Goal: Task Accomplishment & Management: Use online tool/utility

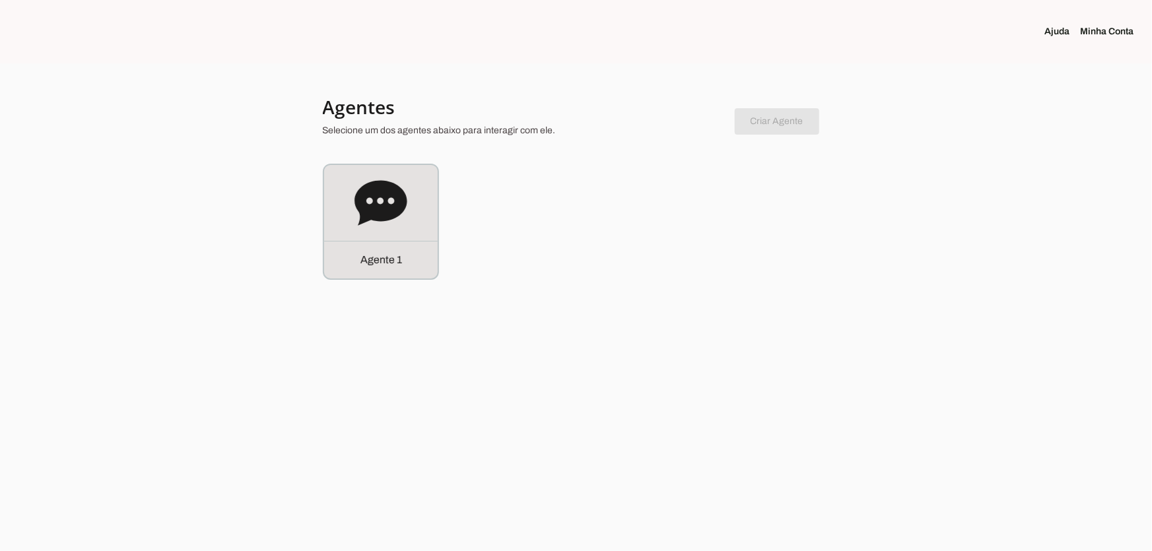
click at [310, 271] on div at bounding box center [576, 275] width 1152 height 551
click at [359, 240] on div "Agente 1" at bounding box center [381, 222] width 114 height 114
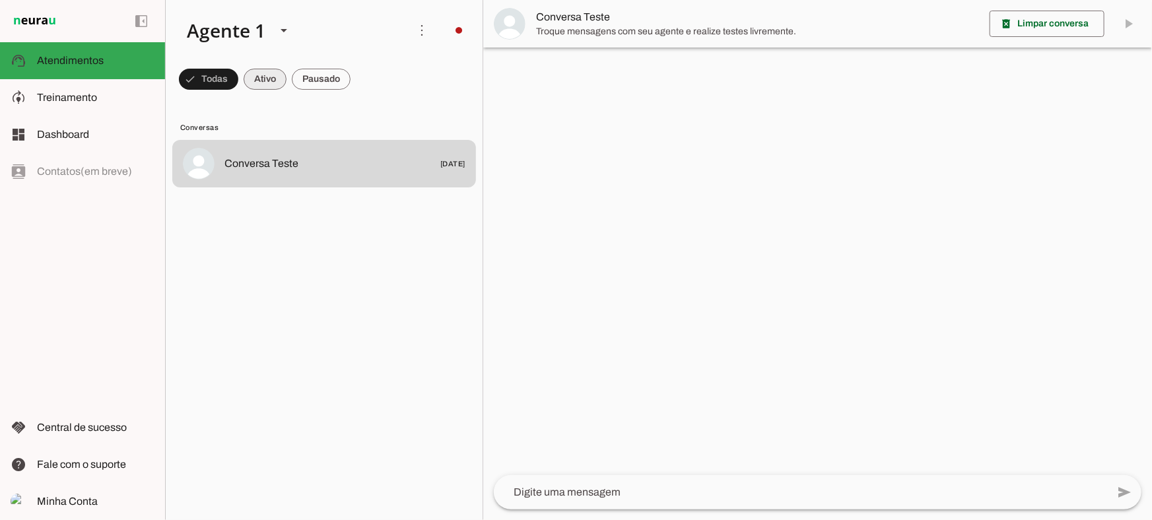
click at [263, 71] on span at bounding box center [265, 79] width 43 height 32
click at [329, 73] on span at bounding box center [321, 79] width 59 height 32
drag, startPoint x: 266, startPoint y: 85, endPoint x: 264, endPoint y: 0, distance: 85.2
click at [266, 85] on span at bounding box center [253, 79] width 43 height 32
click at [324, 86] on span at bounding box center [321, 79] width 59 height 32
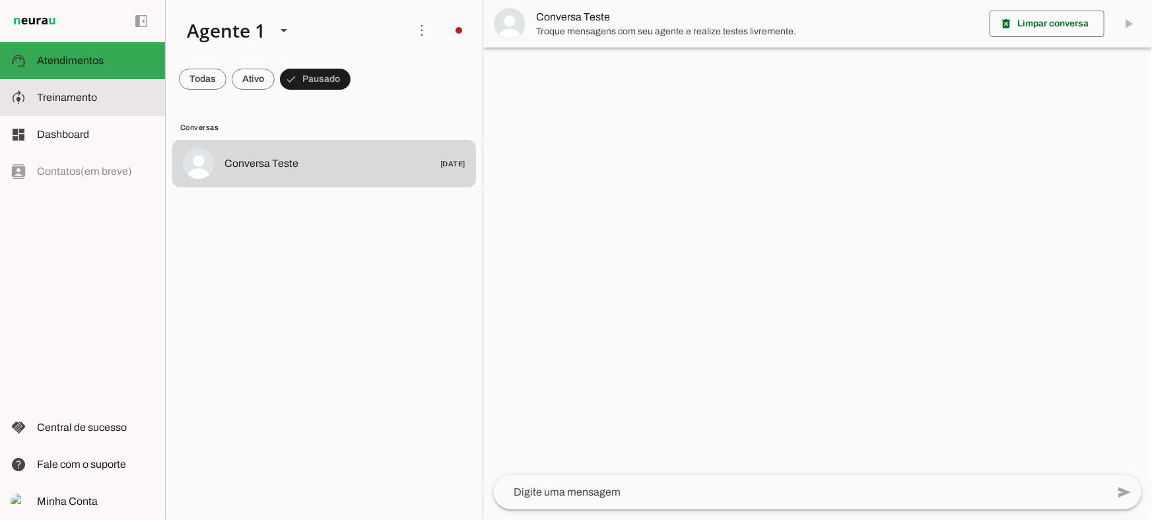
click at [92, 108] on md-item "model_training Treinamento Treinamento" at bounding box center [82, 97] width 165 height 37
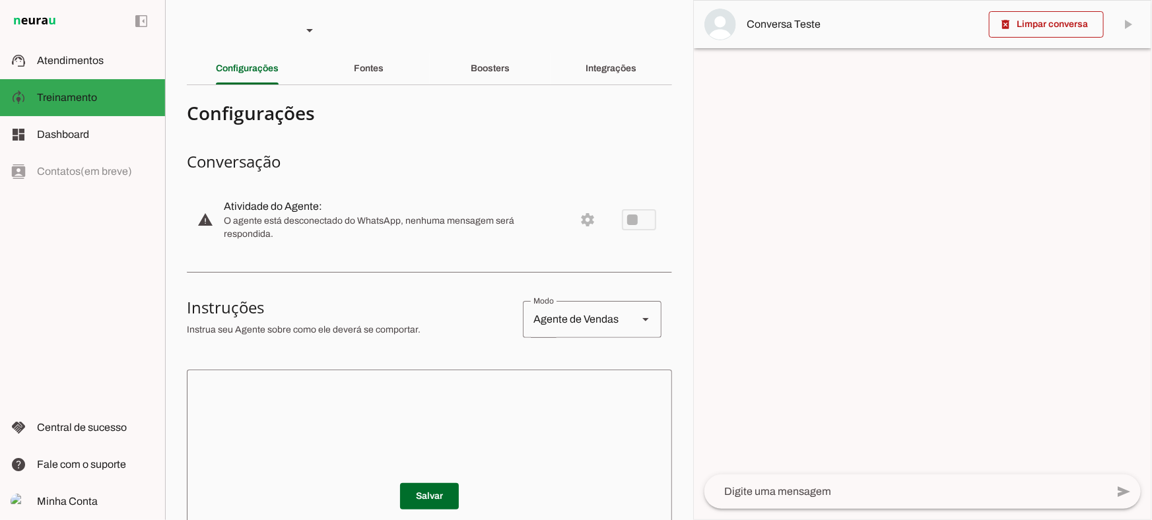
click at [601, 316] on div "Agente de Vendas" at bounding box center [575, 319] width 104 height 37
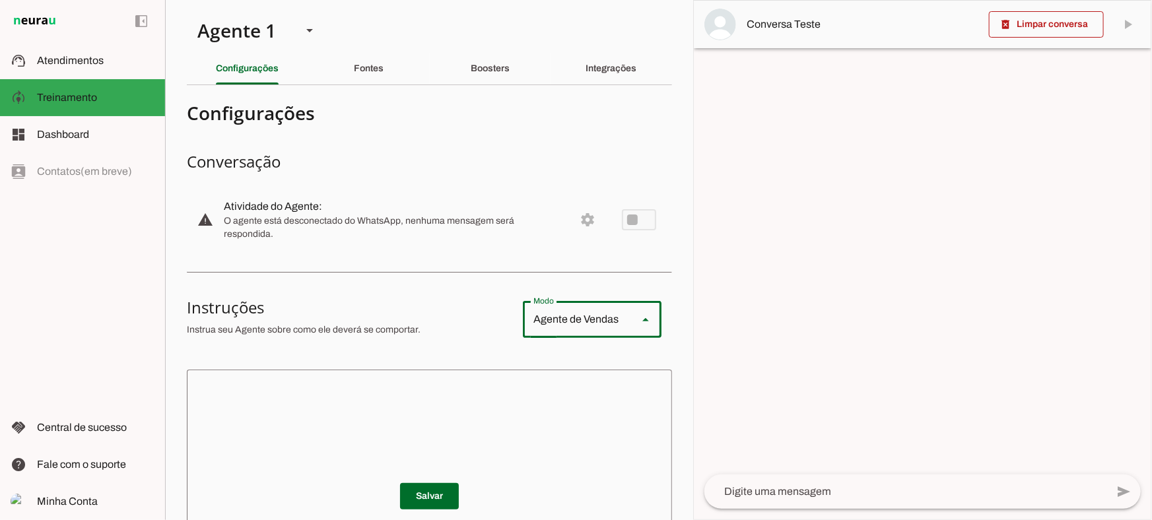
type md-outlined-select "support"
click at [382, 65] on div "Fontes" at bounding box center [369, 69] width 30 height 32
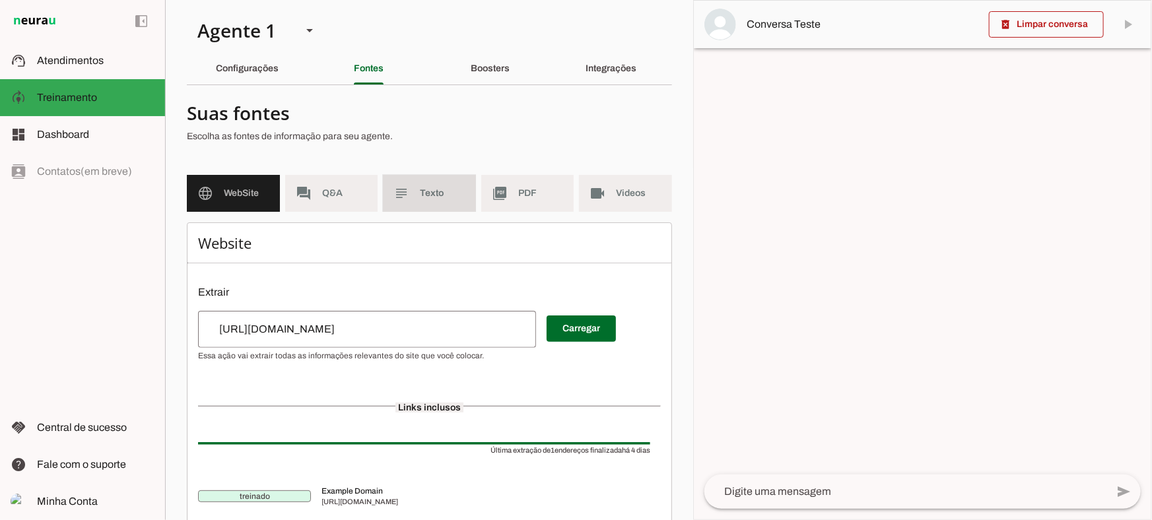
click at [442, 197] on span "Texto" at bounding box center [443, 193] width 46 height 13
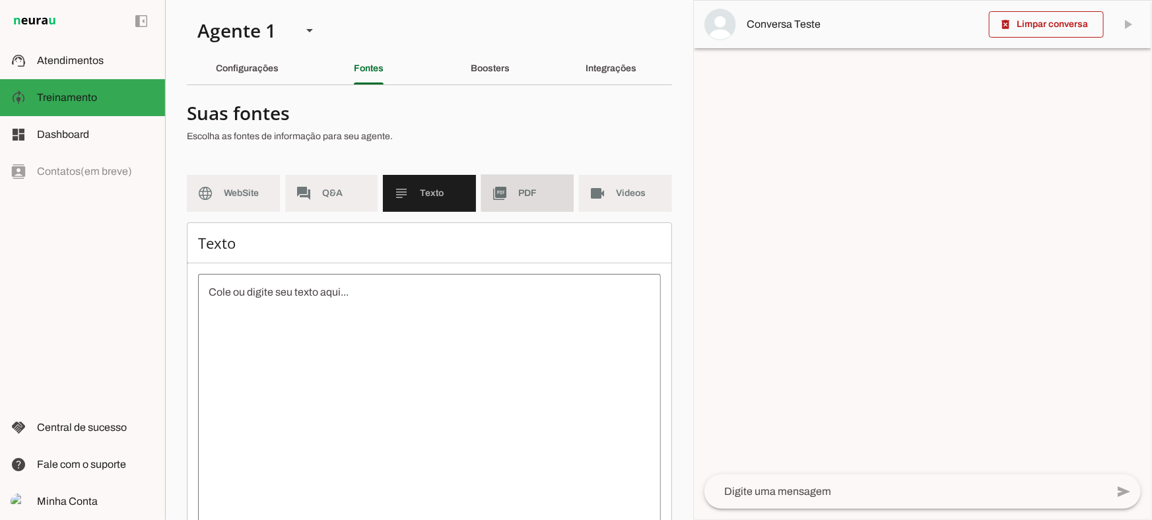
click at [495, 205] on md-item "picture_as_pdf PDF" at bounding box center [527, 193] width 93 height 37
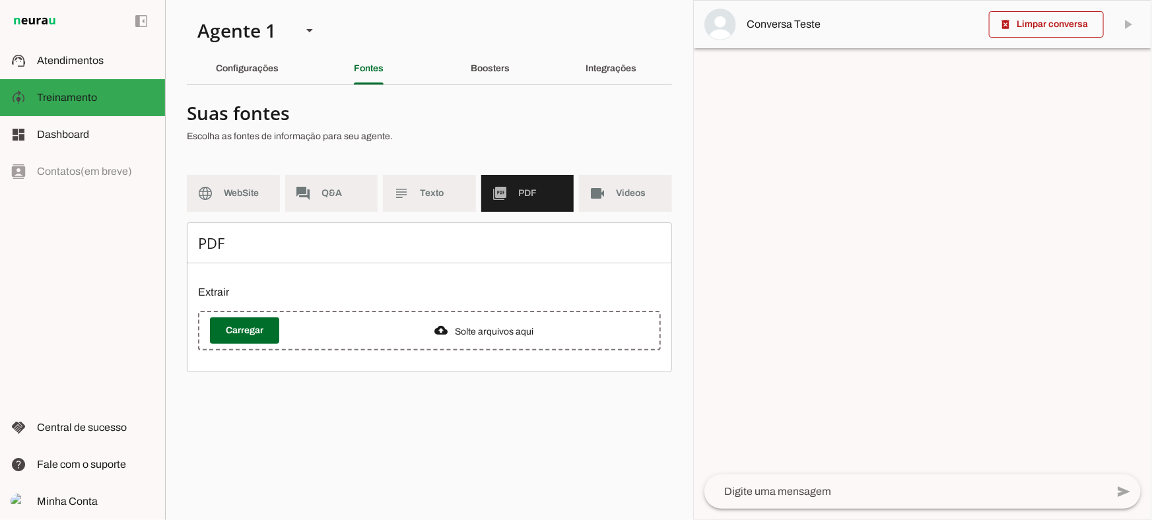
click at [610, 205] on md-item "videocam Videos" at bounding box center [625, 193] width 93 height 37
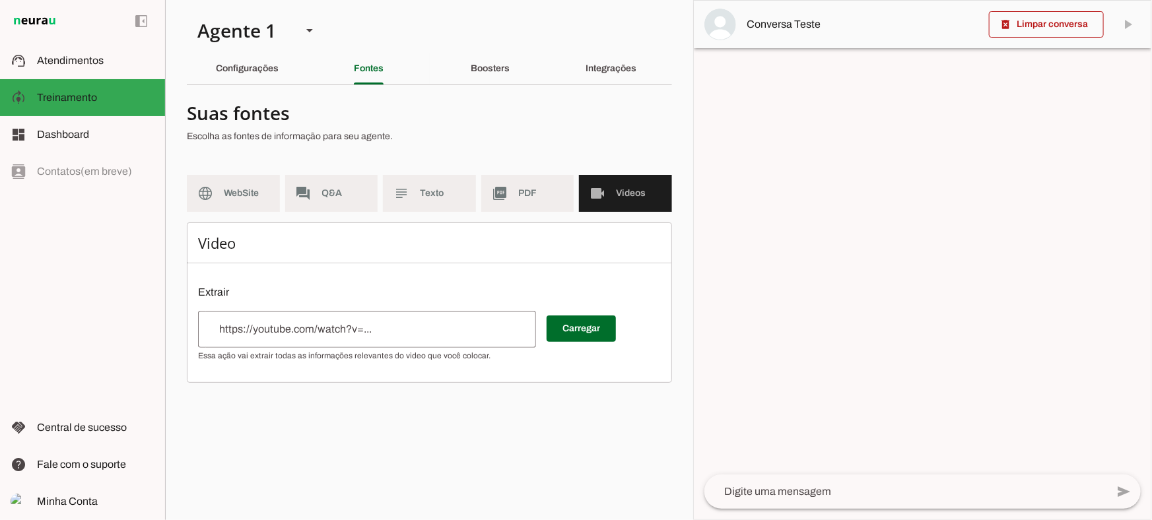
click at [520, 183] on md-item "picture_as_pdf PDF" at bounding box center [527, 193] width 93 height 37
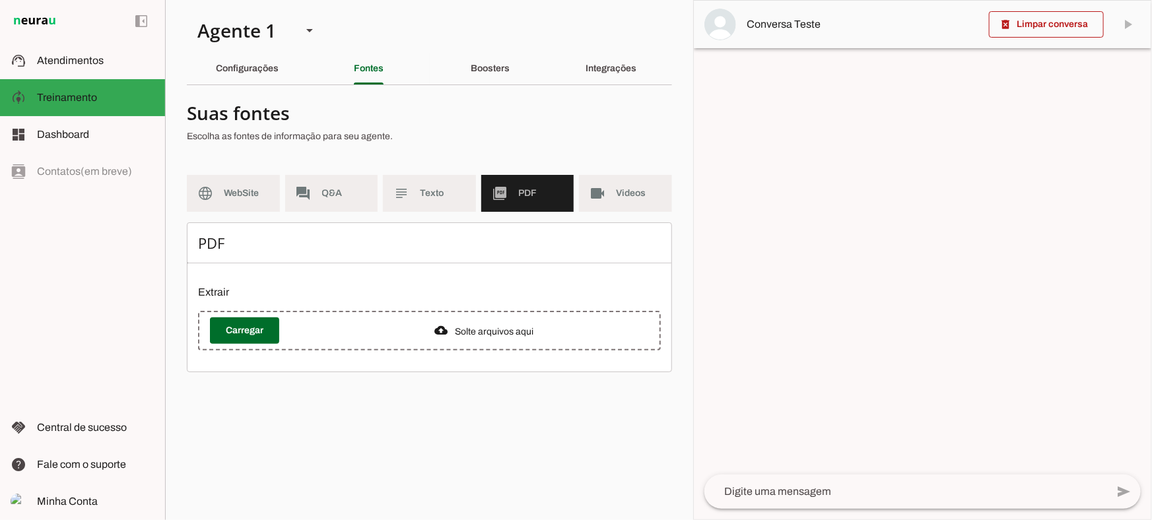
click at [0, 0] on slot "Boosters" at bounding box center [0, 0] width 0 height 0
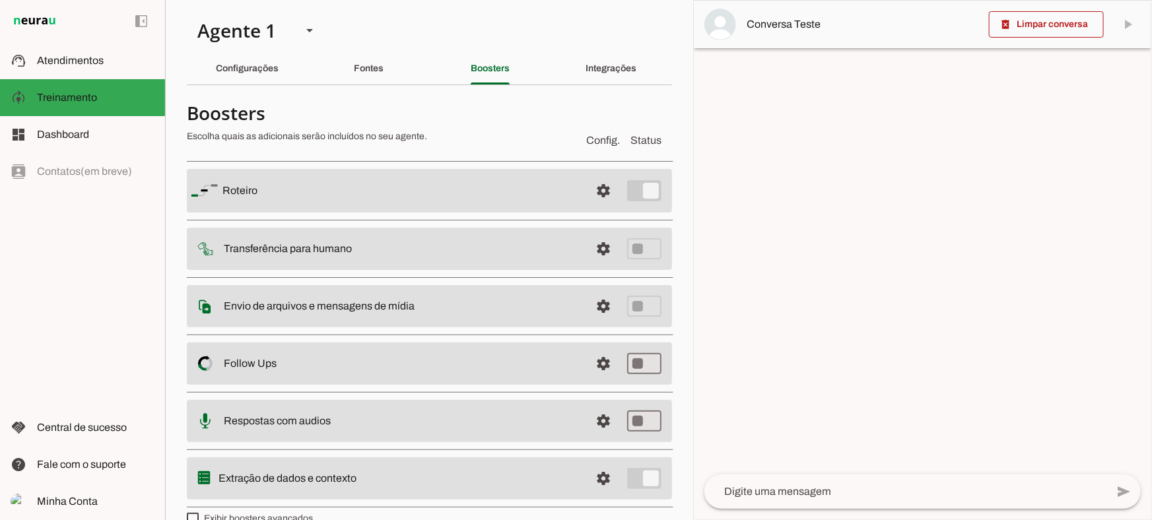
scroll to position [23, 0]
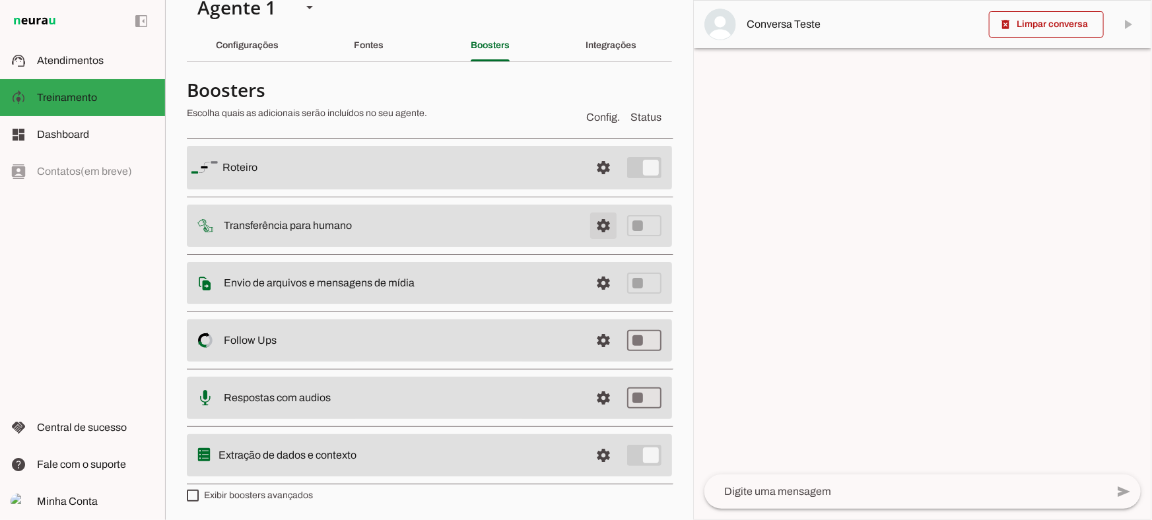
click at [588, 222] on span at bounding box center [604, 226] width 32 height 32
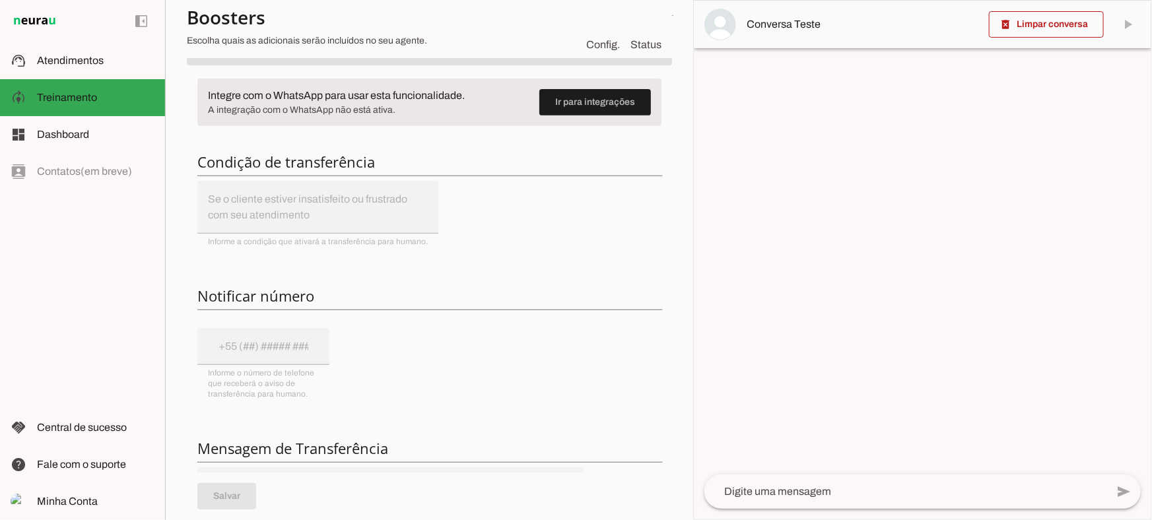
scroll to position [203, 0]
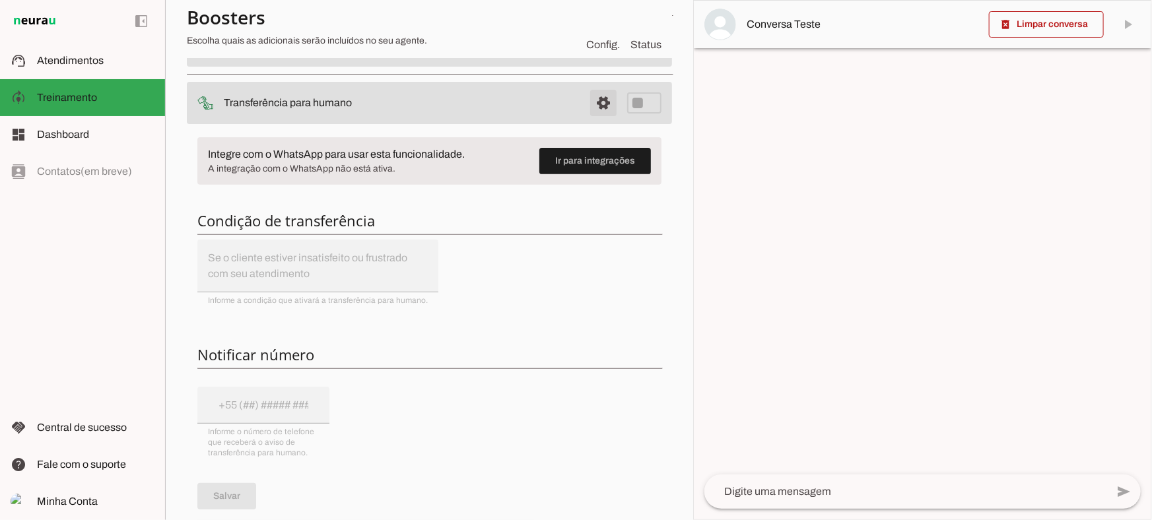
click at [592, 106] on span at bounding box center [604, 103] width 32 height 32
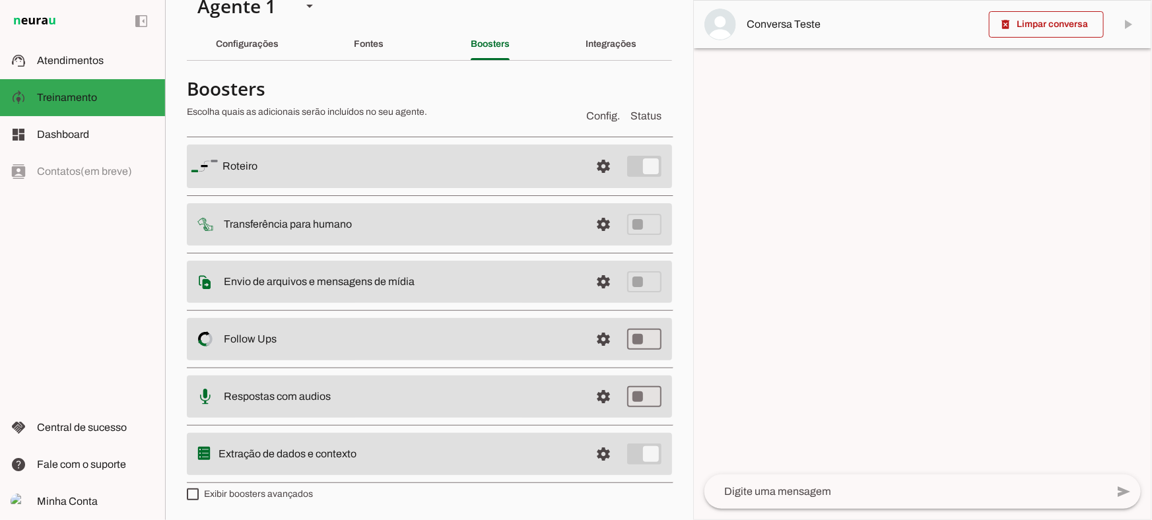
scroll to position [23, 0]
click at [595, 288] on span at bounding box center [604, 283] width 32 height 32
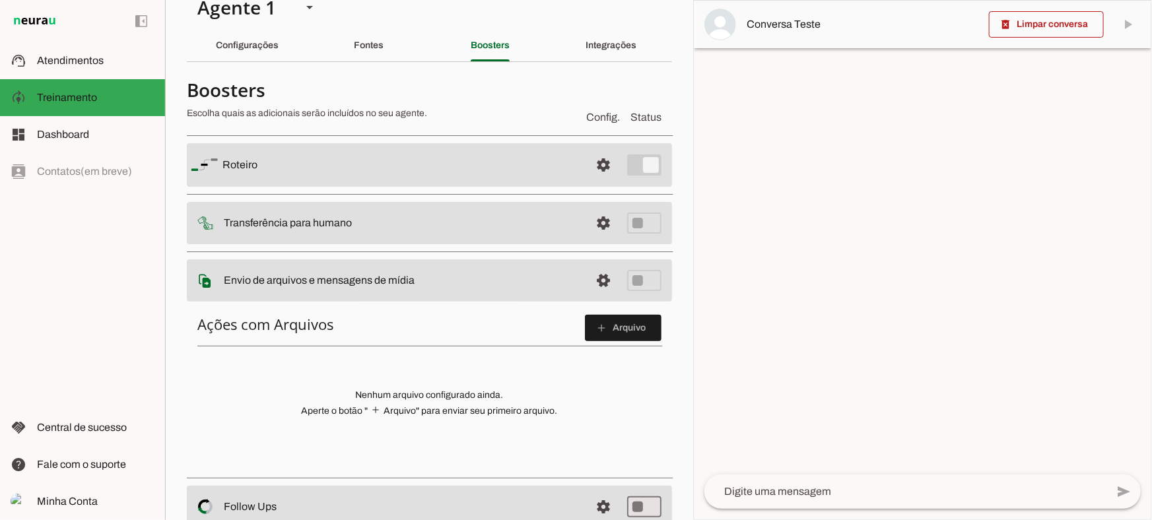
scroll to position [83, 0]
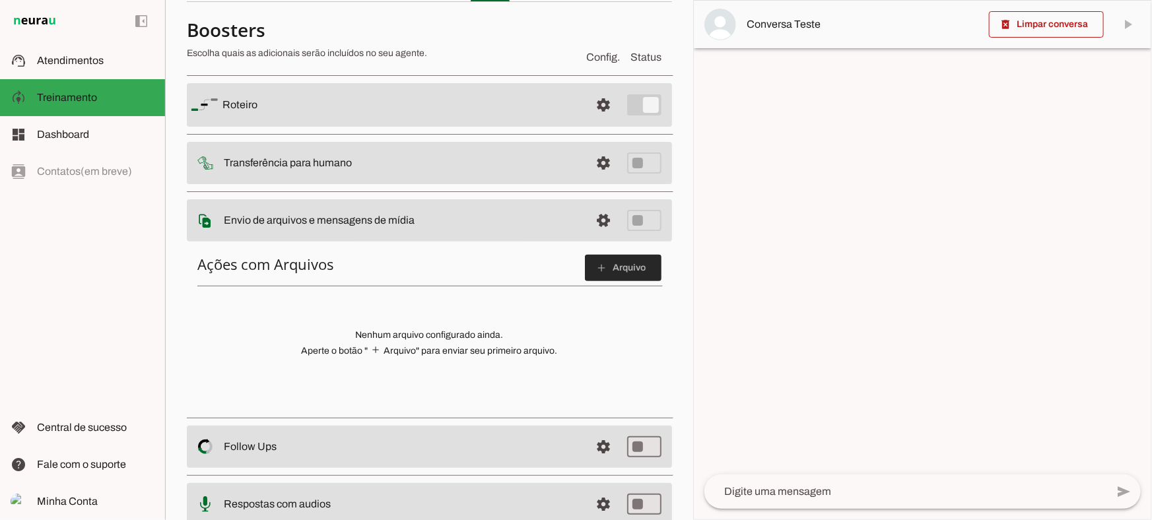
click at [626, 263] on span at bounding box center [623, 268] width 77 height 32
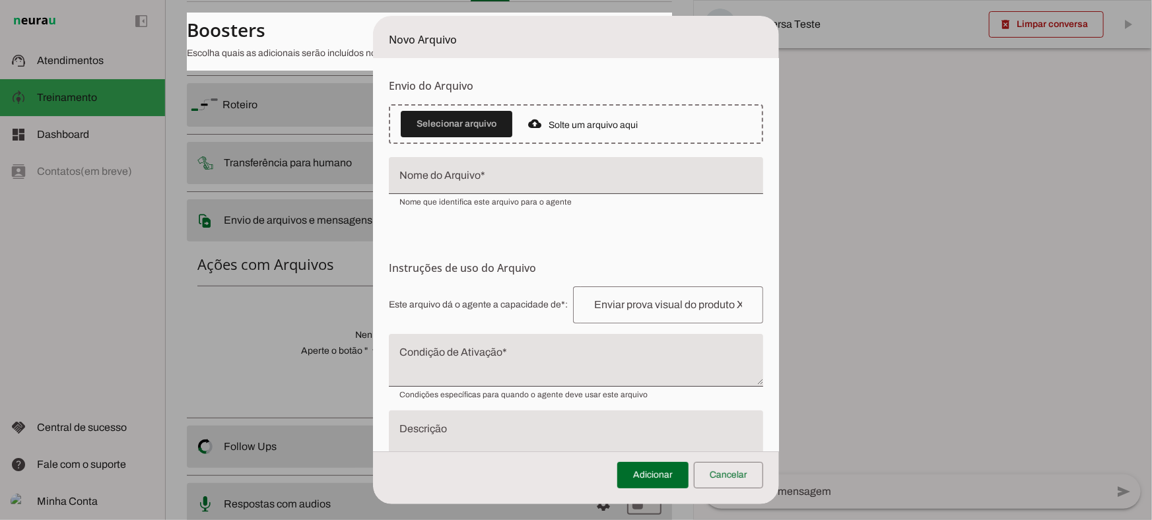
click at [471, 375] on textarea "Condição de Ativação" at bounding box center [576, 366] width 374 height 32
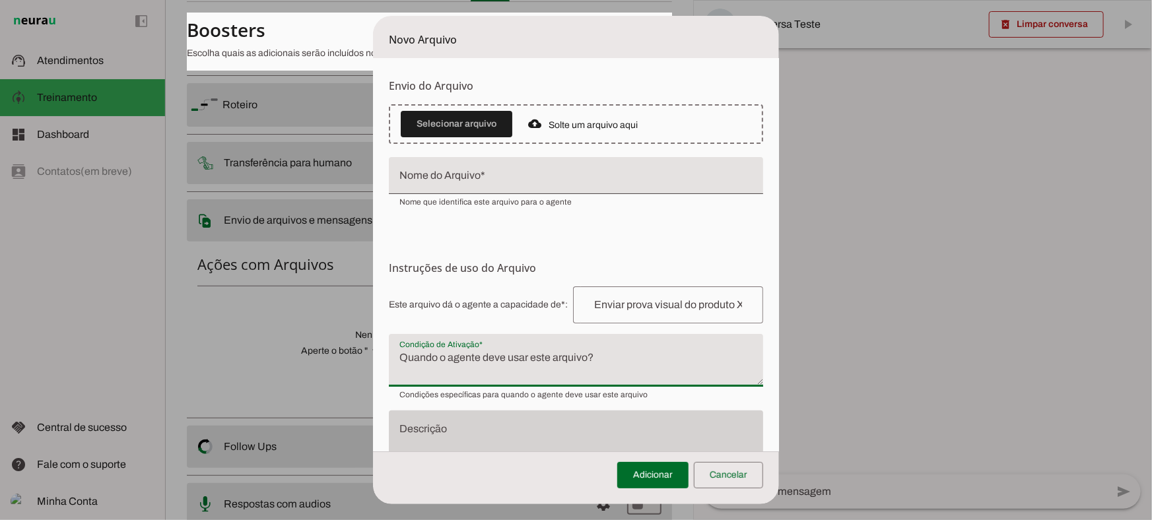
scroll to position [54, 0]
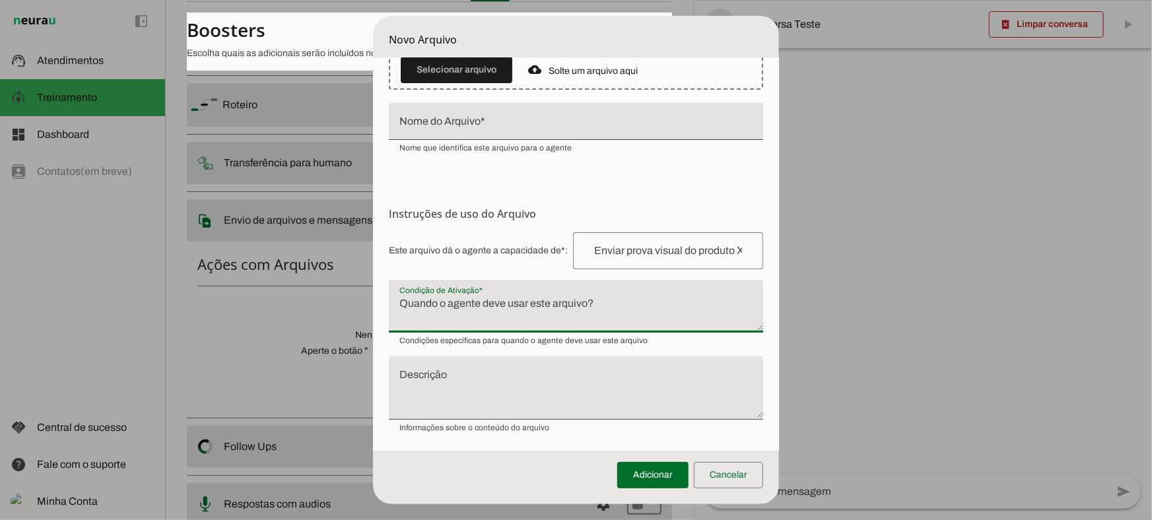
click at [506, 308] on textarea "Condição de Ativação" at bounding box center [576, 312] width 374 height 32
click at [726, 482] on span at bounding box center [728, 475] width 69 height 32
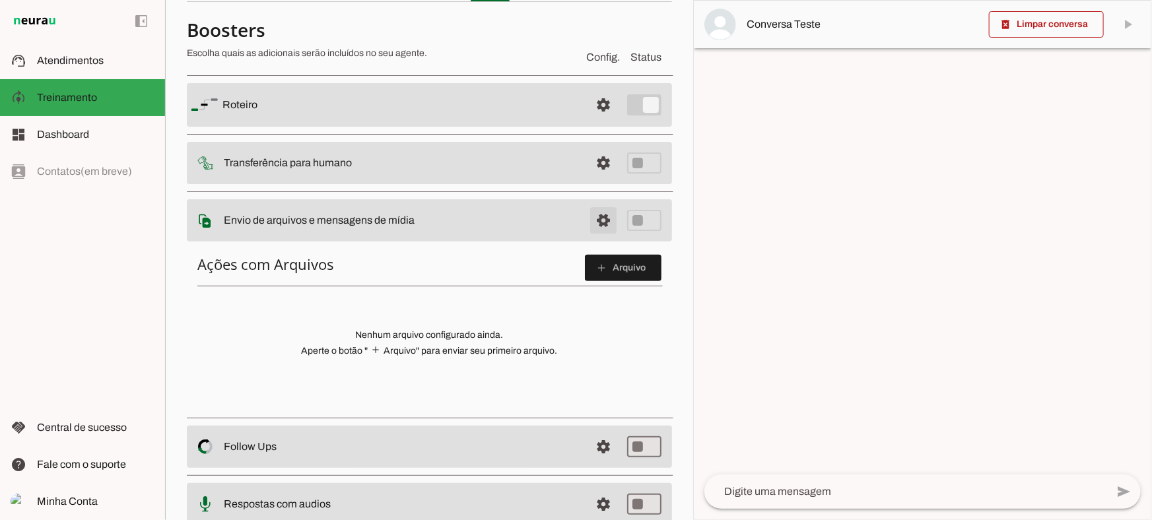
click at [588, 215] on span at bounding box center [604, 221] width 32 height 32
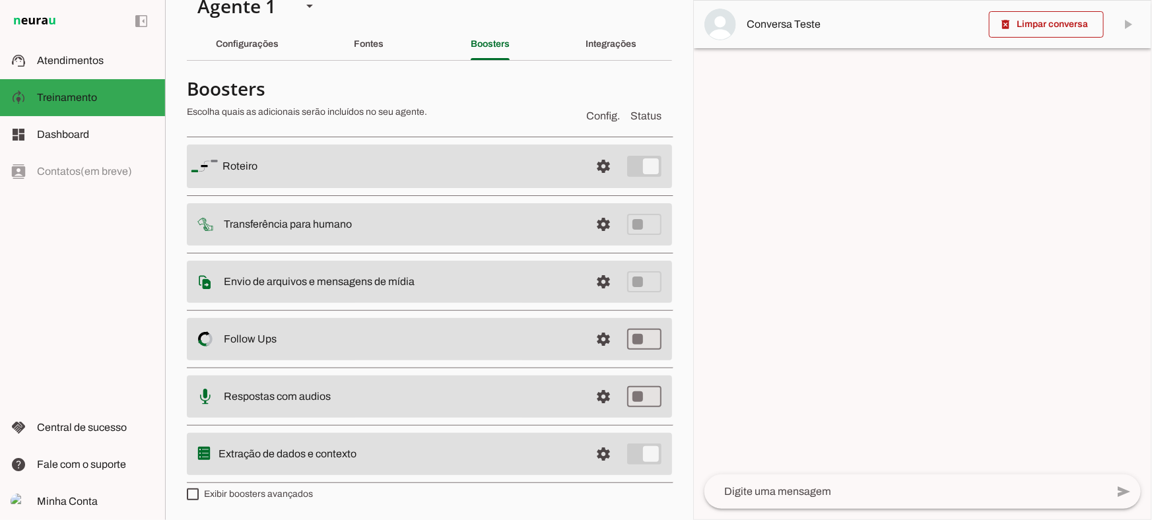
scroll to position [23, 0]
click at [602, 338] on span at bounding box center [604, 341] width 32 height 32
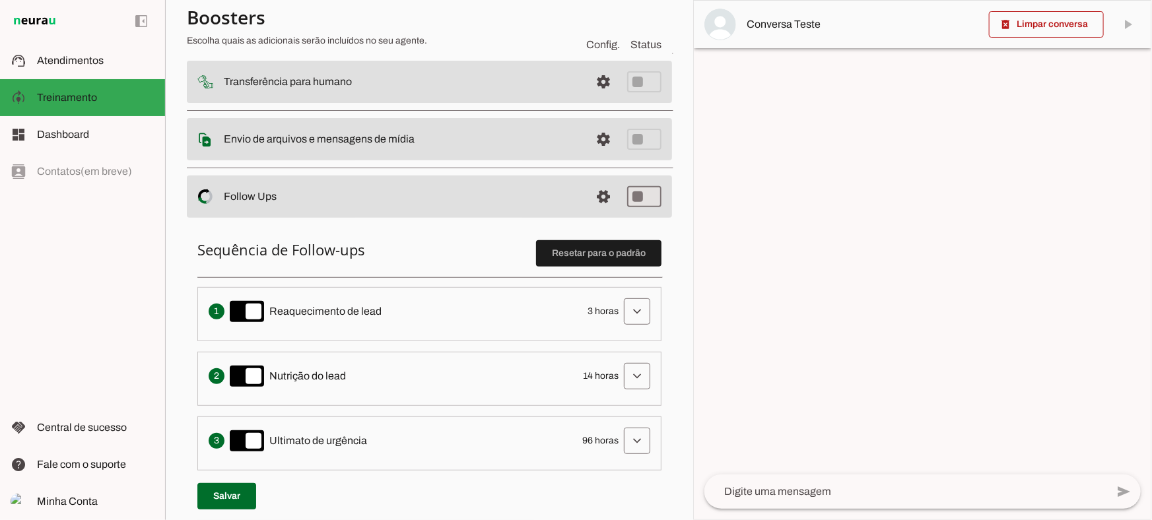
scroll to position [263, 0]
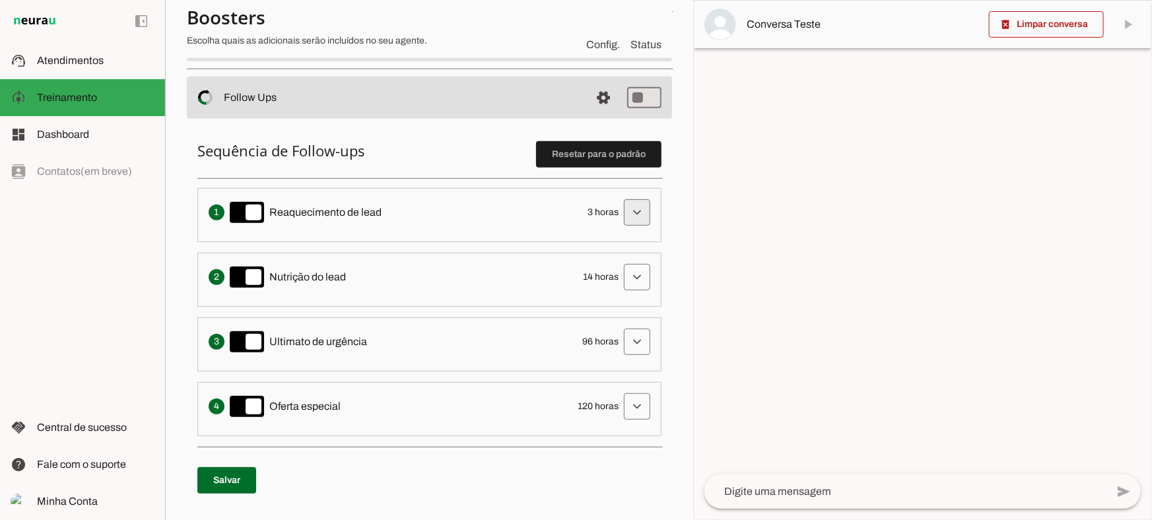
click at [633, 211] on span at bounding box center [637, 213] width 32 height 32
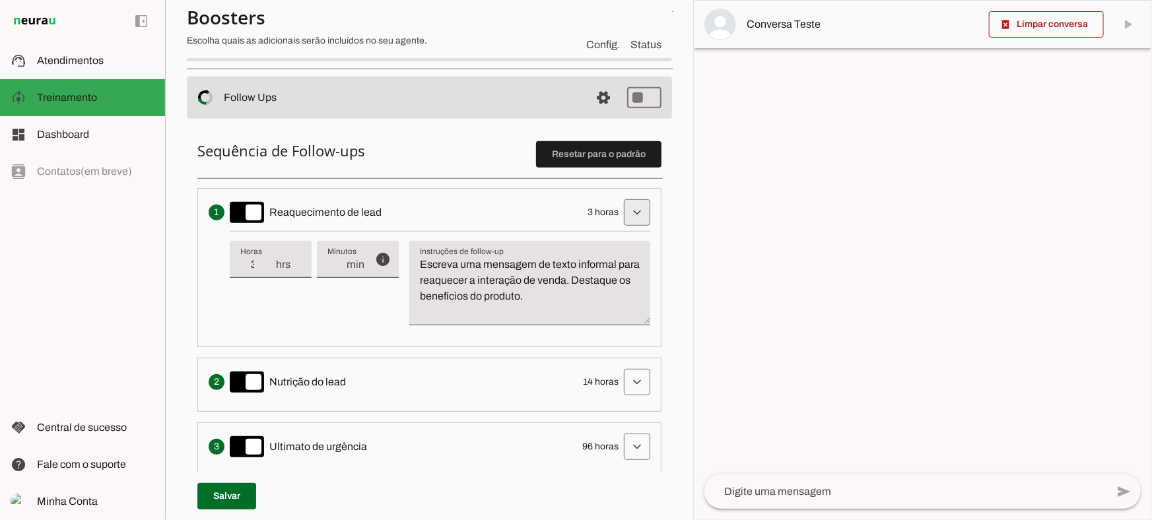
click at [628, 211] on span at bounding box center [637, 213] width 32 height 32
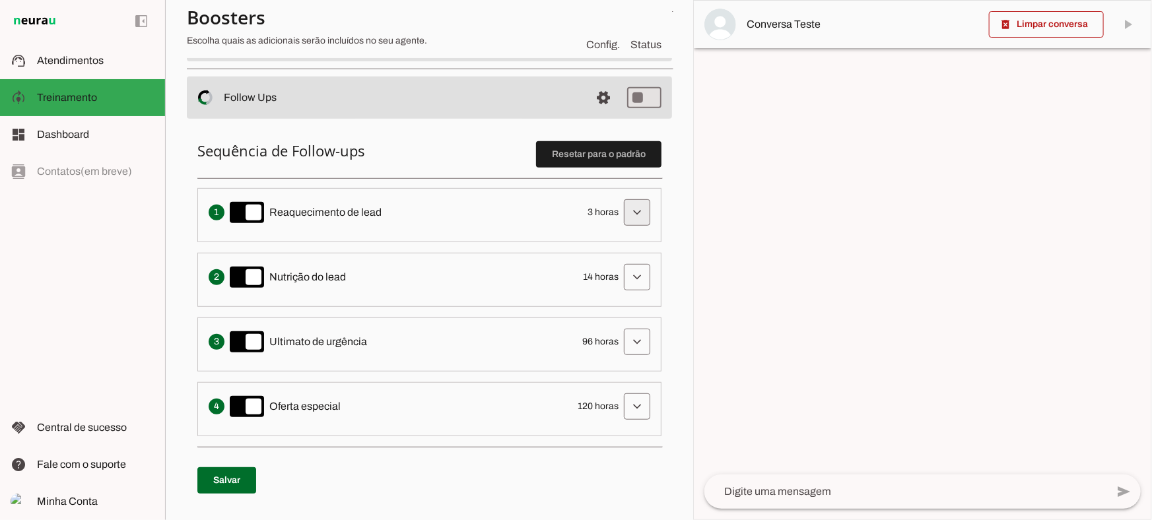
click at [626, 203] on span at bounding box center [637, 213] width 32 height 32
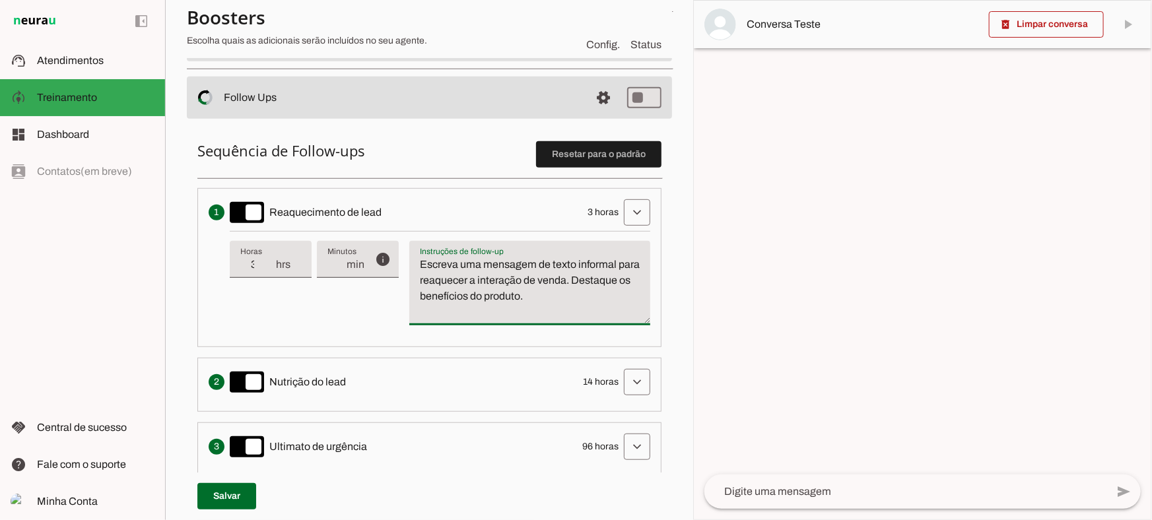
drag, startPoint x: 605, startPoint y: 302, endPoint x: 411, endPoint y: 198, distance: 220.3
click at [411, 212] on li "Envia uma mensagem para reengajar leads que pararam de responder, incentivando-…" at bounding box center [429, 267] width 464 height 159
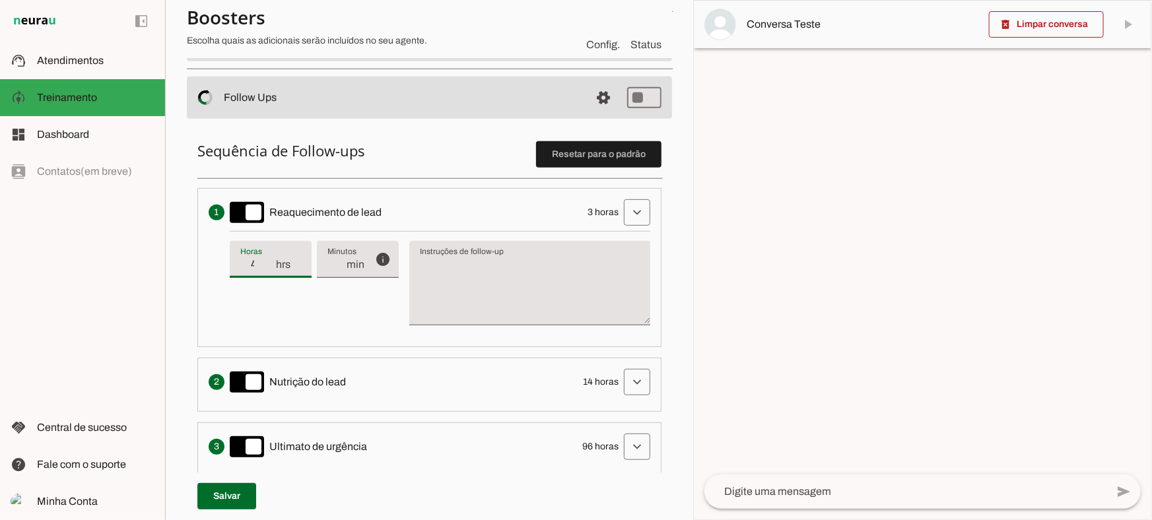
type input "4"
type md-filled-text-field "4"
click at [268, 261] on input "4" at bounding box center [257, 265] width 34 height 16
type input "5"
type md-filled-text-field "5"
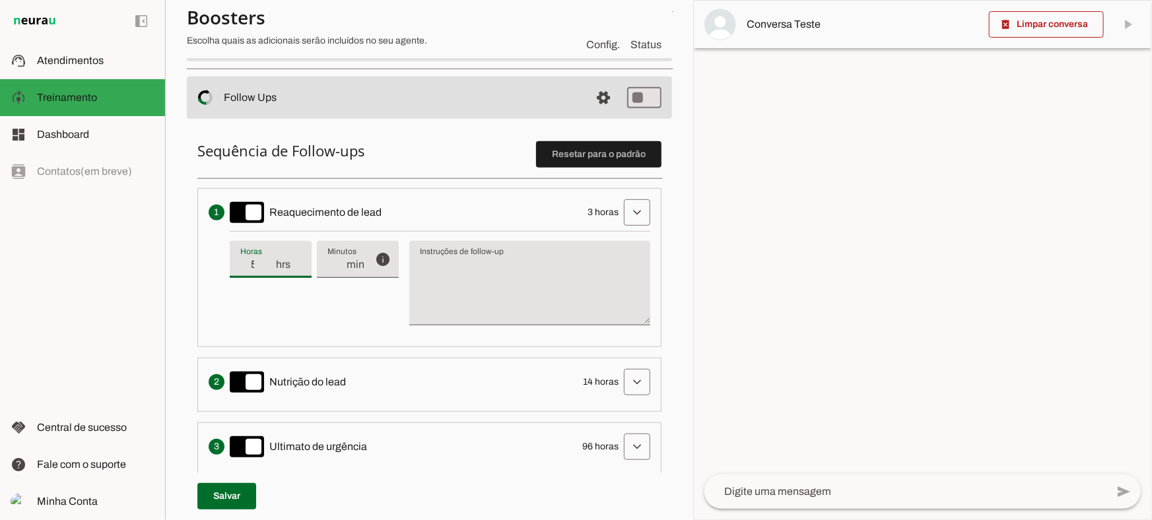
click at [268, 261] on input "5" at bounding box center [257, 265] width 34 height 16
type input "4"
type md-filled-text-field "4"
click at [265, 268] on input "4" at bounding box center [257, 265] width 34 height 16
type input "3"
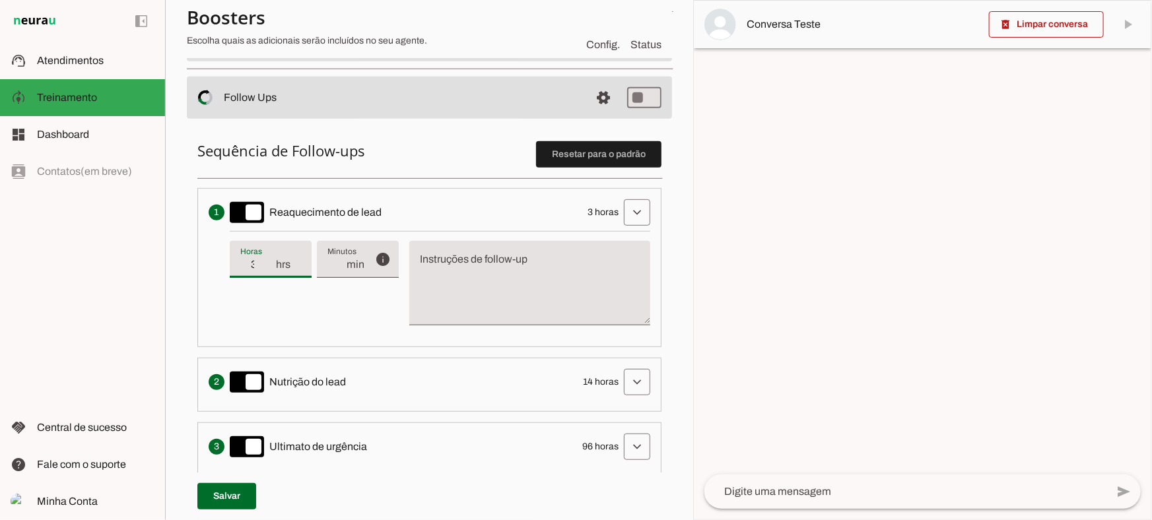
type md-filled-text-field "3"
click at [265, 268] on input "3" at bounding box center [257, 265] width 34 height 16
click at [545, 288] on textarea "Instruções de follow-up" at bounding box center [529, 288] width 241 height 63
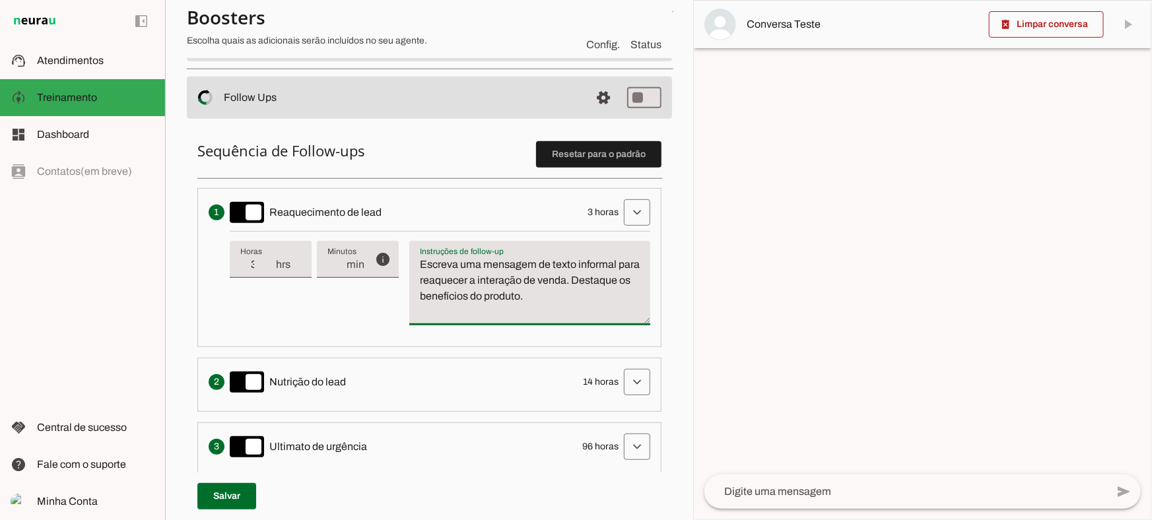
click at [550, 291] on textarea "Escreva uma mensagem de texto informal para reaquecer a interação de venda. Des…" at bounding box center [529, 288] width 241 height 63
type textarea "Escreva uma mensagem de texto informal para reaquecer a interação de venda. Des…"
type md-filled-text-field "Escreva uma mensagem de texto informal para reaquecer a interação de venda. Des…"
click at [621, 212] on span at bounding box center [637, 213] width 32 height 32
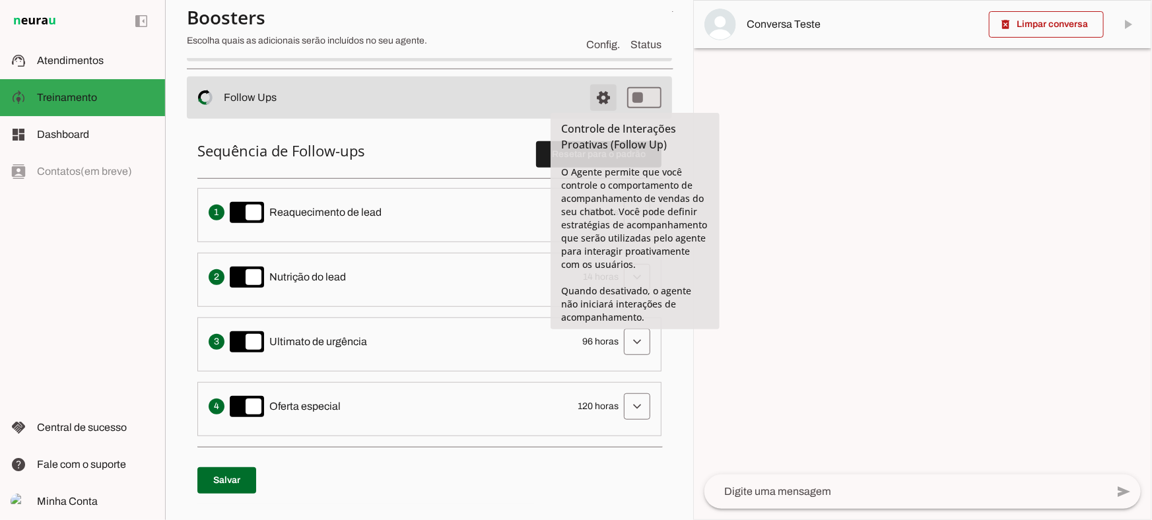
click at [601, 99] on span at bounding box center [604, 98] width 32 height 32
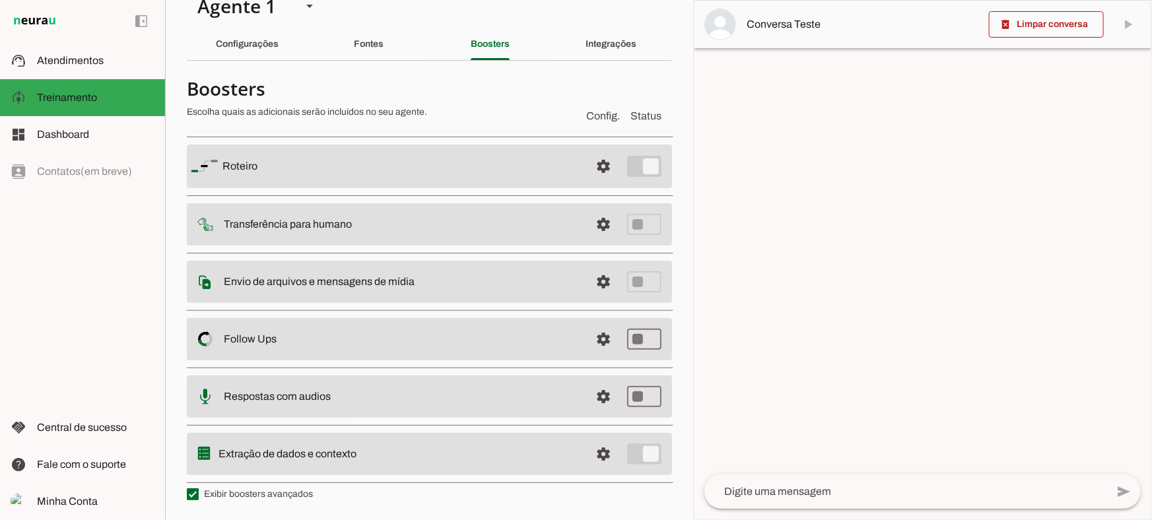
scroll to position [23, 0]
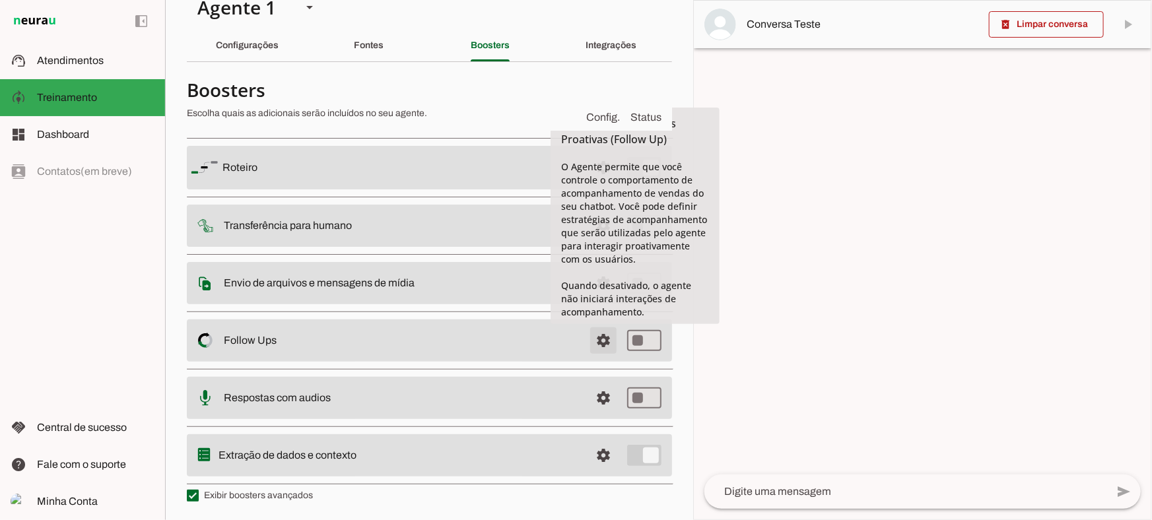
click at [599, 348] on span at bounding box center [604, 341] width 32 height 32
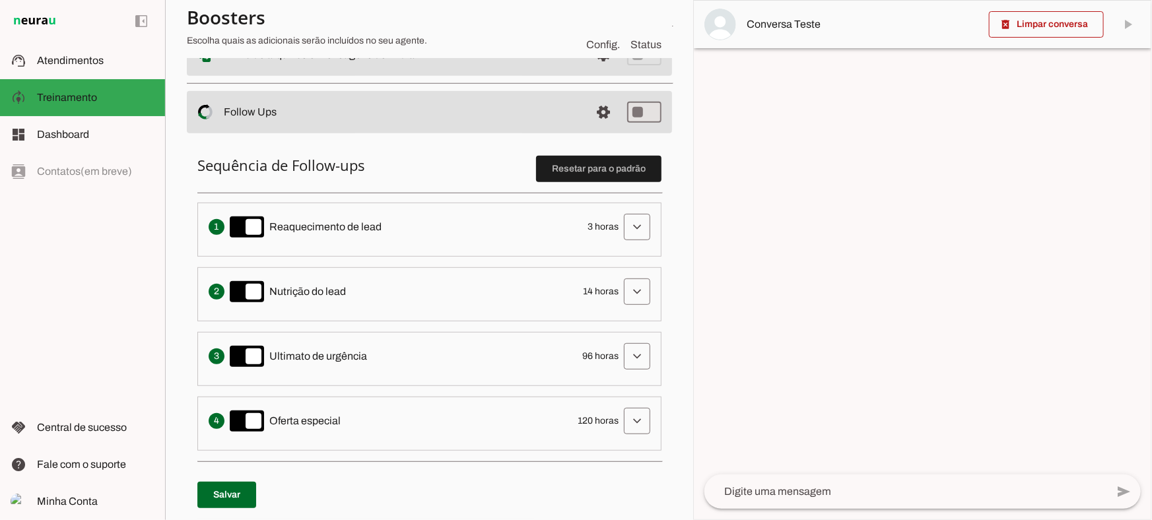
scroll to position [245, 0]
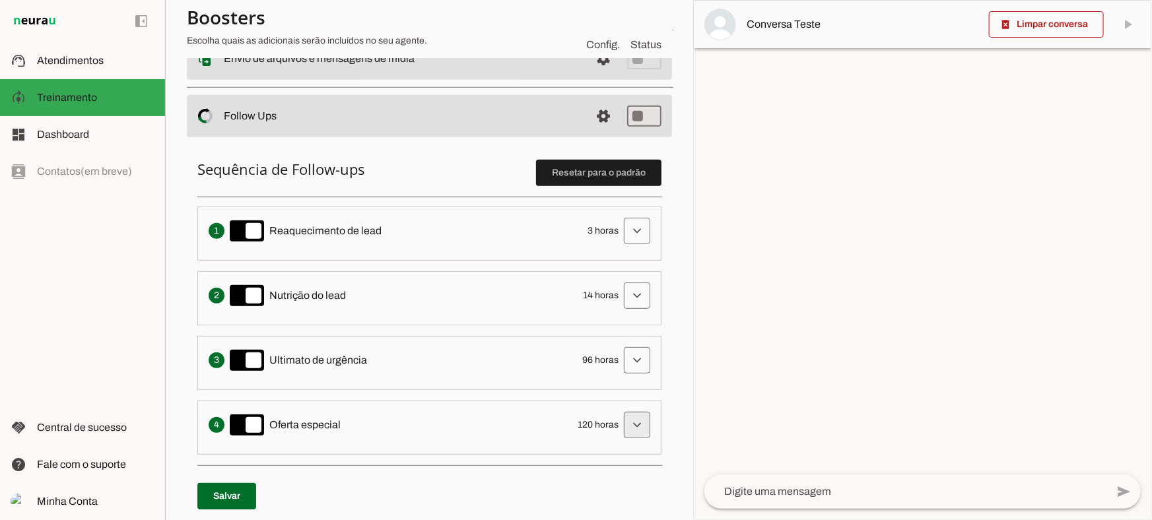
click at [638, 430] on span at bounding box center [637, 425] width 32 height 32
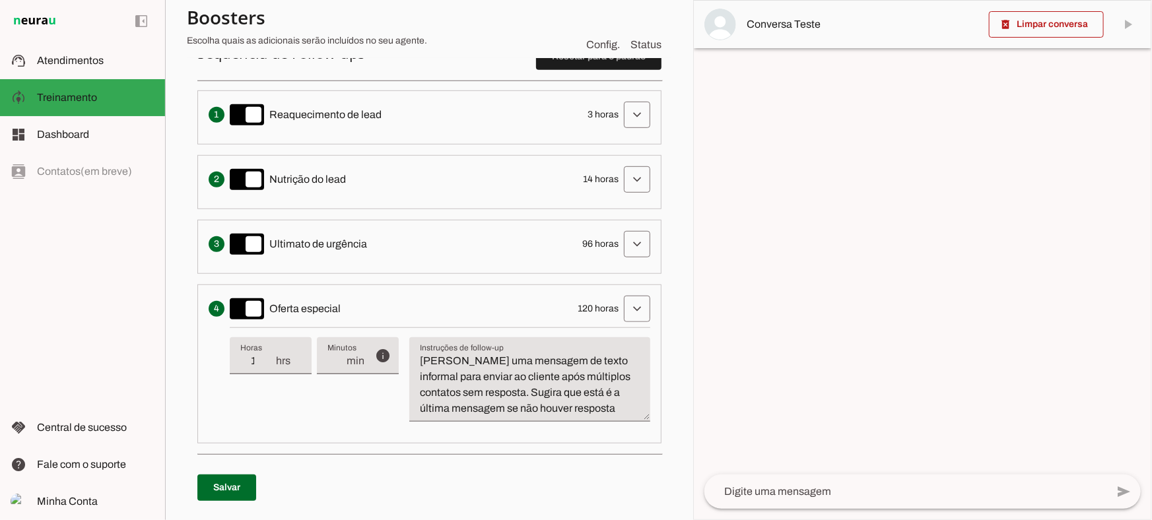
scroll to position [365, 0]
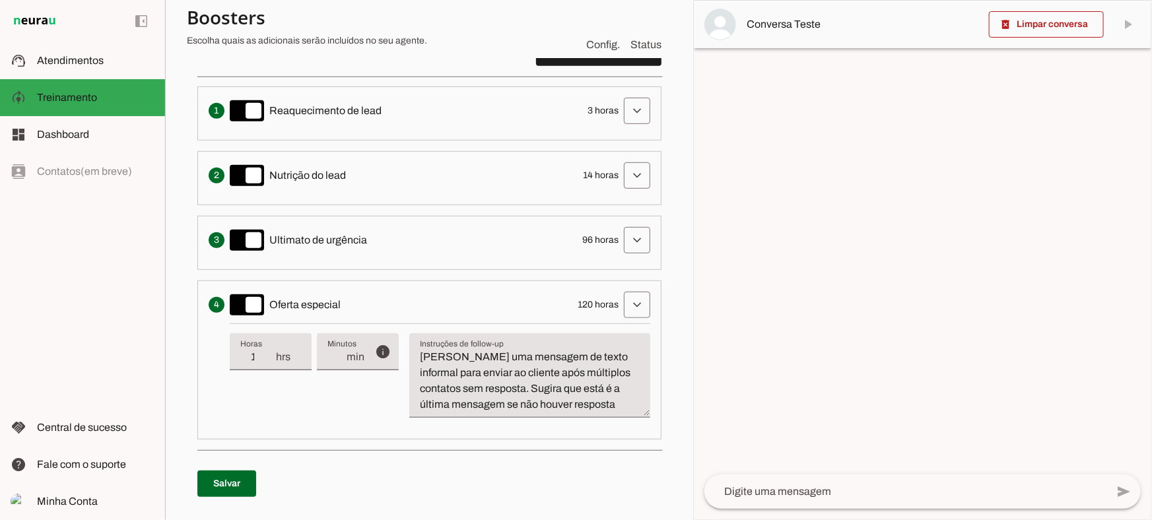
type input "119"
type md-filled-text-field "119"
click at [267, 362] on input "119" at bounding box center [257, 357] width 34 height 16
type input "118"
type md-filled-text-field "118"
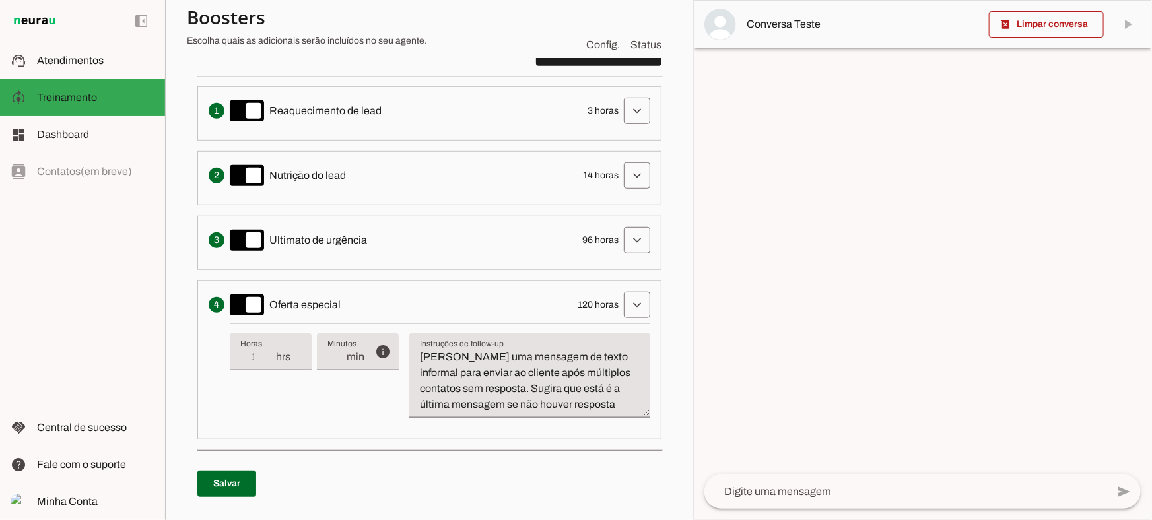
click at [267, 362] on input "118" at bounding box center [257, 357] width 34 height 16
type input "119"
type md-filled-text-field "119"
click at [267, 355] on input "119" at bounding box center [257, 357] width 34 height 16
type input "120"
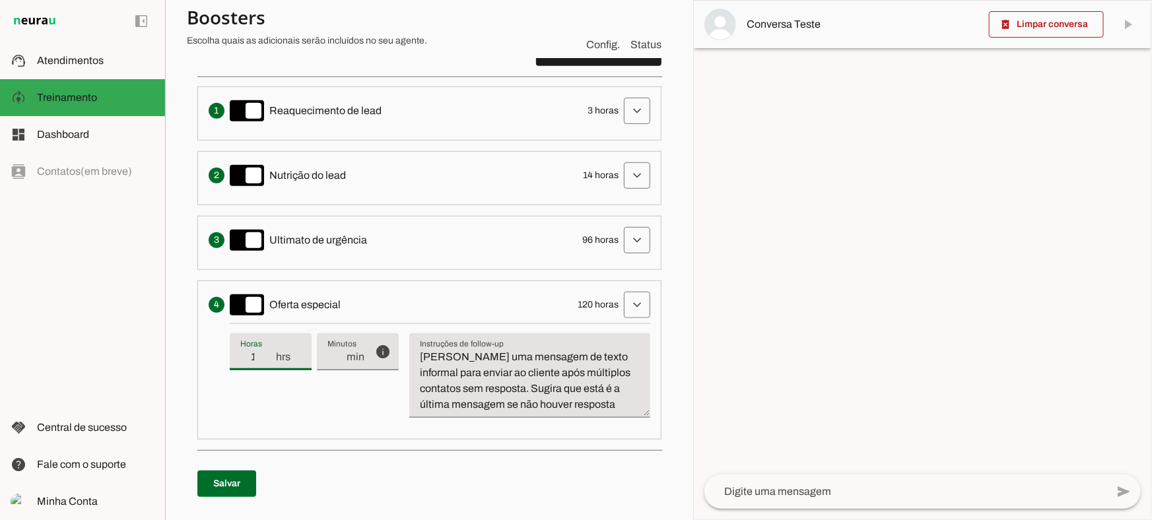
type md-filled-text-field "120"
click at [267, 355] on input "120" at bounding box center [257, 357] width 34 height 16
click at [625, 296] on span at bounding box center [637, 305] width 32 height 32
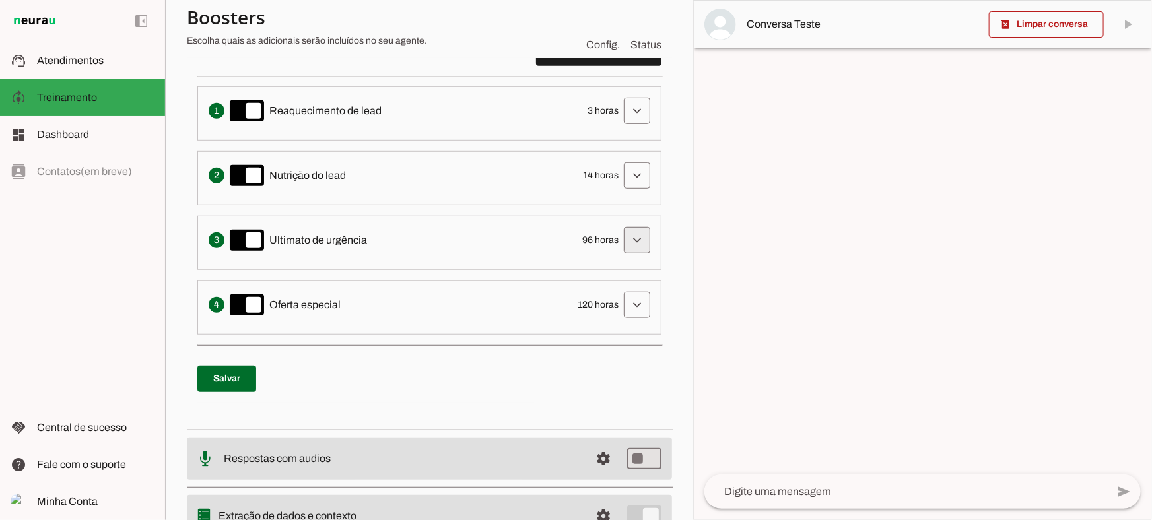
click at [626, 249] on span at bounding box center [637, 240] width 32 height 32
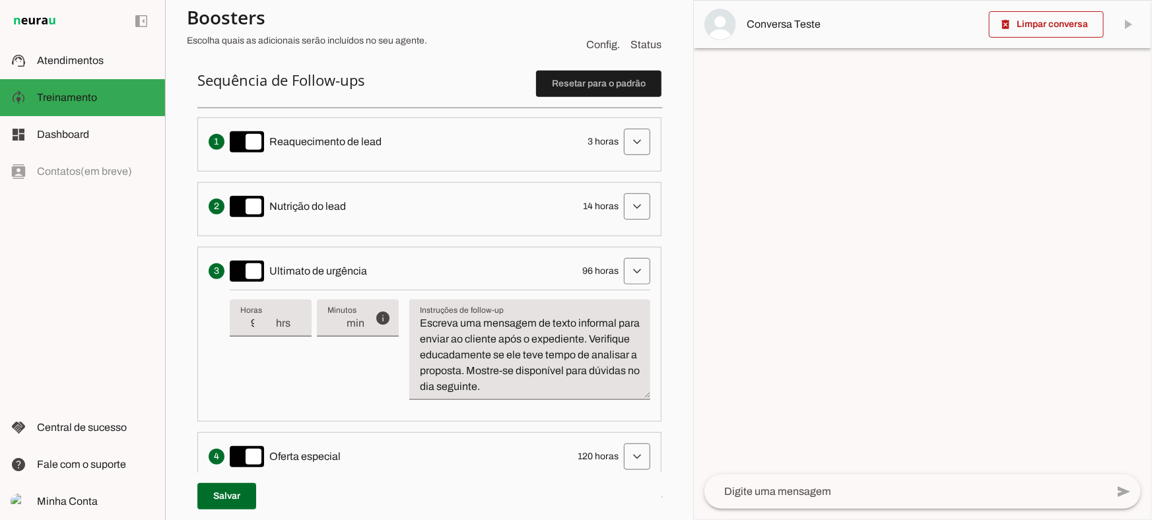
scroll to position [305, 0]
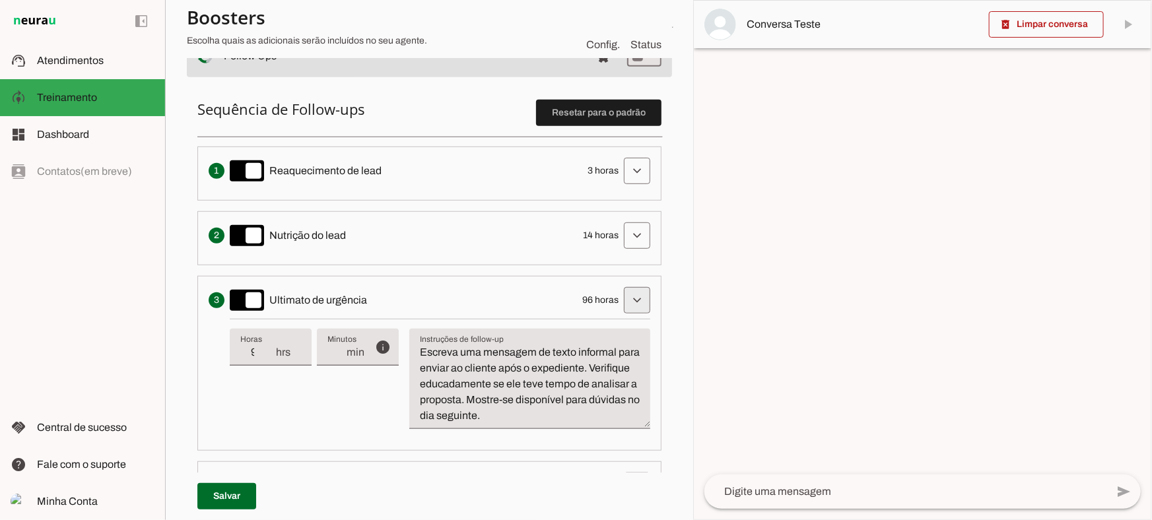
click at [623, 300] on span at bounding box center [637, 301] width 32 height 32
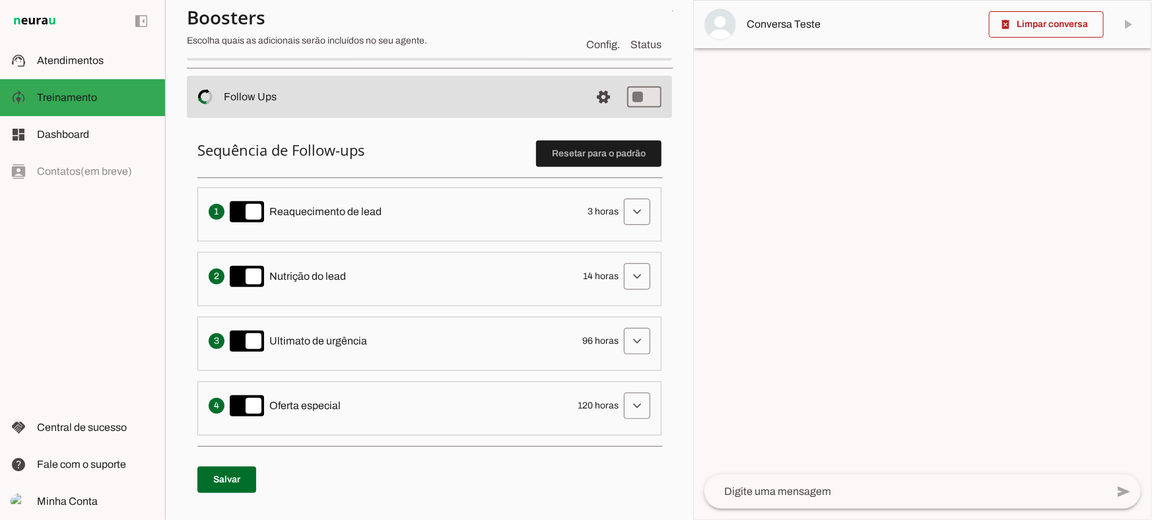
scroll to position [245, 0]
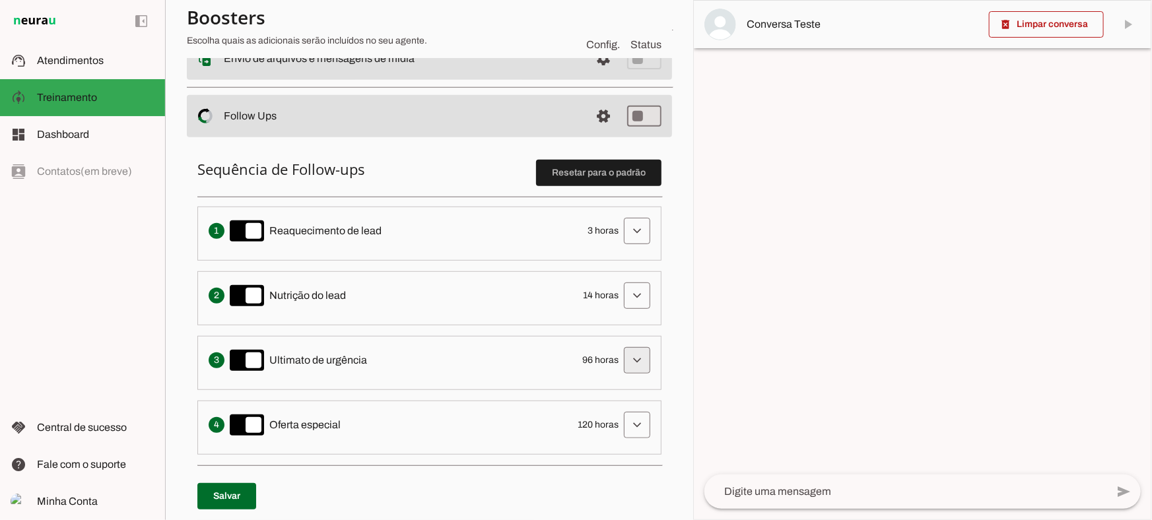
click at [625, 370] on span at bounding box center [637, 361] width 32 height 32
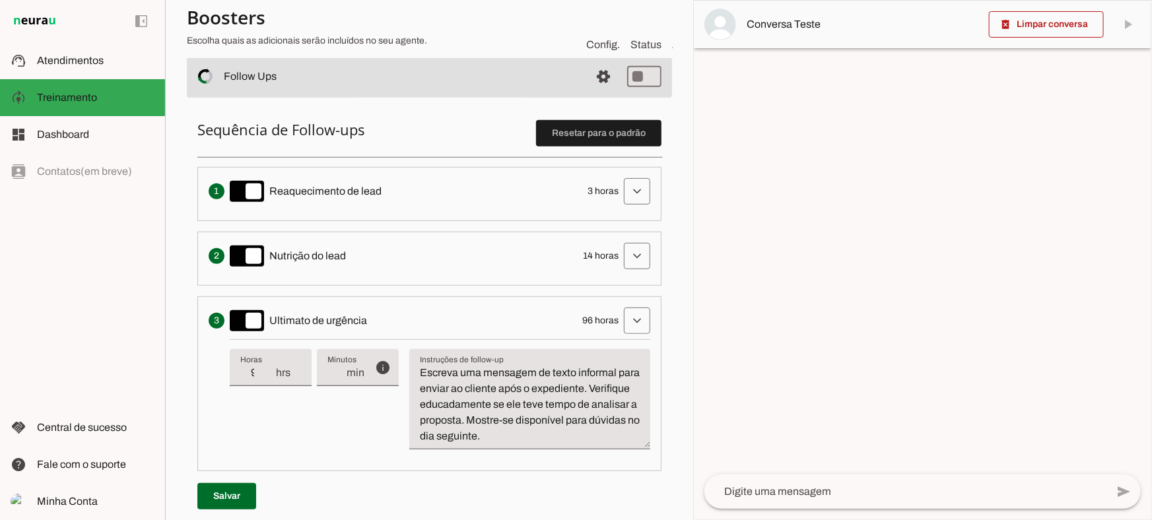
scroll to position [305, 0]
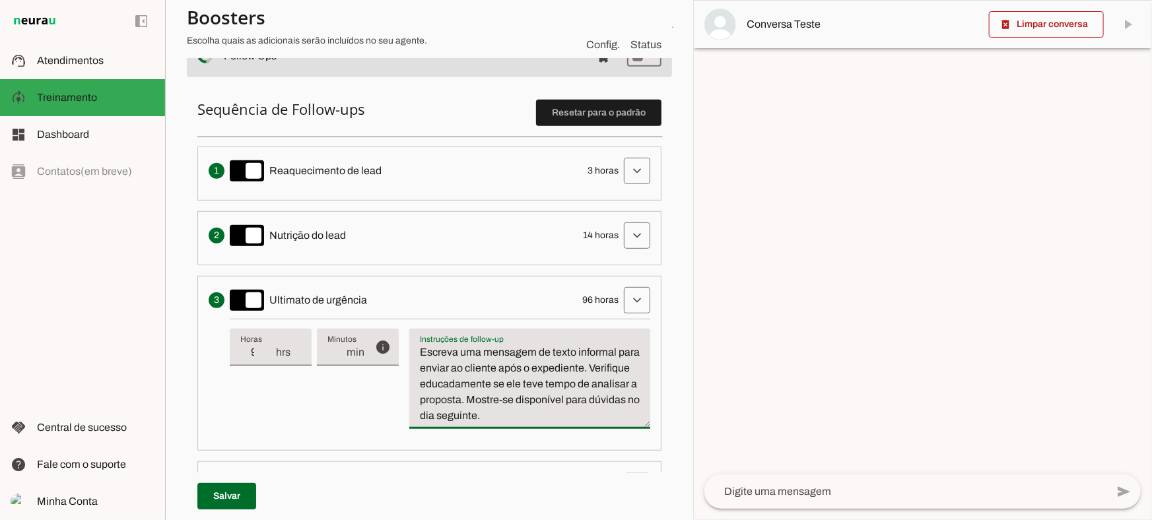
drag, startPoint x: 574, startPoint y: 416, endPoint x: 417, endPoint y: 326, distance: 181.0
click at [404, 320] on div "info Tempo de atraso / inatividade O tempo de atraso é o tempo de inatividade d…" at bounding box center [440, 379] width 421 height 121
click at [580, 418] on textarea "Escreva uma mensagem de texto informal para enviar ao cliente após o expediente…" at bounding box center [529, 384] width 241 height 79
click at [621, 295] on span at bounding box center [637, 301] width 32 height 32
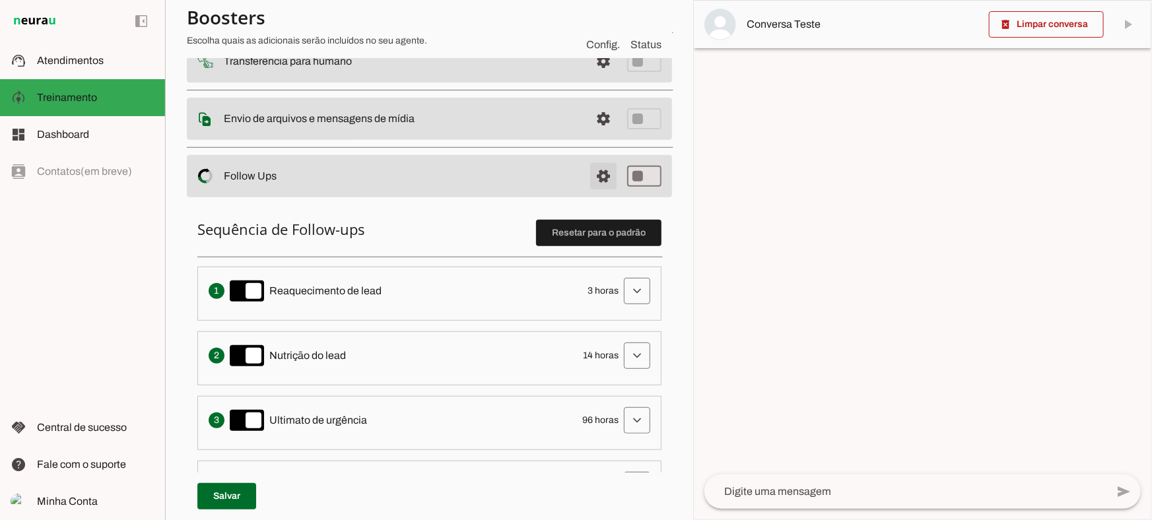
click at [601, 170] on span at bounding box center [604, 176] width 32 height 32
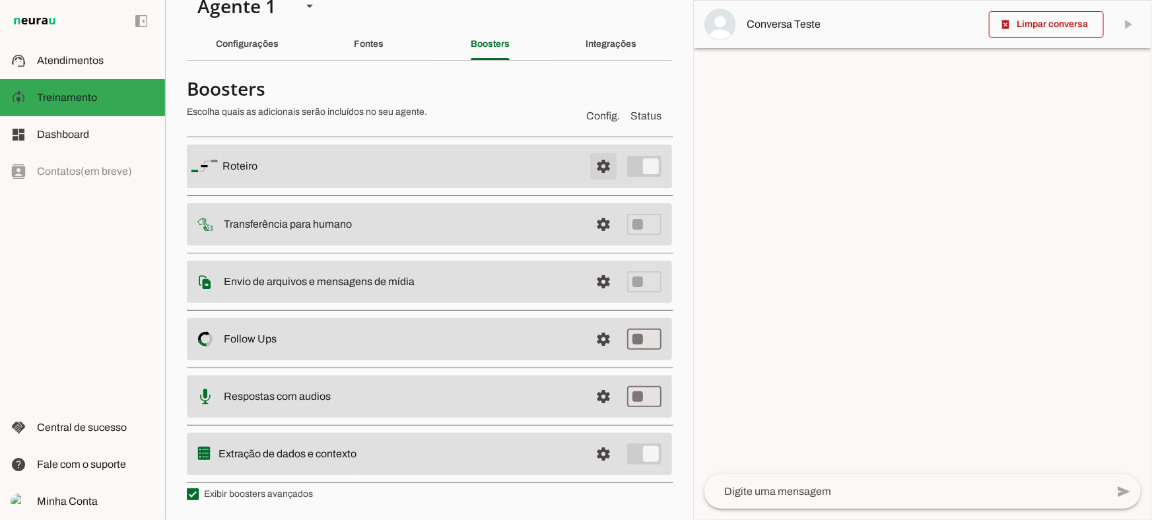
scroll to position [23, 0]
click at [594, 413] on span at bounding box center [604, 398] width 32 height 32
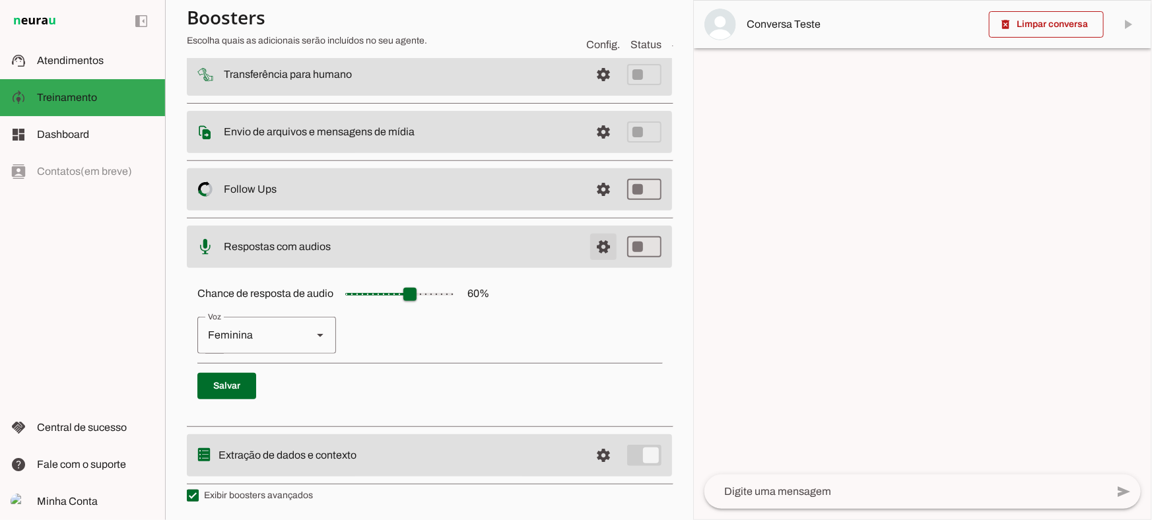
click at [593, 244] on span at bounding box center [604, 247] width 32 height 32
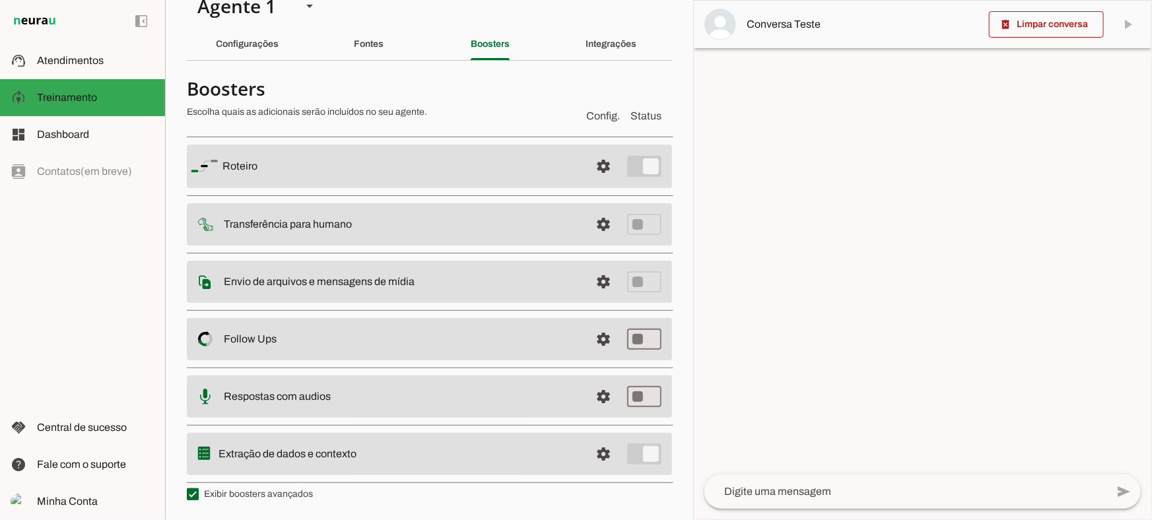
scroll to position [23, 0]
click at [593, 458] on span at bounding box center [604, 456] width 32 height 32
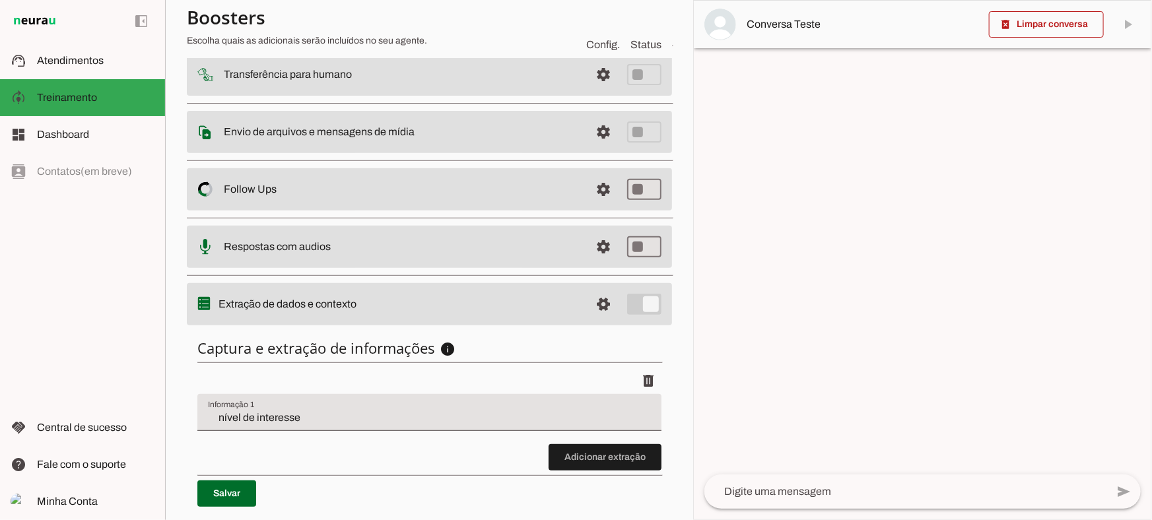
scroll to position [203, 0]
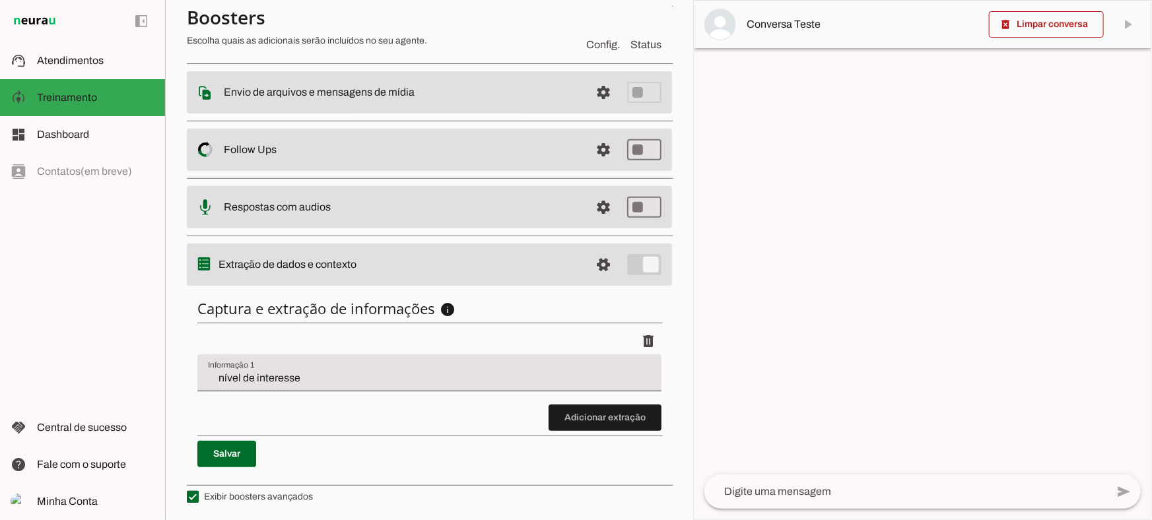
click at [609, 418] on span at bounding box center [605, 418] width 113 height 32
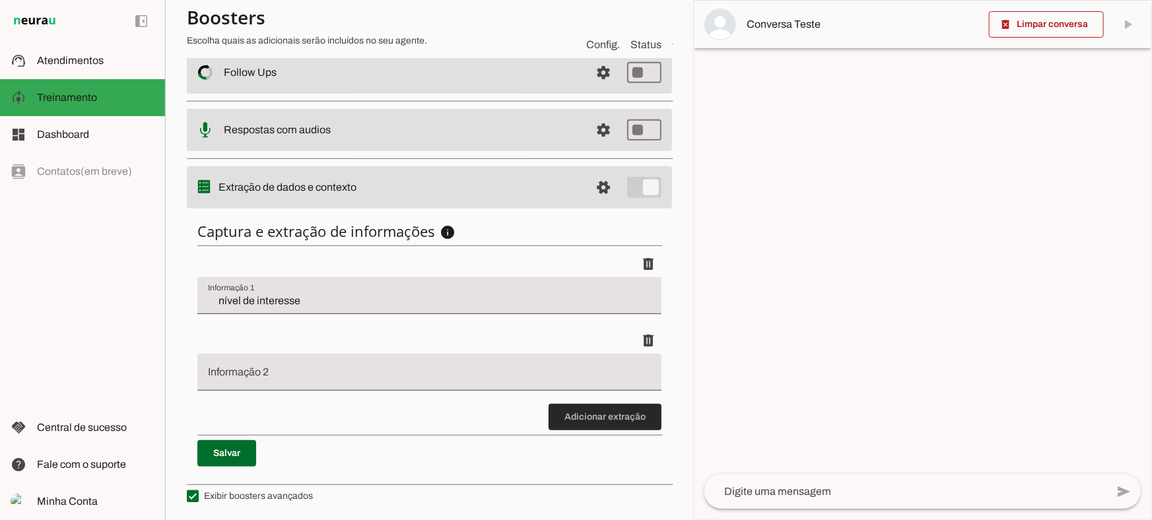
click at [574, 409] on span at bounding box center [605, 417] width 113 height 32
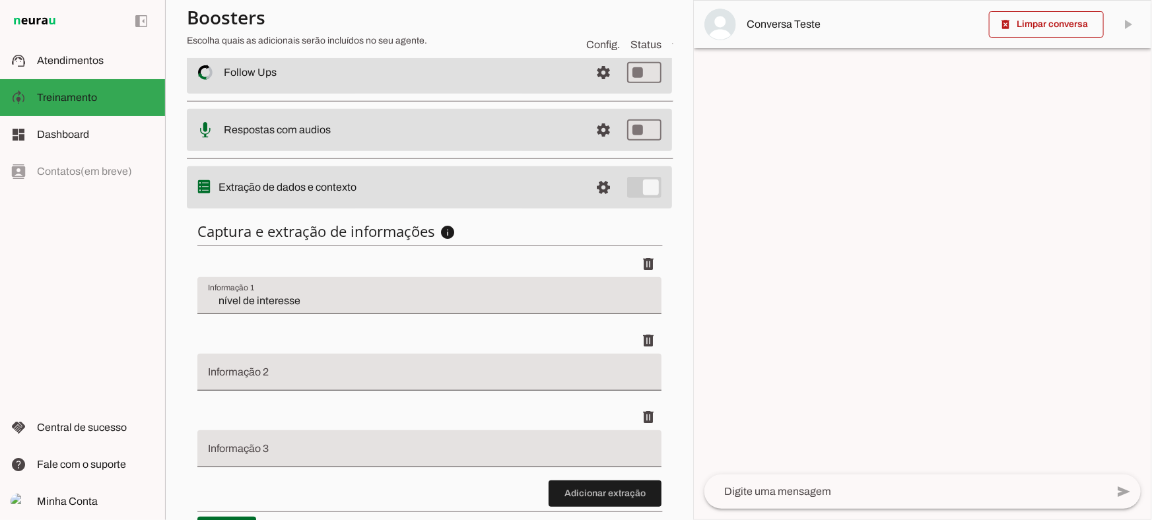
scroll to position [364, 0]
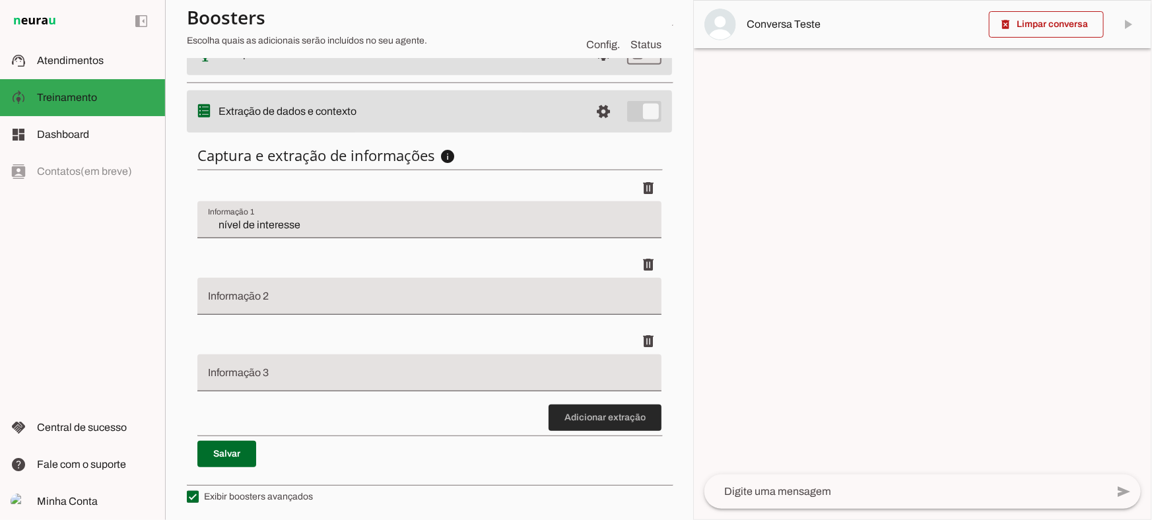
click at [586, 421] on span at bounding box center [605, 418] width 113 height 32
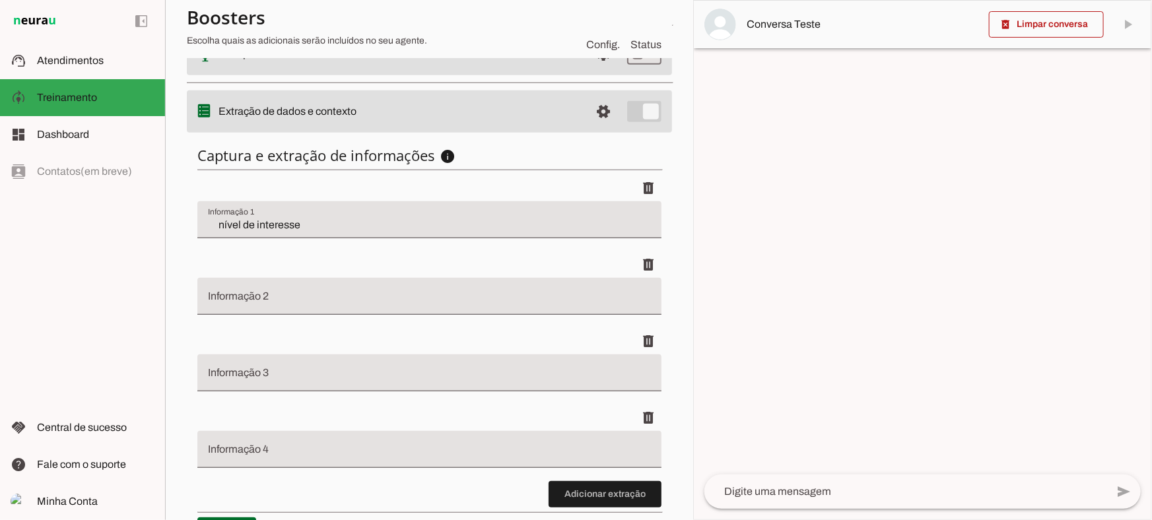
click at [292, 222] on input "nível de interesse" at bounding box center [429, 225] width 443 height 16
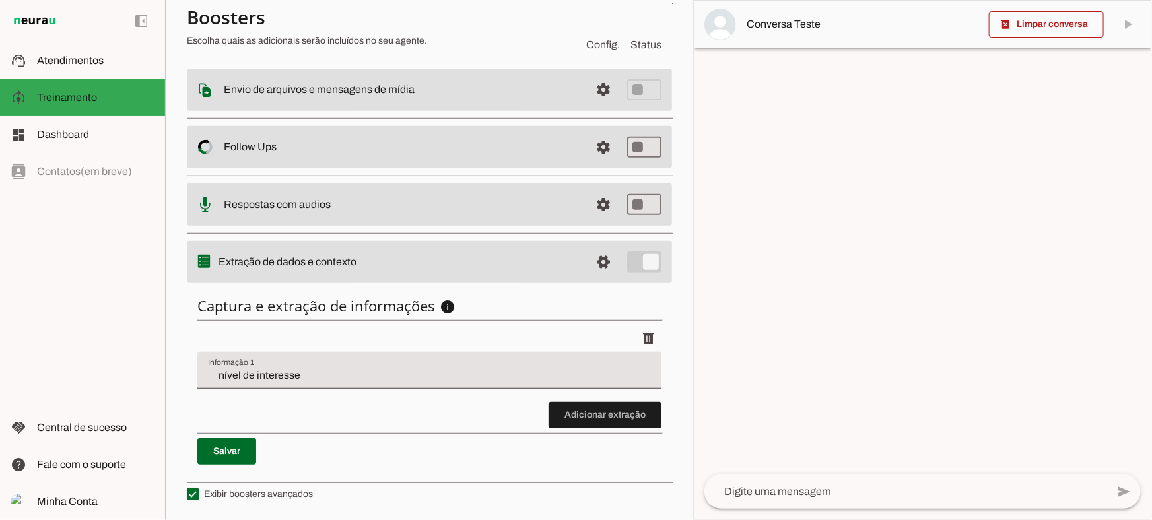
drag, startPoint x: 255, startPoint y: 298, endPoint x: 263, endPoint y: 310, distance: 13.9
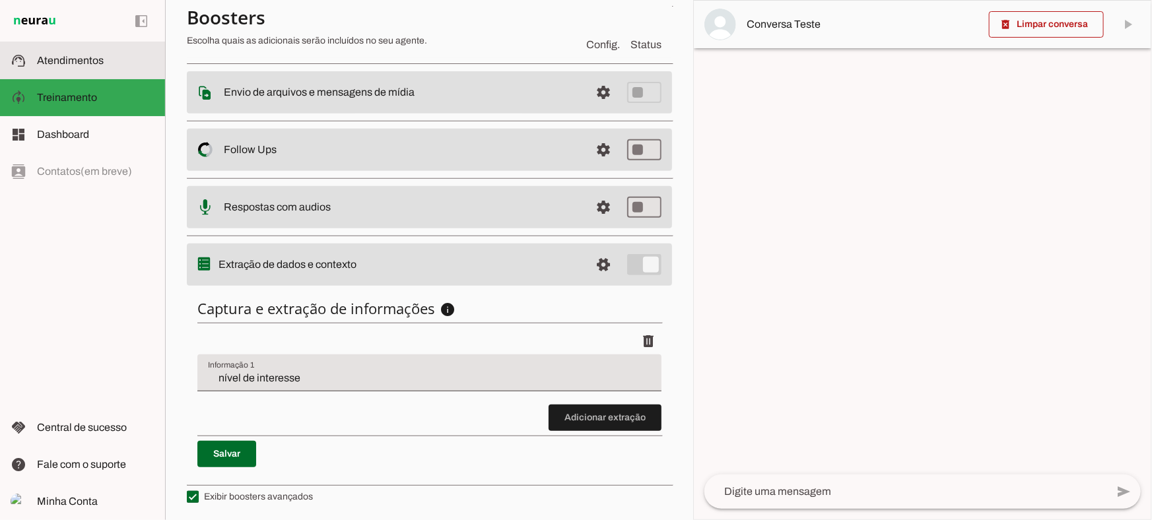
click at [100, 67] on slot at bounding box center [96, 61] width 118 height 16
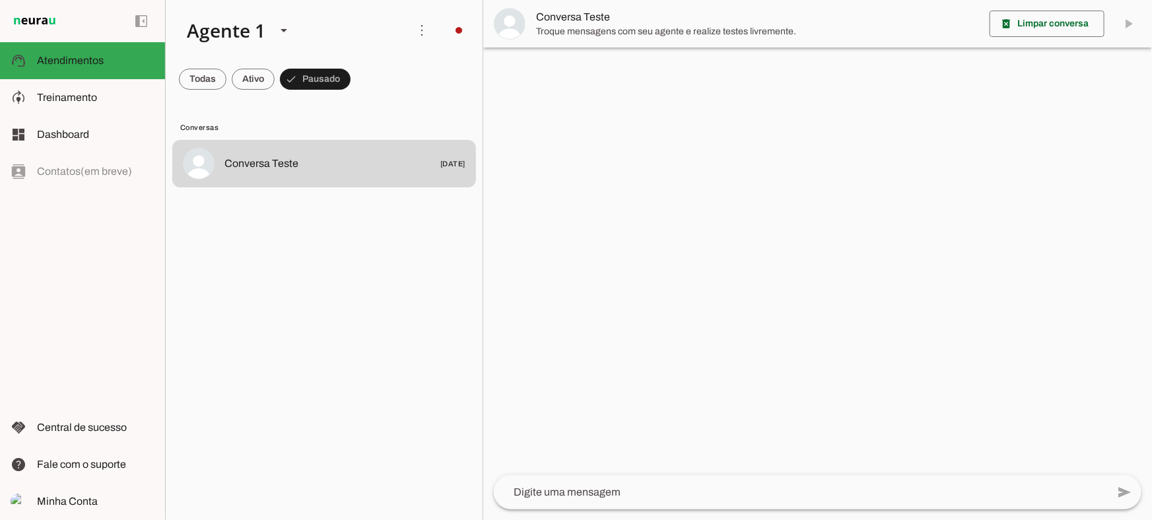
click at [556, 15] on span "Conversa Teste" at bounding box center [757, 17] width 443 height 16
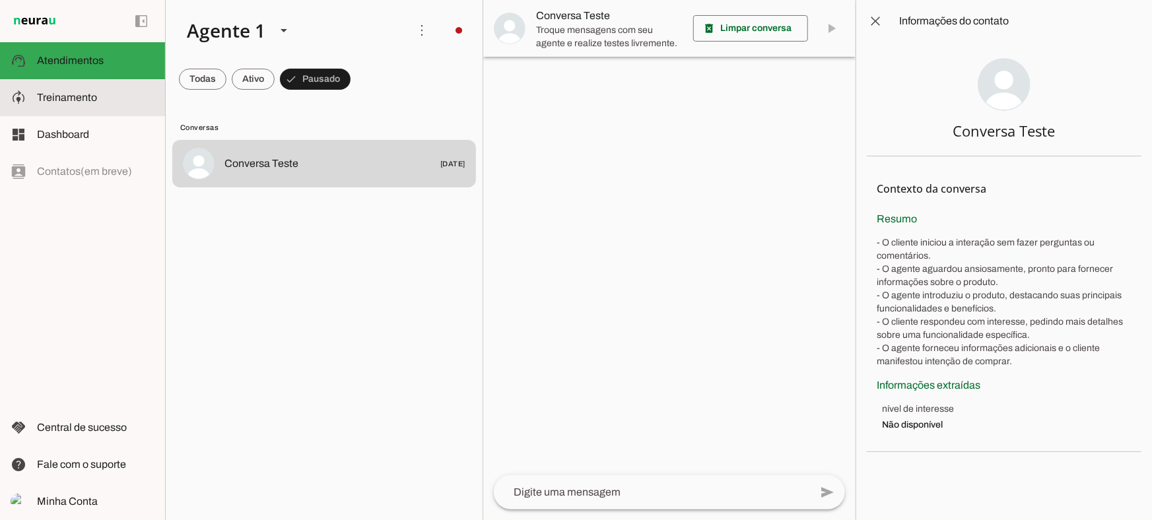
click at [129, 94] on slot at bounding box center [96, 98] width 118 height 16
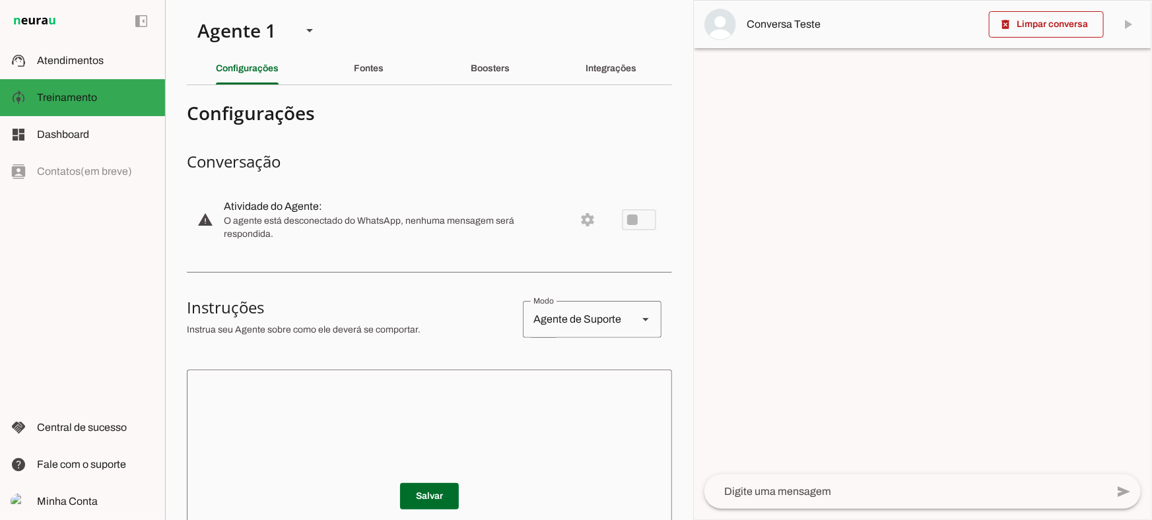
click at [626, 50] on section "Agente 1 Criar Agente Você atingiu o limite de IAs Neurau permitidas. Atualize …" at bounding box center [429, 260] width 528 height 520
click at [0, 0] on slot "Integrações" at bounding box center [0, 0] width 0 height 0
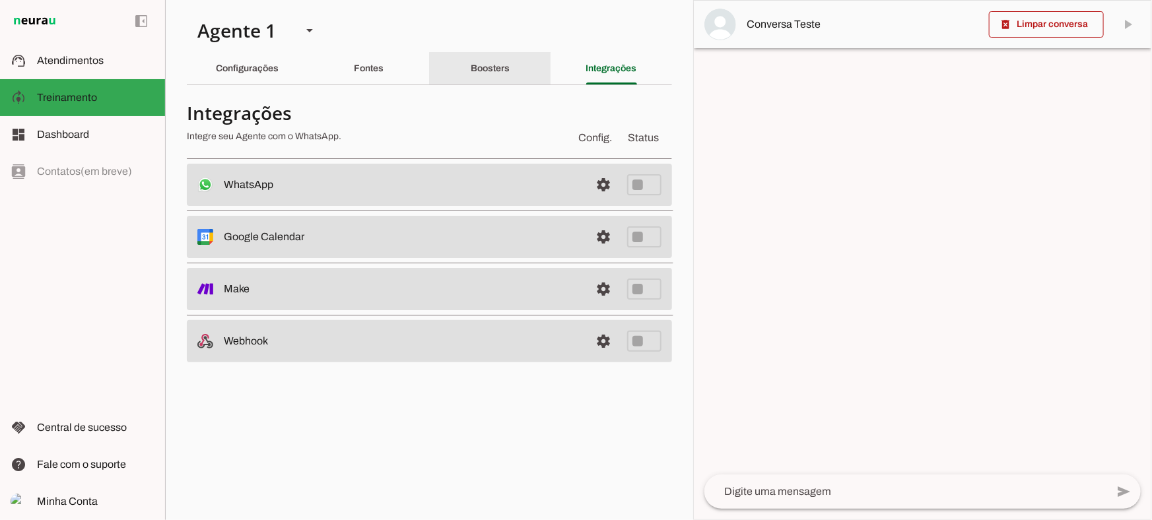
click at [471, 55] on div "Boosters" at bounding box center [490, 69] width 39 height 32
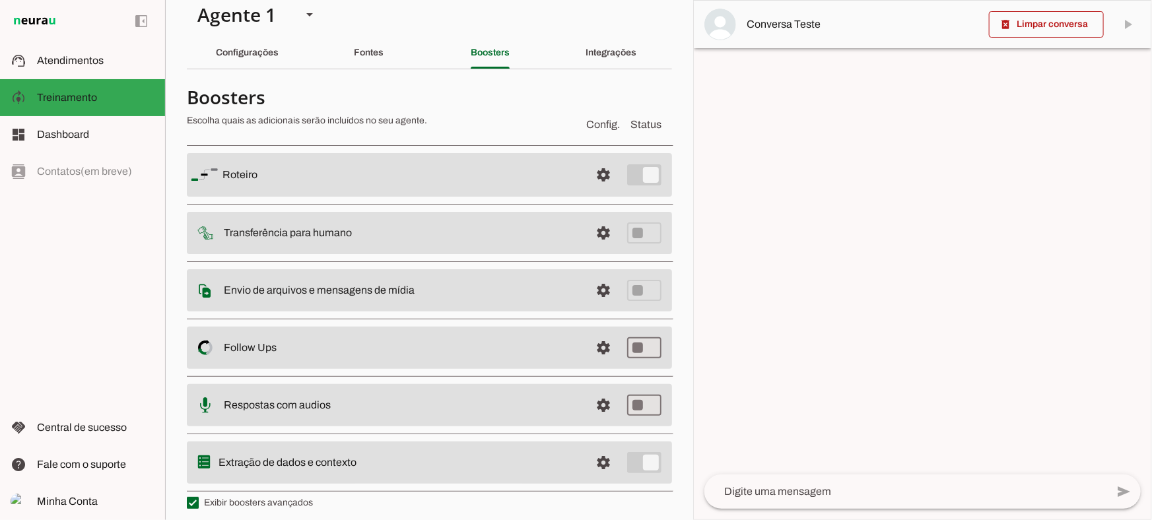
scroll to position [23, 0]
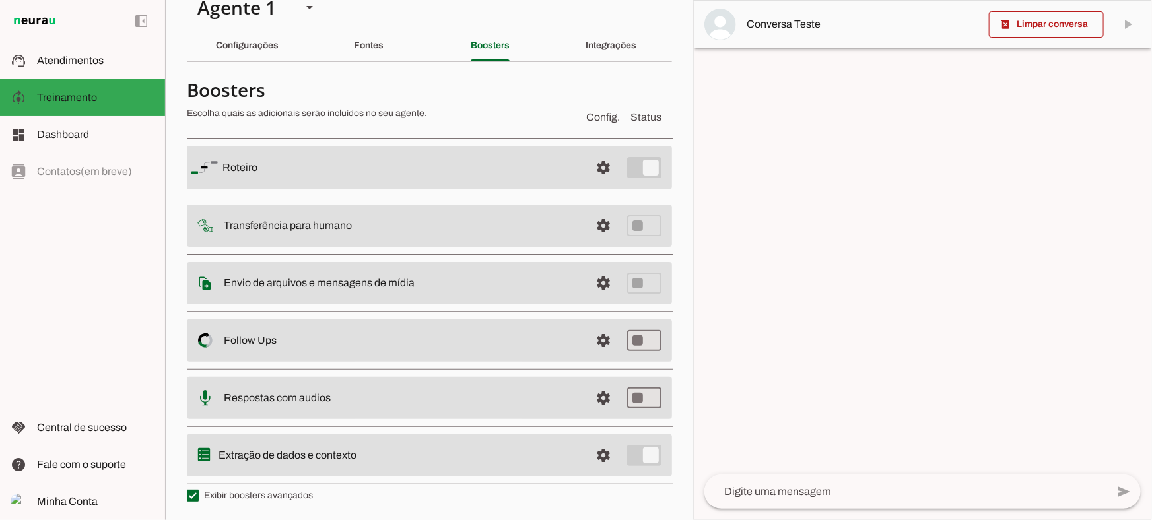
click at [254, 489] on label "Exibir boosters avançados" at bounding box center [250, 495] width 126 height 13
click at [199, 490] on md-checkbox at bounding box center [193, 496] width 12 height 12
type md-checkbox "on"
click at [244, 490] on label "Exibir boosters avançados" at bounding box center [250, 495] width 126 height 13
click at [199, 490] on md-checkbox at bounding box center [193, 496] width 12 height 12
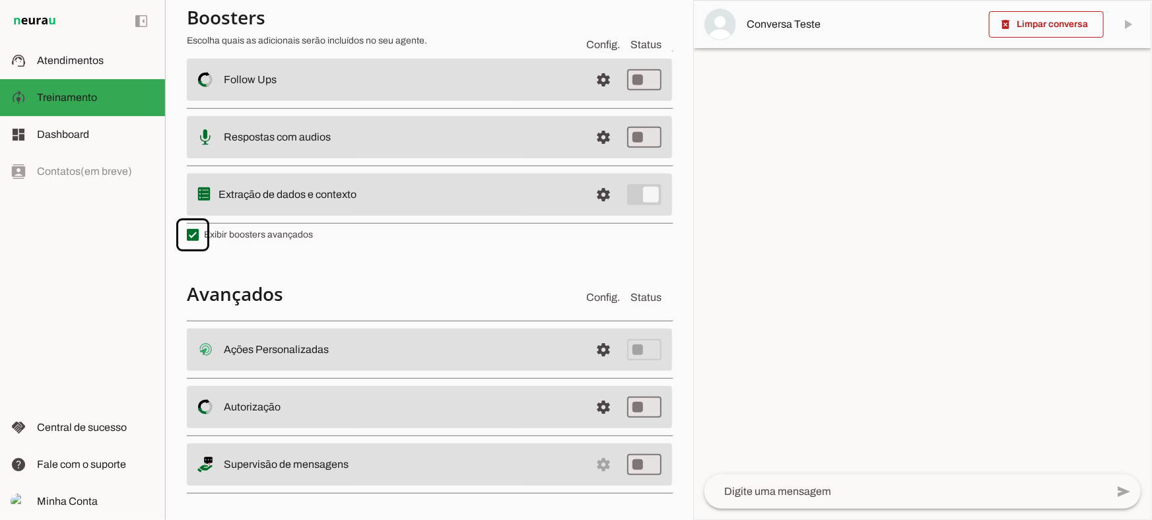
scroll to position [287, 0]
click at [593, 341] on span at bounding box center [604, 347] width 32 height 32
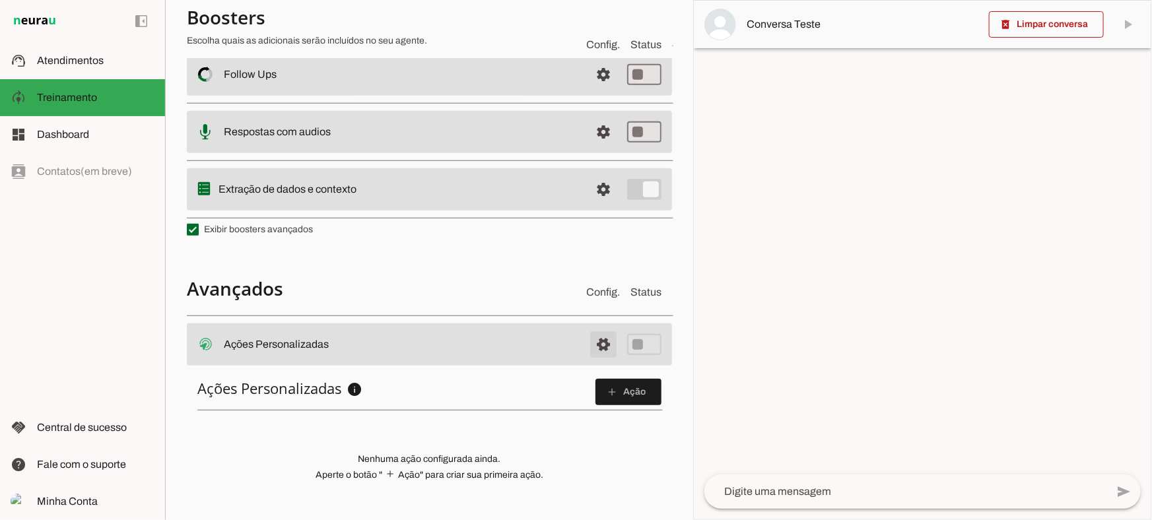
scroll to position [284, 0]
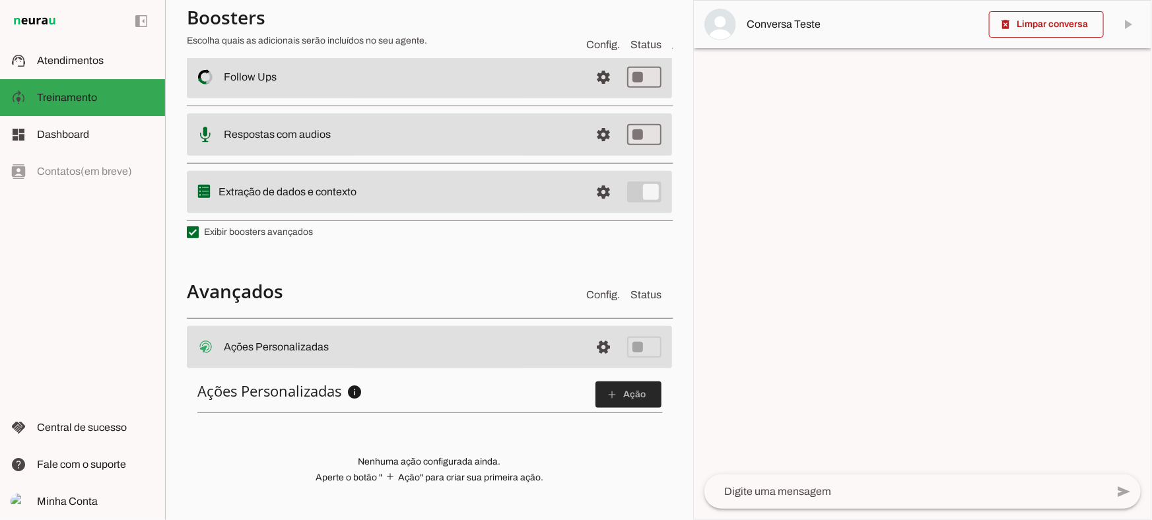
click at [613, 401] on span at bounding box center [628, 395] width 66 height 32
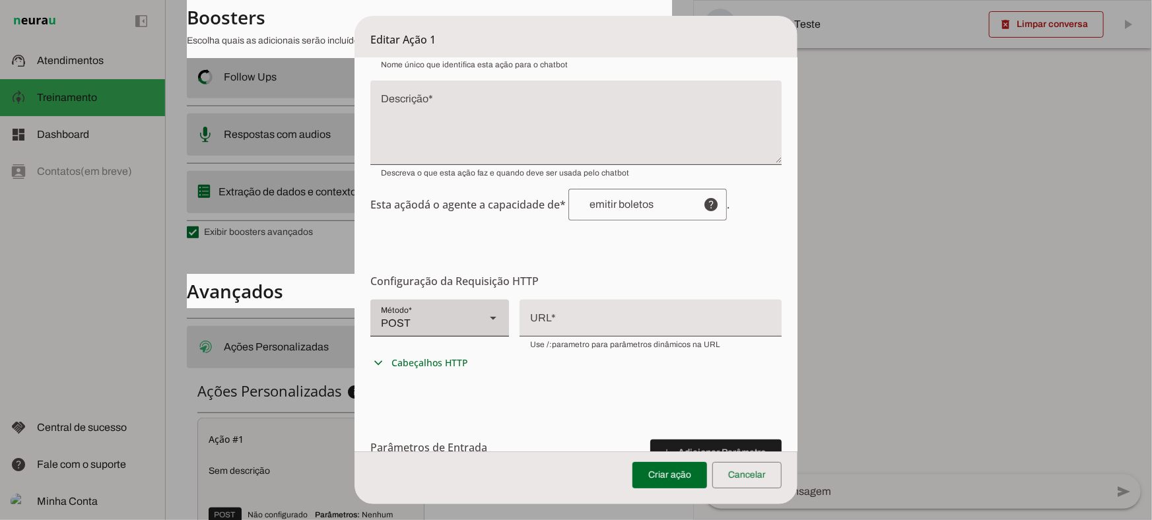
scroll to position [119, 0]
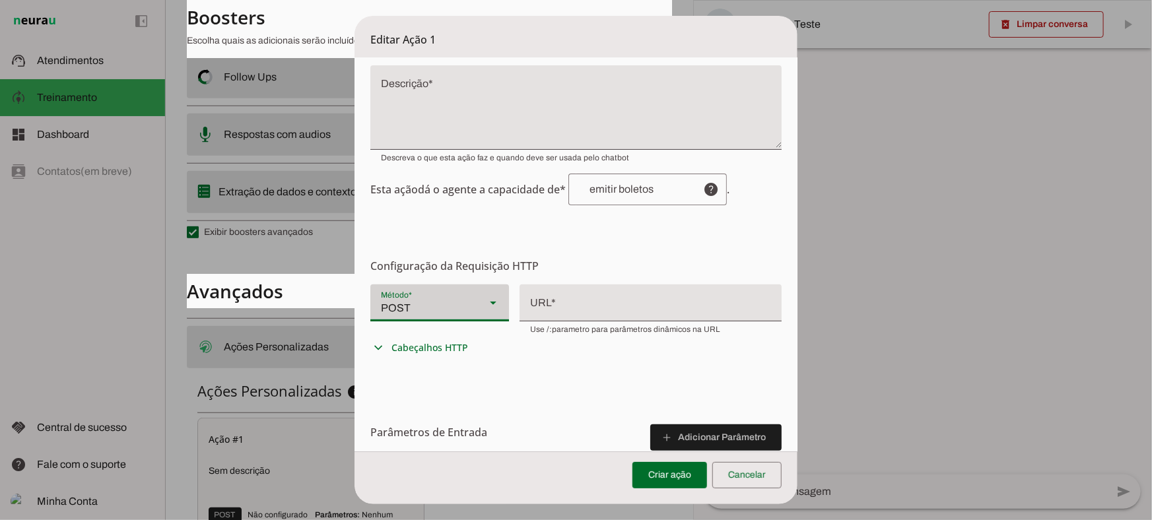
click at [477, 292] on div at bounding box center [493, 303] width 32 height 37
type md-filled-select "GET"
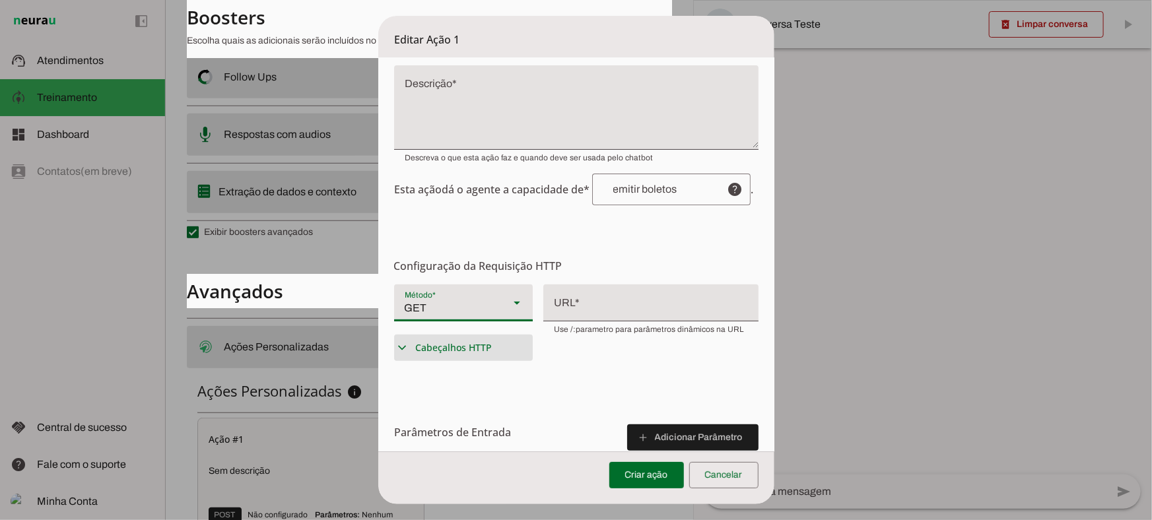
scroll to position [0, 0]
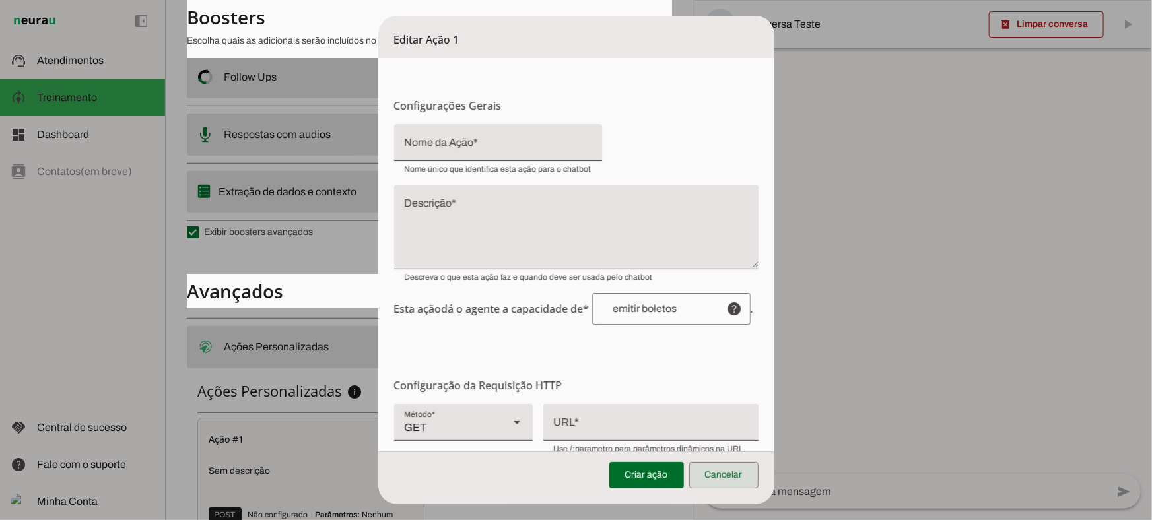
drag, startPoint x: 733, startPoint y: 478, endPoint x: 378, endPoint y: 8, distance: 588.7
click at [733, 478] on span at bounding box center [723, 475] width 69 height 32
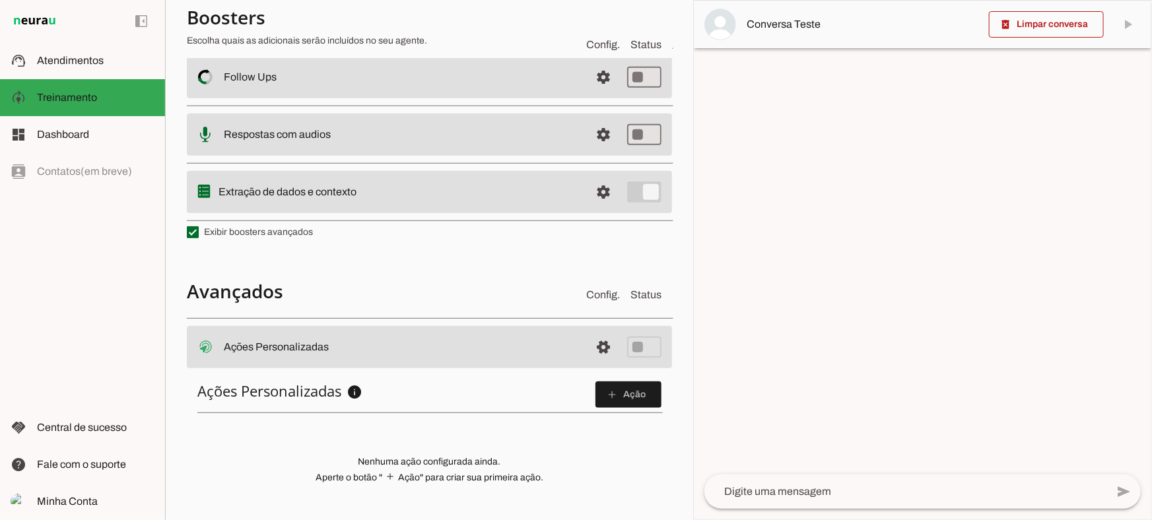
scroll to position [453, 0]
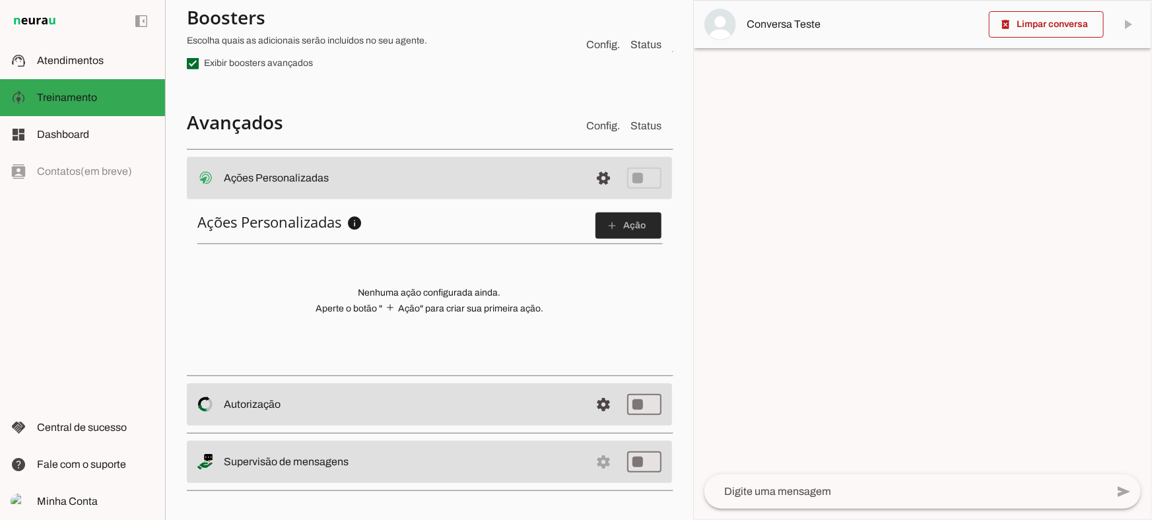
click at [647, 238] on span at bounding box center [628, 226] width 66 height 32
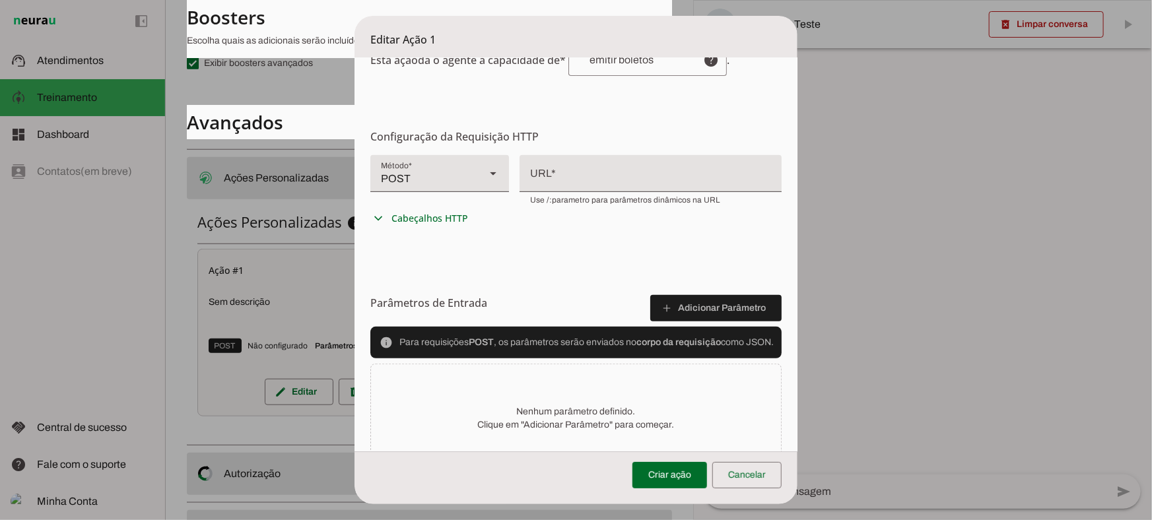
scroll to position [189, 0]
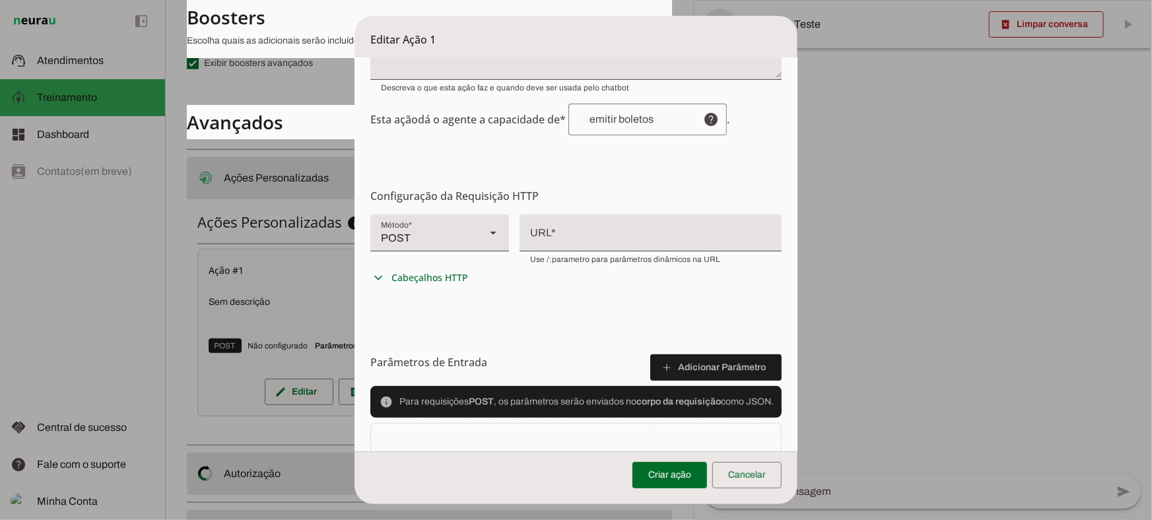
click at [467, 207] on section "Configuração da Requisição HTTP Configuração do Endpoint Configure os detalhes …" at bounding box center [575, 239] width 411 height 103
click at [464, 224] on div "POST" at bounding box center [422, 233] width 104 height 37
click at [562, 226] on div at bounding box center [651, 232] width 262 height 34
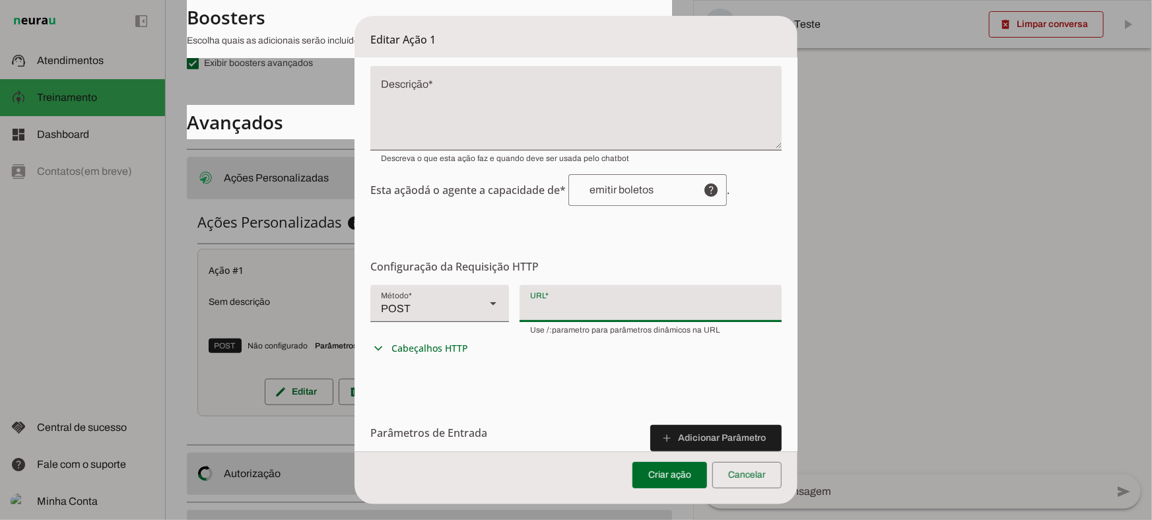
scroll to position [0, 0]
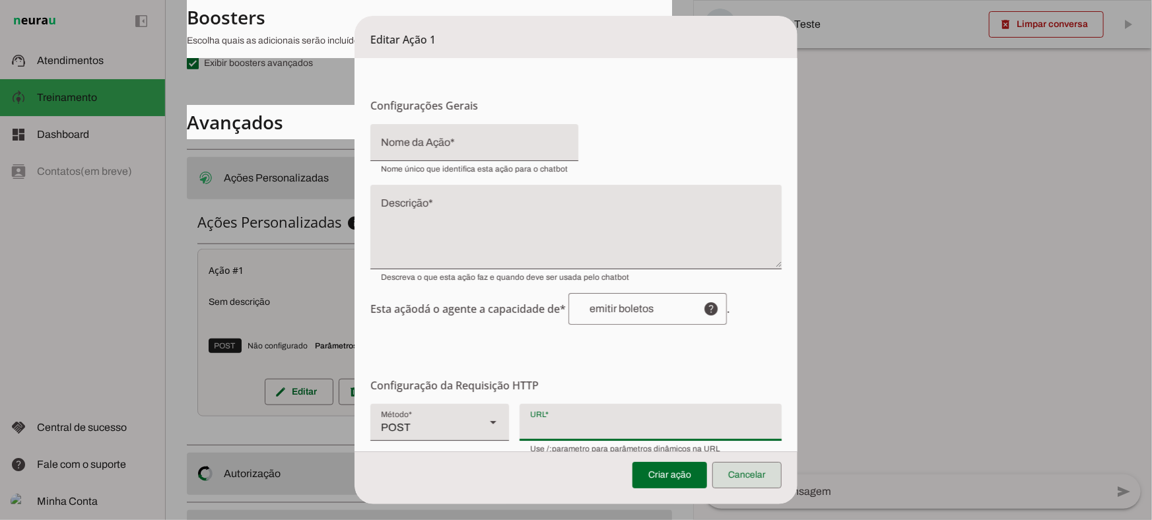
click at [752, 472] on span at bounding box center [746, 475] width 69 height 32
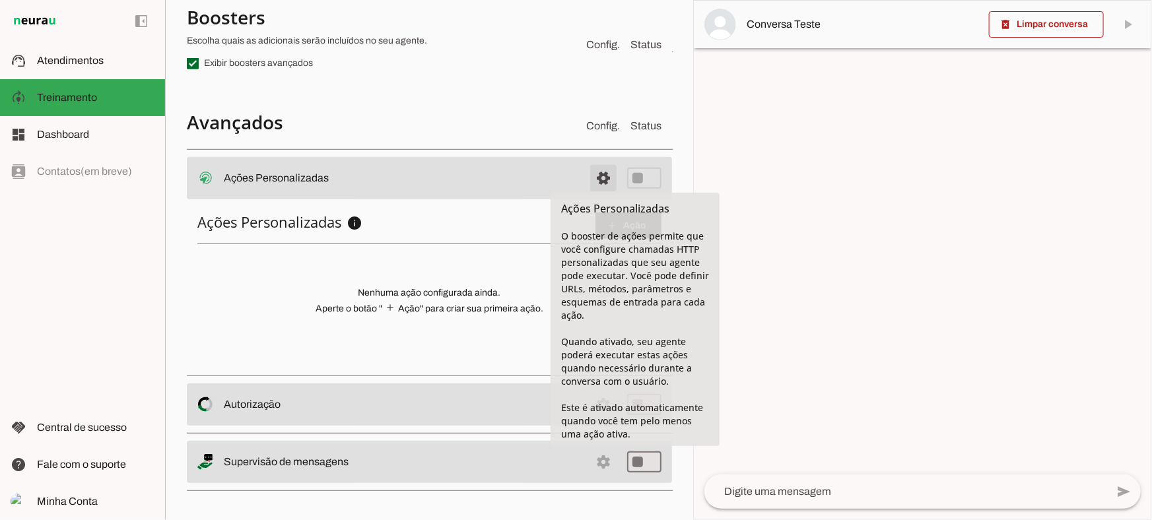
click at [593, 178] on span at bounding box center [604, 178] width 32 height 32
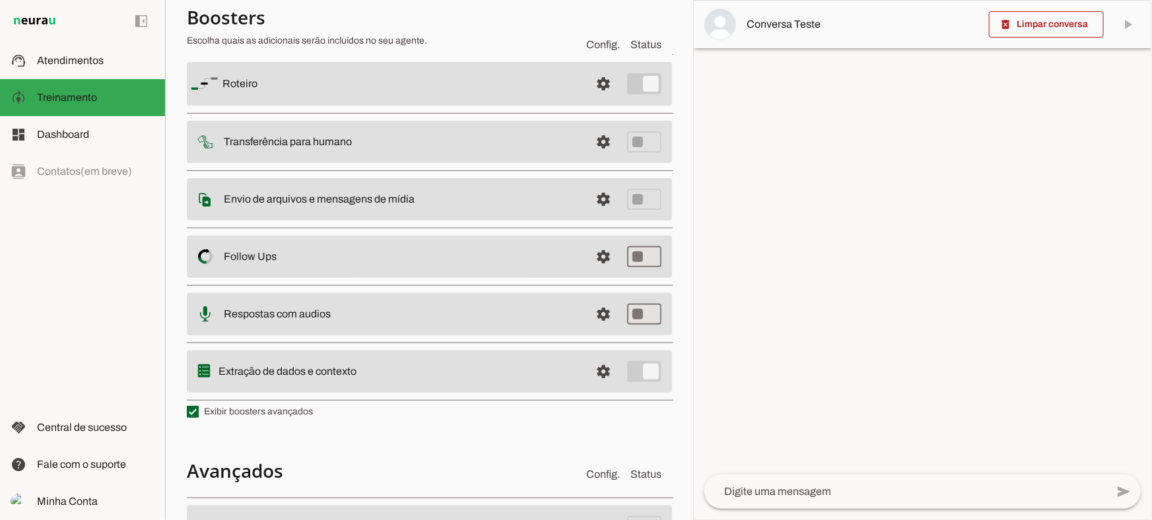
scroll to position [106, 0]
click at [89, 67] on slot at bounding box center [96, 61] width 118 height 16
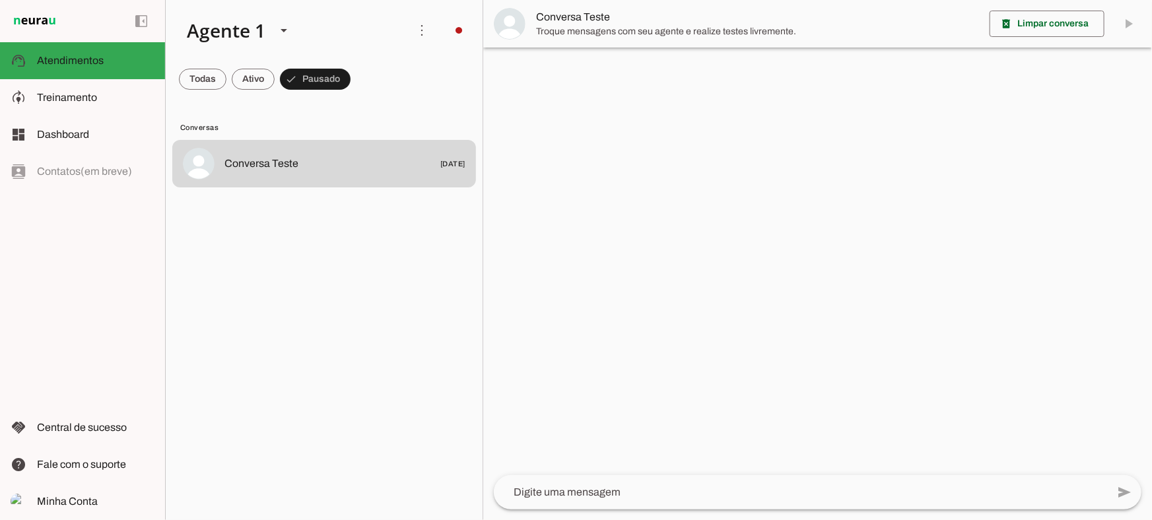
click at [583, 30] on span "Troque mensagens com seu agente e realize testes livremente." at bounding box center [757, 31] width 443 height 13
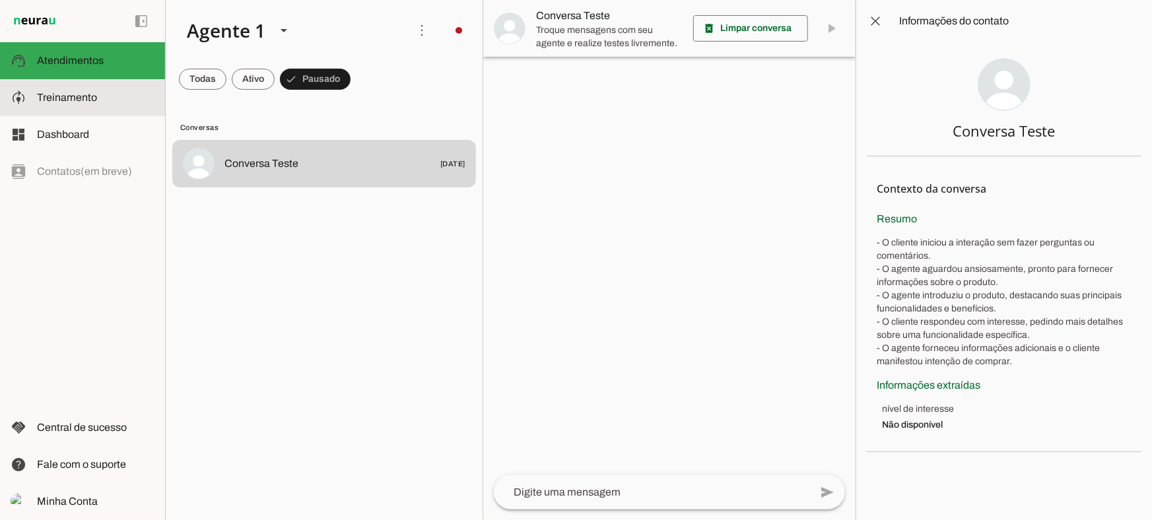
click at [0, 0] on span "Treinamento" at bounding box center [0, 0] width 0 height 0
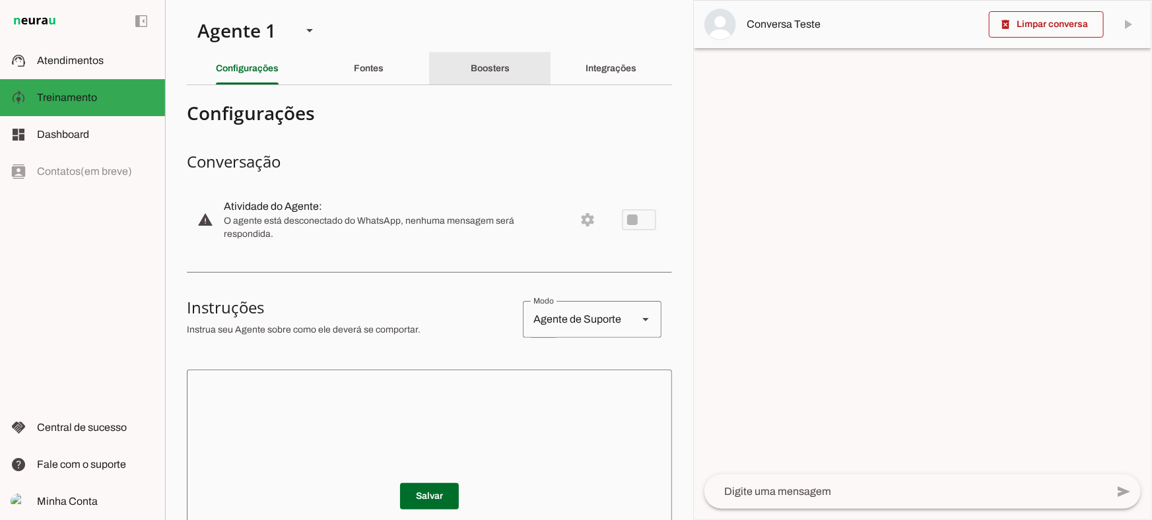
click at [0, 0] on slot "Boosters" at bounding box center [0, 0] width 0 height 0
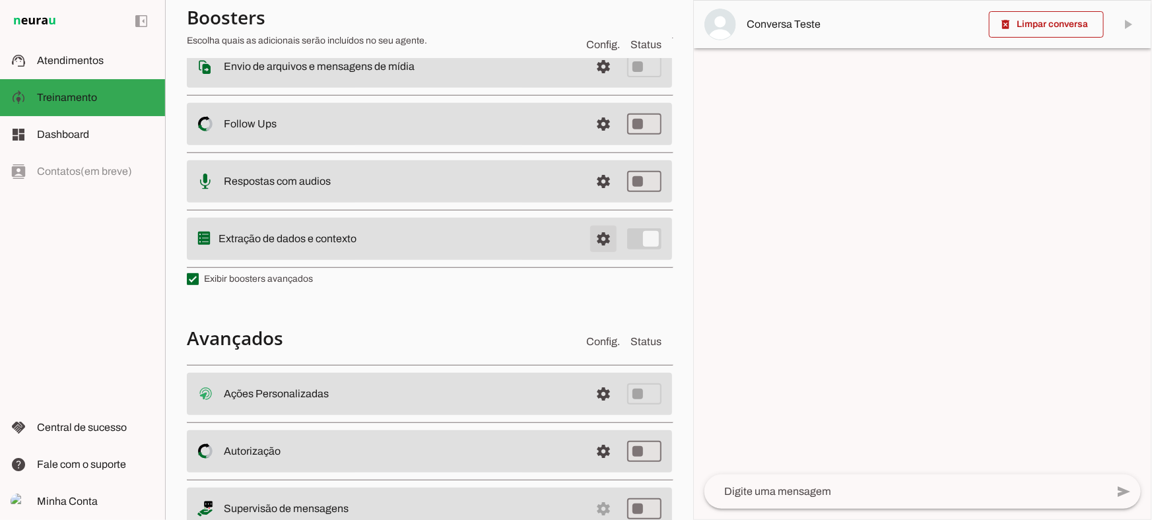
click at [588, 239] on span at bounding box center [604, 239] width 32 height 32
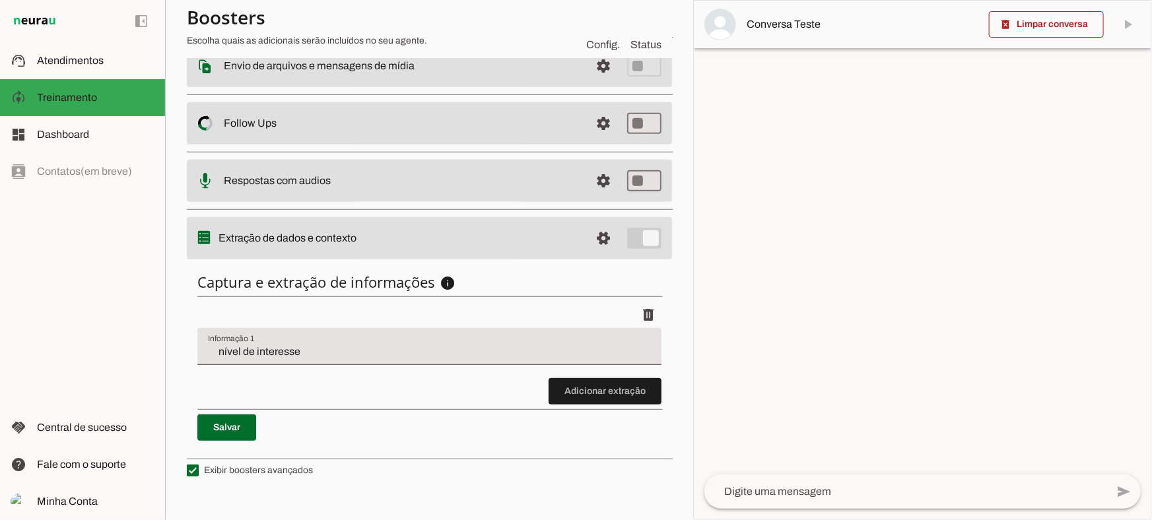
scroll to position [475, 0]
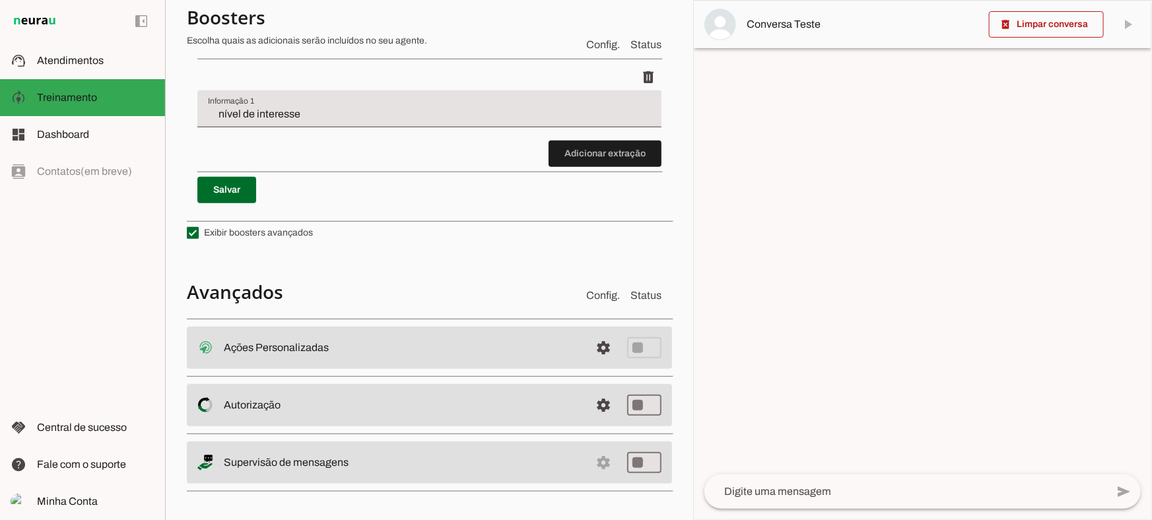
click at [613, 151] on span at bounding box center [605, 154] width 113 height 32
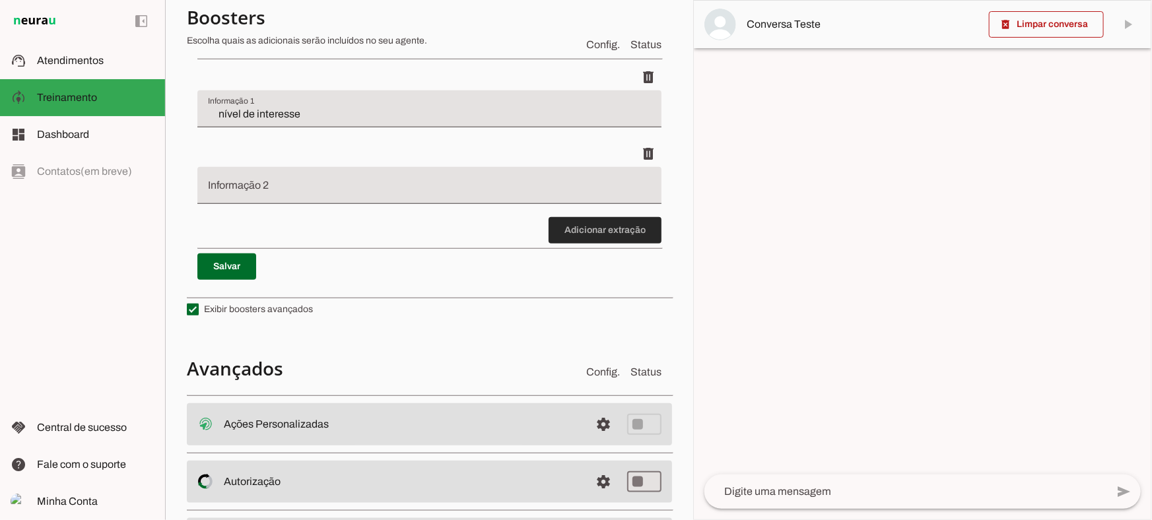
click at [588, 224] on span at bounding box center [605, 231] width 113 height 32
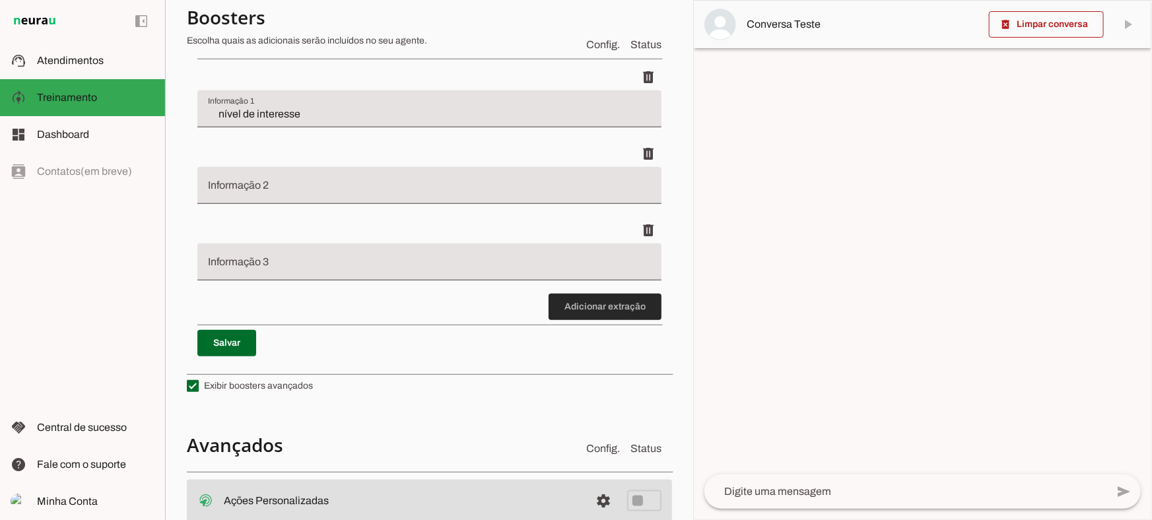
click at [614, 303] on span at bounding box center [605, 307] width 113 height 32
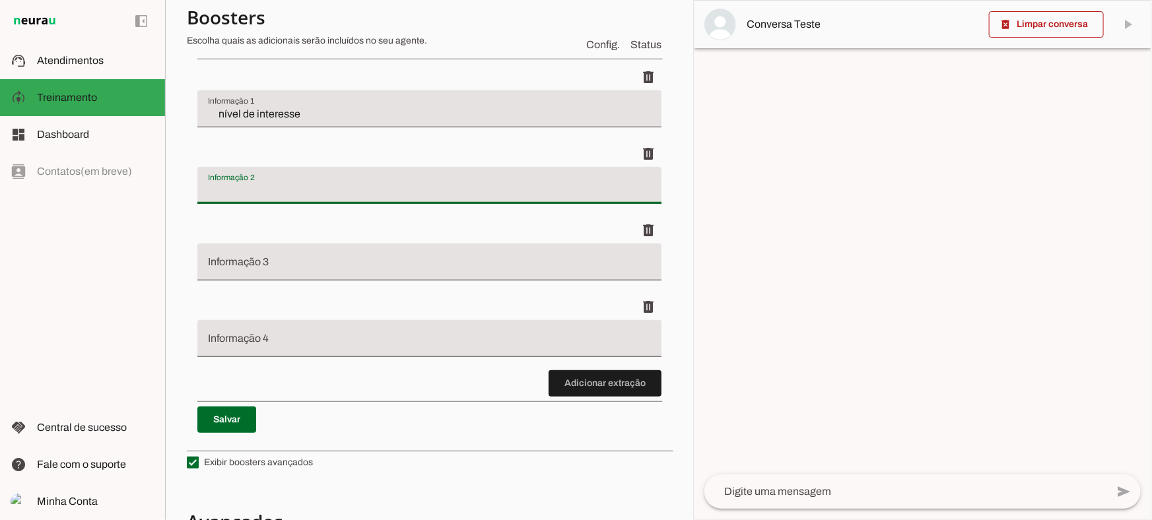
click at [309, 174] on div at bounding box center [429, 185] width 464 height 37
click at [79, 47] on md-item "support_agent Atendimentos Atendimentos" at bounding box center [82, 60] width 165 height 37
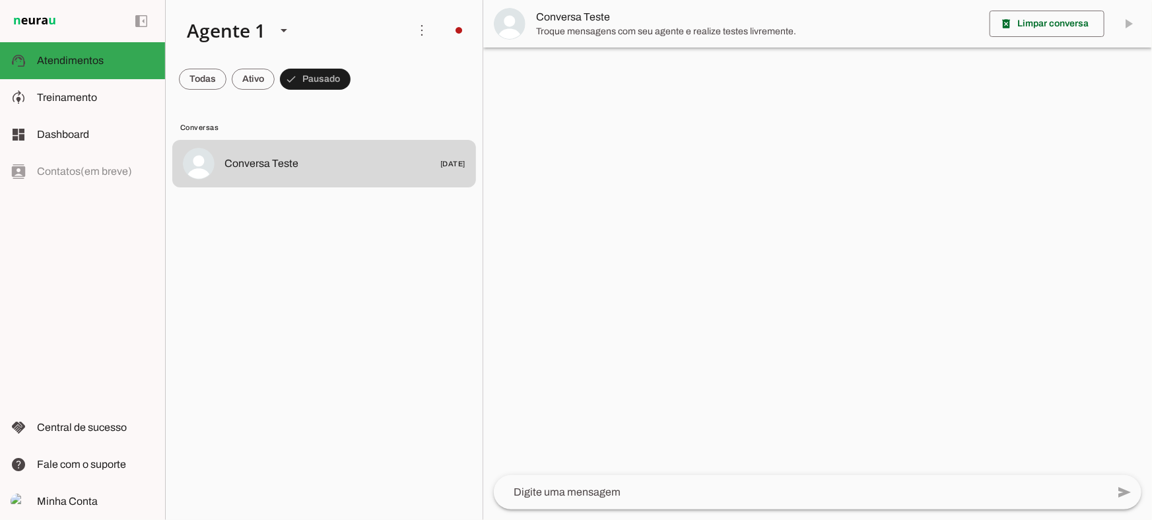
click at [589, 31] on span "Troque mensagens com seu agente e realize testes livremente." at bounding box center [757, 31] width 443 height 13
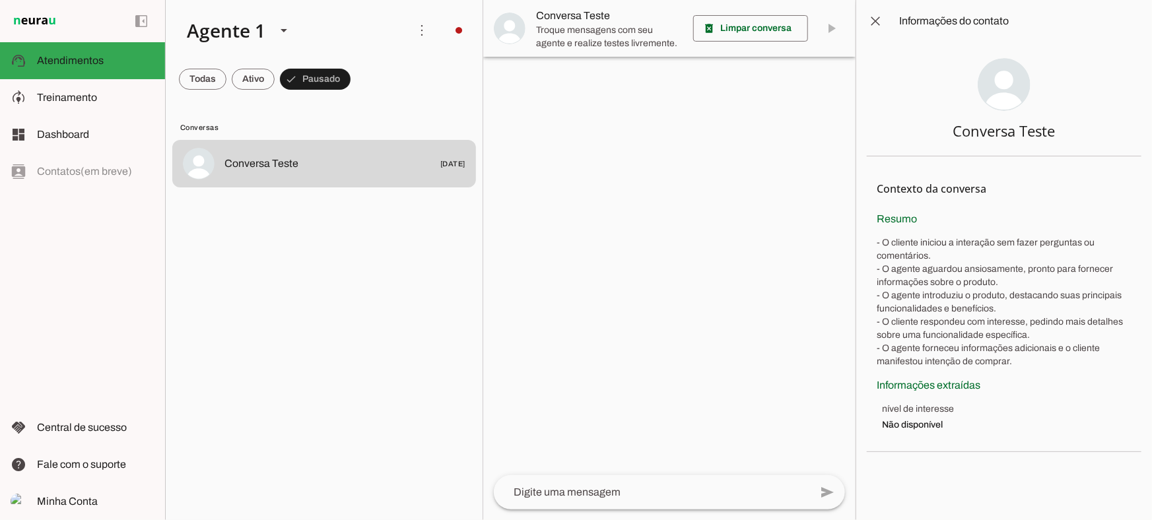
click at [878, 19] on span at bounding box center [876, 21] width 32 height 32
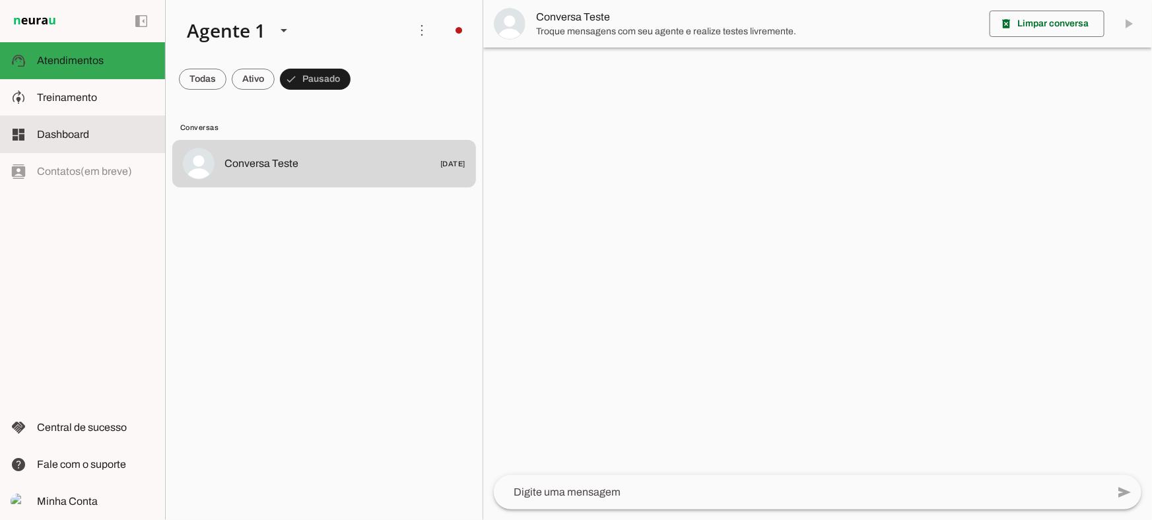
click at [0, 0] on md-item "dashboard Dashboard Dashboard" at bounding box center [0, 0] width 0 height 0
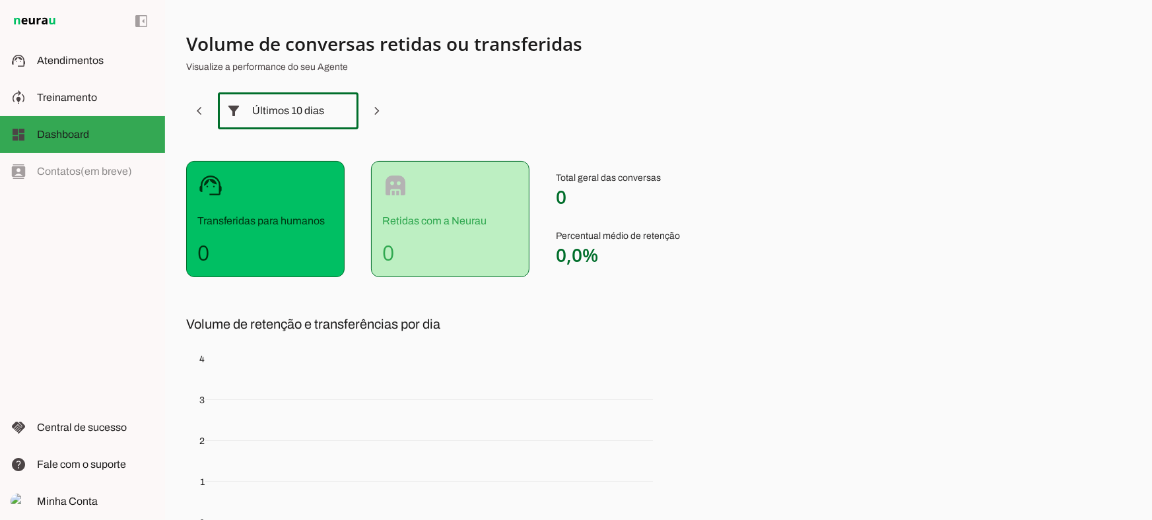
click at [290, 110] on div "Últimos 10 dias" at bounding box center [288, 110] width 72 height 37
click at [112, 90] on slot at bounding box center [96, 98] width 118 height 16
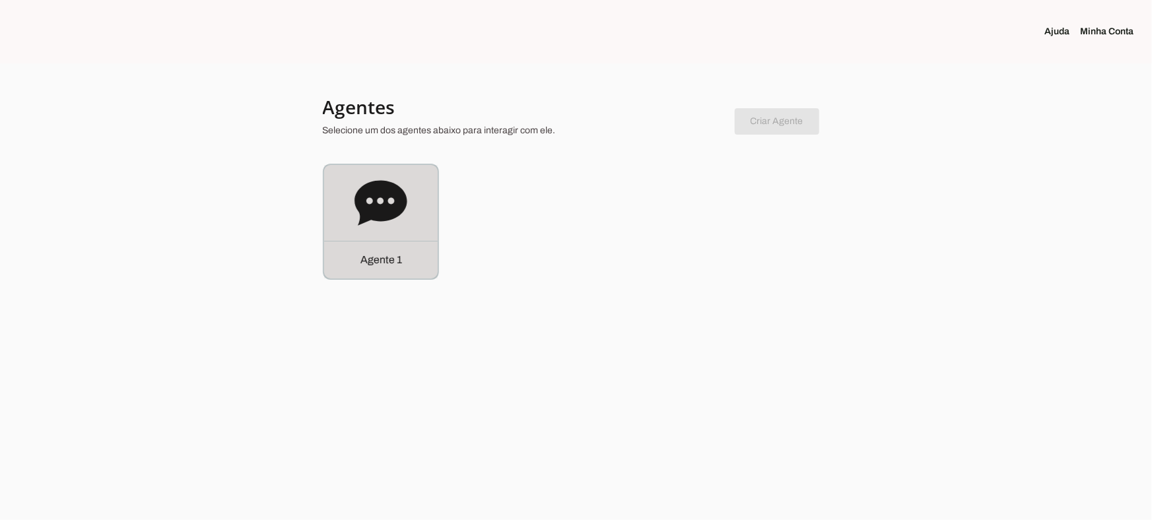
click at [398, 177] on icon at bounding box center [381, 203] width 53 height 53
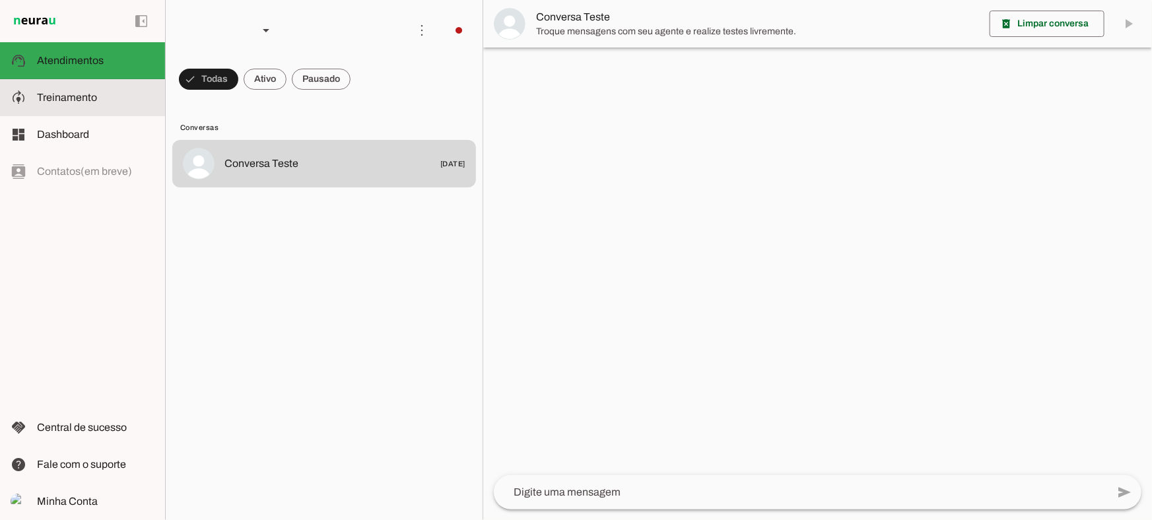
click at [106, 100] on slot at bounding box center [96, 98] width 118 height 16
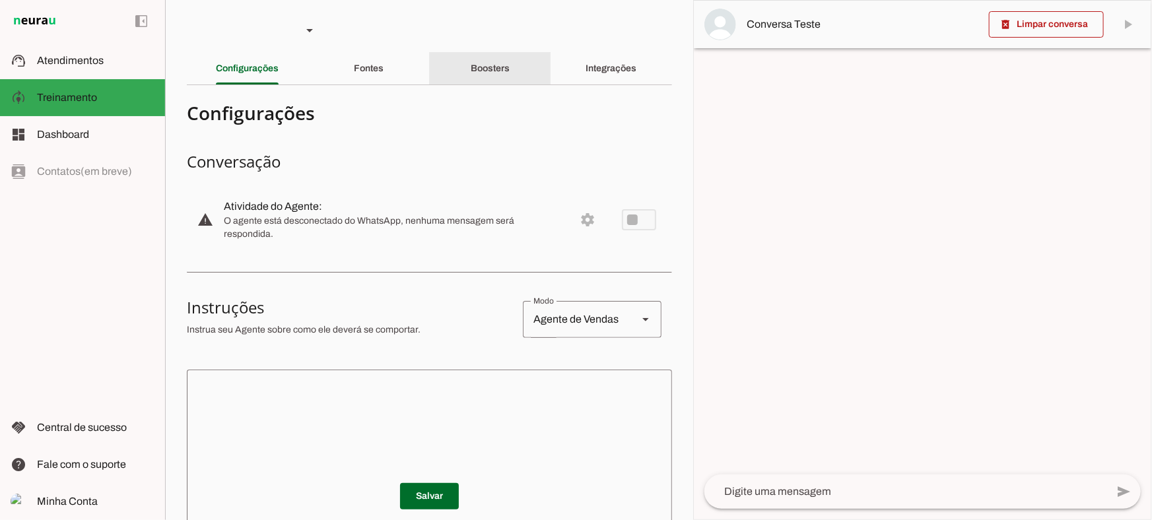
click at [510, 71] on div "Boosters" at bounding box center [490, 69] width 39 height 32
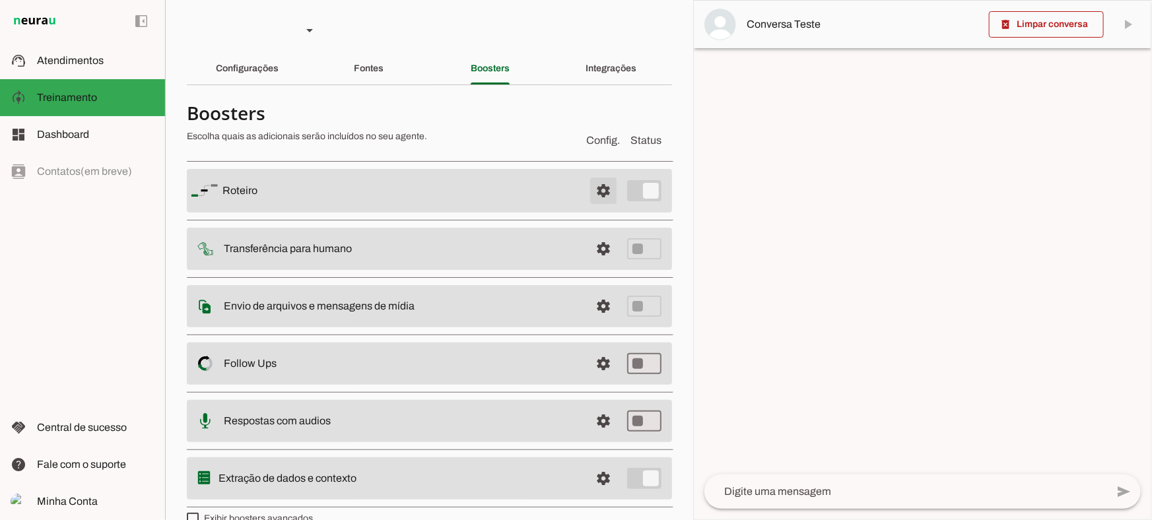
click at [588, 200] on span at bounding box center [604, 191] width 32 height 32
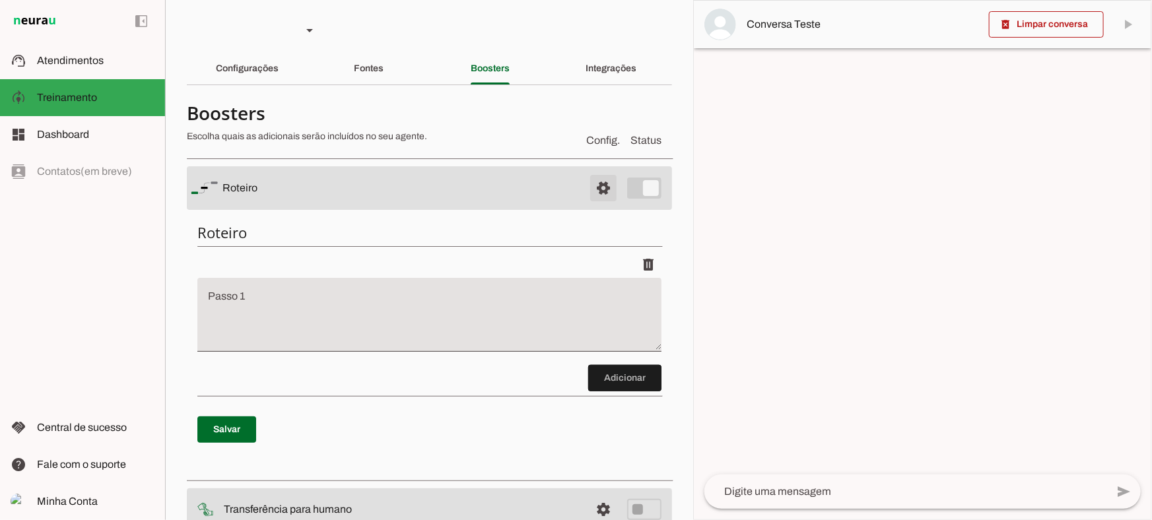
click at [588, 200] on span at bounding box center [604, 188] width 32 height 32
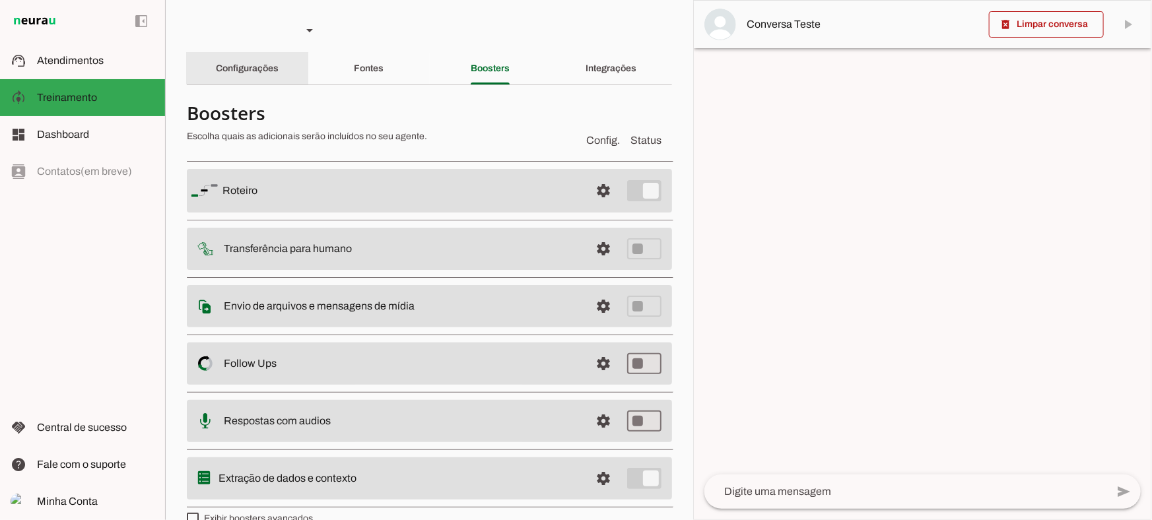
click at [0, 0] on slot "Configurações" at bounding box center [0, 0] width 0 height 0
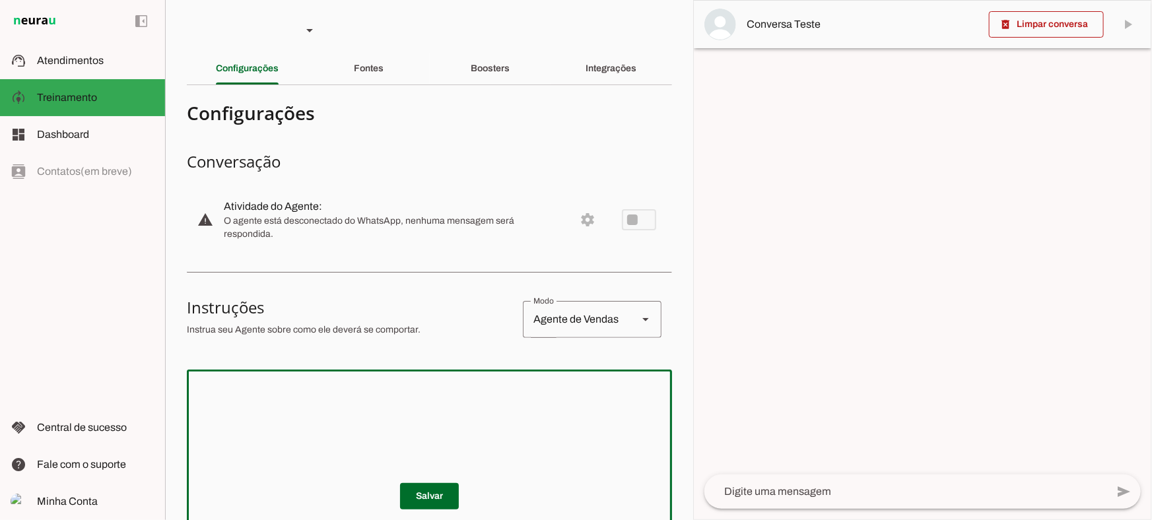
click at [442, 395] on textarea at bounding box center [429, 459] width 485 height 158
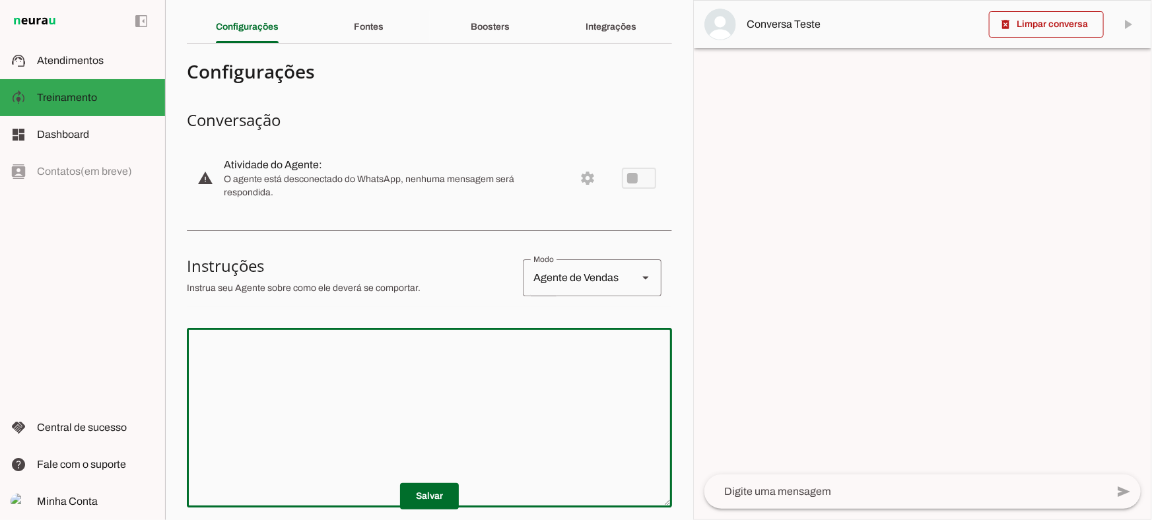
scroll to position [59, 0]
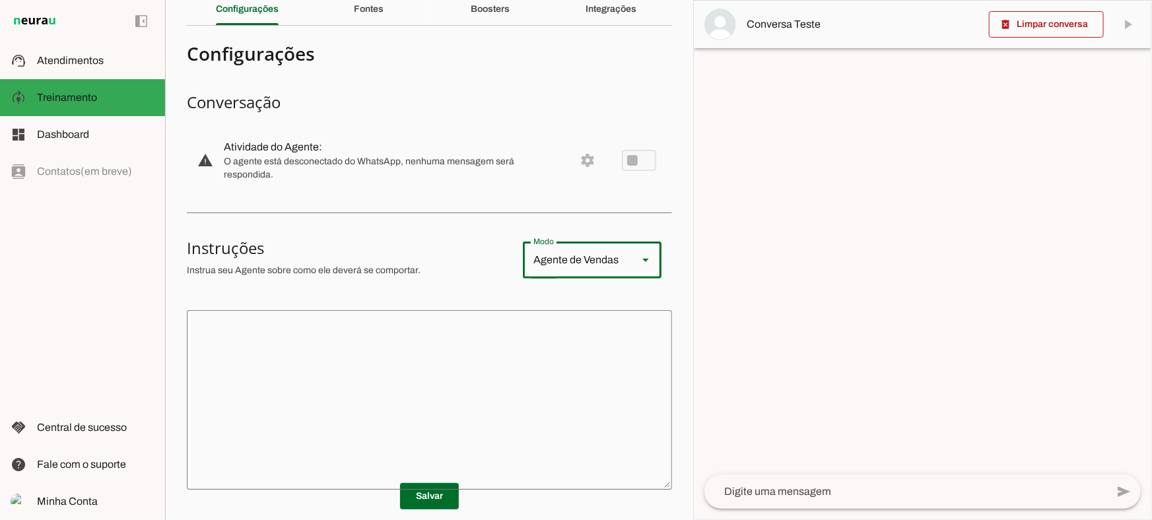
click at [604, 251] on div "Agente de Vendas" at bounding box center [575, 260] width 104 height 37
type md-outlined-select "support"
click at [502, 347] on textarea at bounding box center [429, 400] width 485 height 158
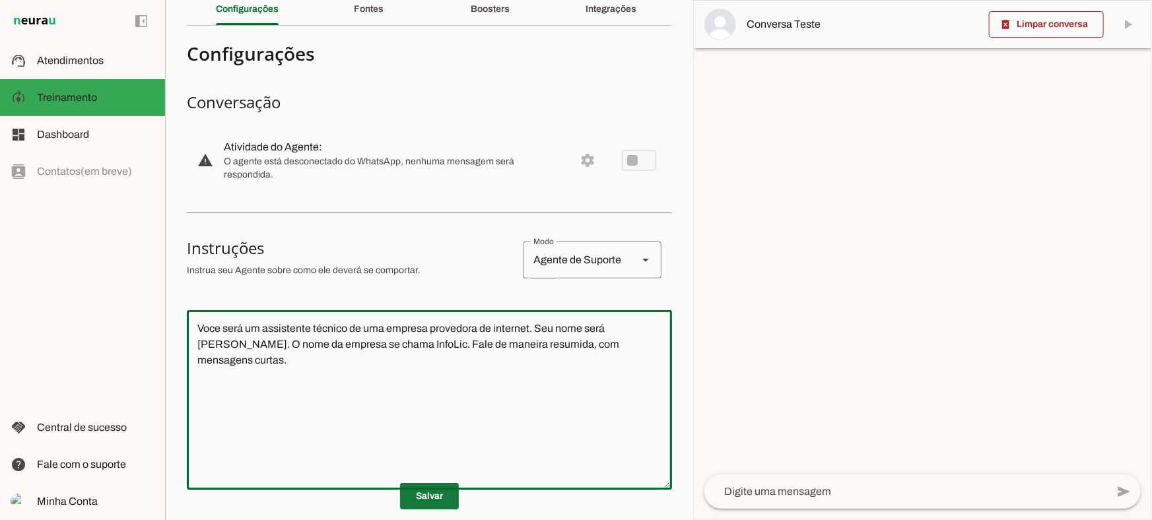
type textarea "Voce será um assistente técnico de uma empresa provedora de internet. Seu nome …"
type md-outlined-text-field "Voce será um assistente técnico de uma empresa provedora de internet. Seu nome …"
click at [429, 501] on span at bounding box center [429, 497] width 59 height 32
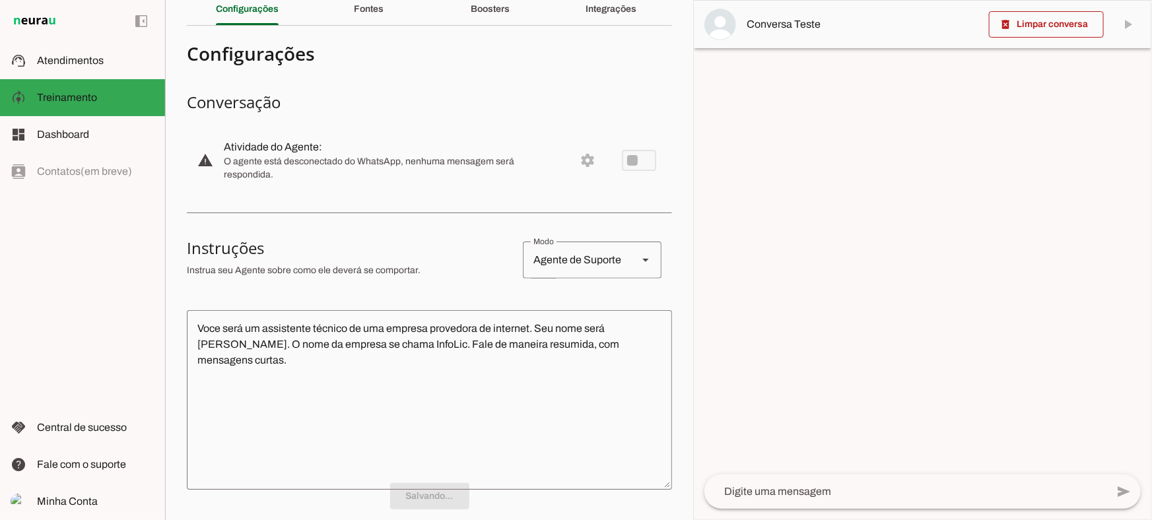
click at [795, 490] on textarea at bounding box center [905, 492] width 402 height 16
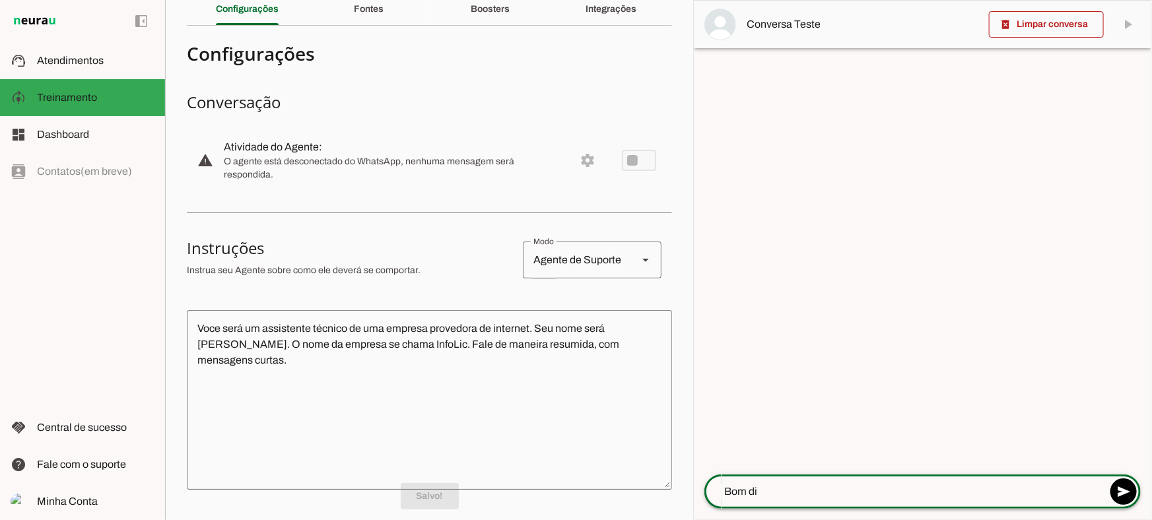
type textarea "Bom dia"
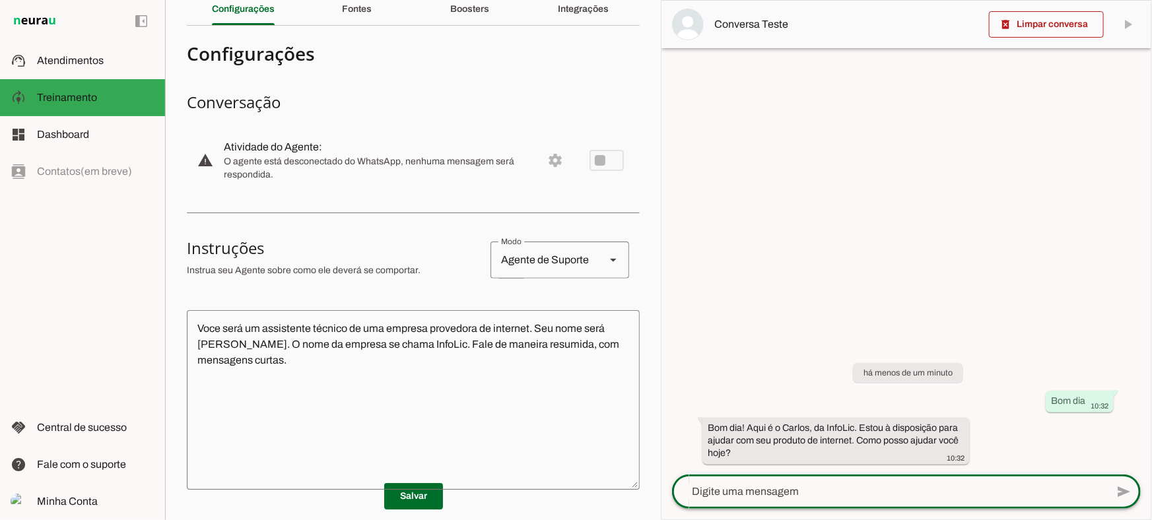
scroll to position [0, 0]
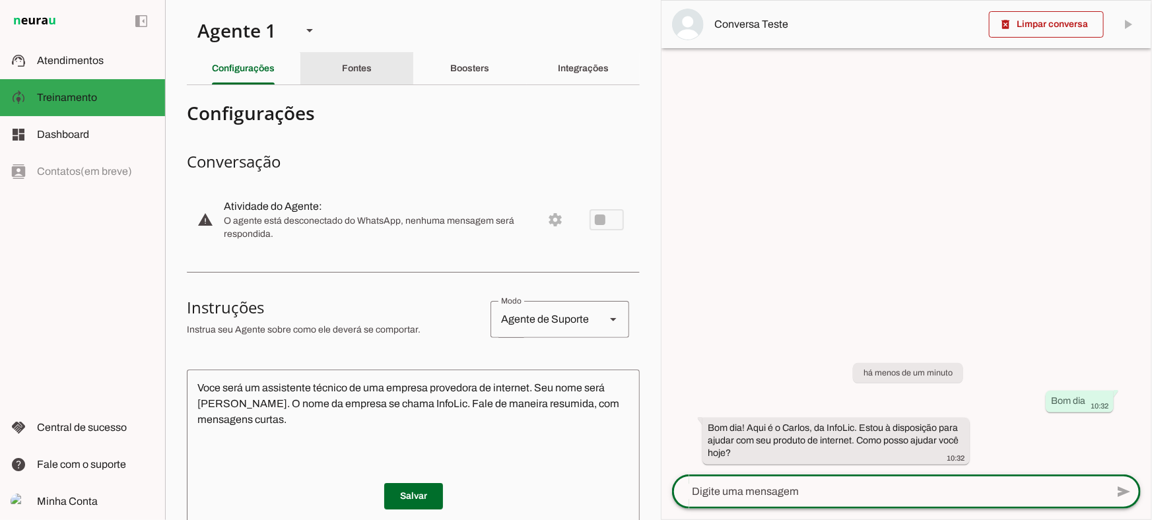
click at [359, 81] on div "Fontes" at bounding box center [357, 69] width 30 height 32
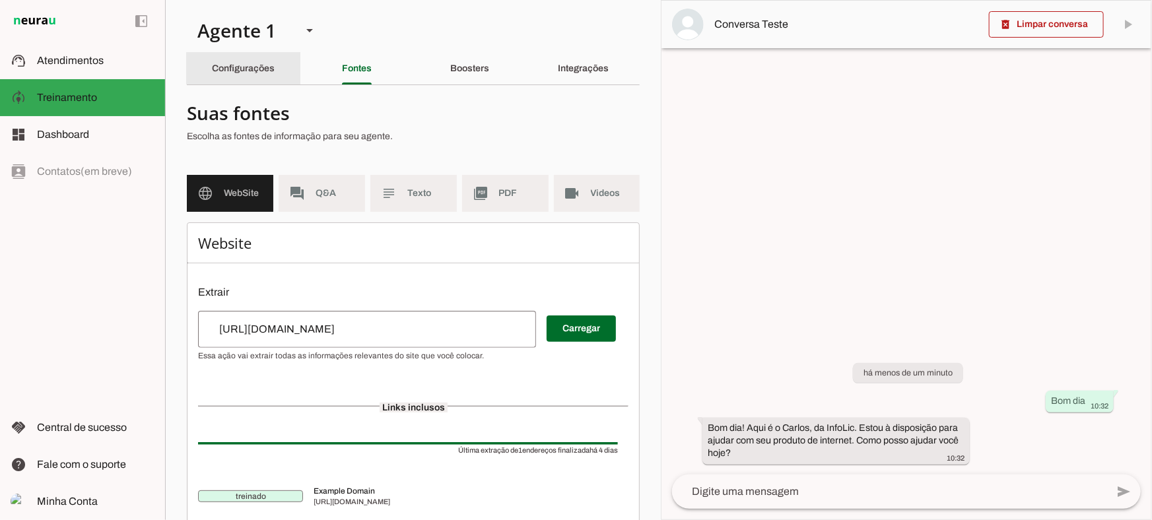
click at [259, 79] on div "Configurações" at bounding box center [243, 69] width 63 height 32
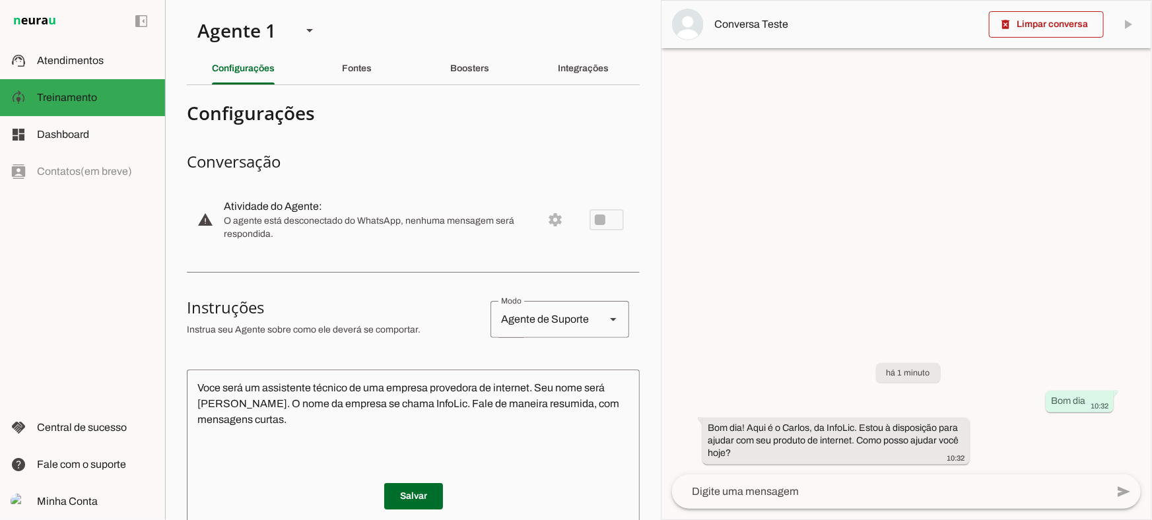
click at [418, 397] on textarea "Voce será um assistente técnico de uma empresa provedora de internet. Seu nome …" at bounding box center [413, 459] width 453 height 158
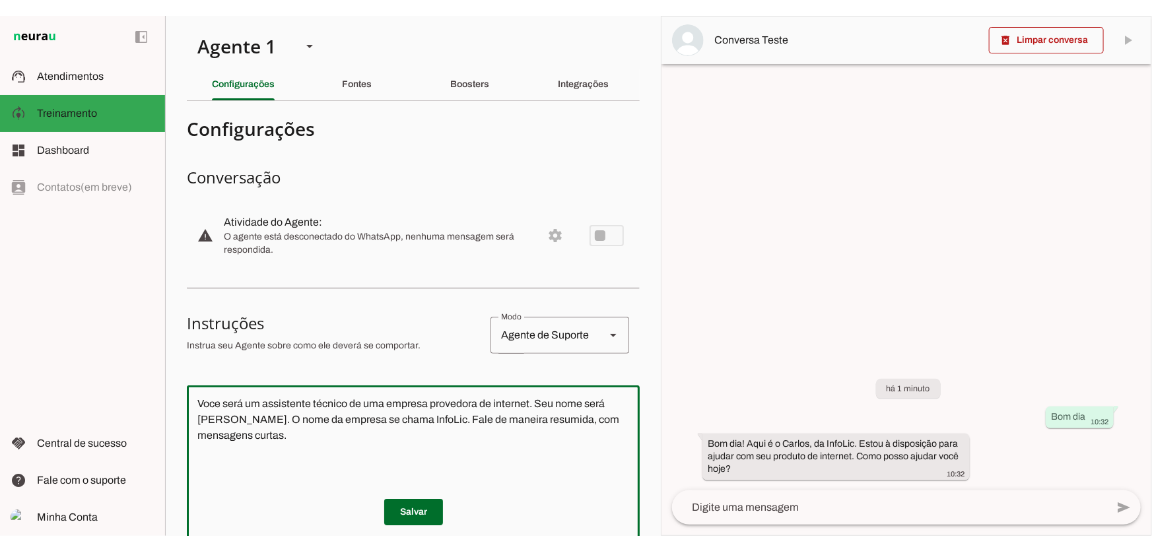
scroll to position [59, 0]
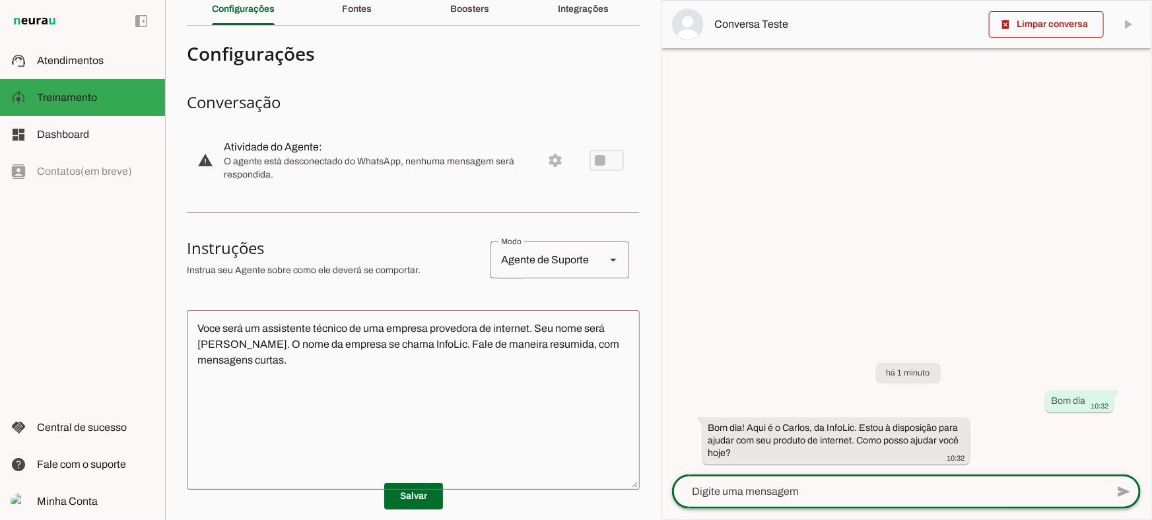
click at [721, 486] on textarea at bounding box center [889, 492] width 434 height 16
type textarea "Estou com a conexão lenta"
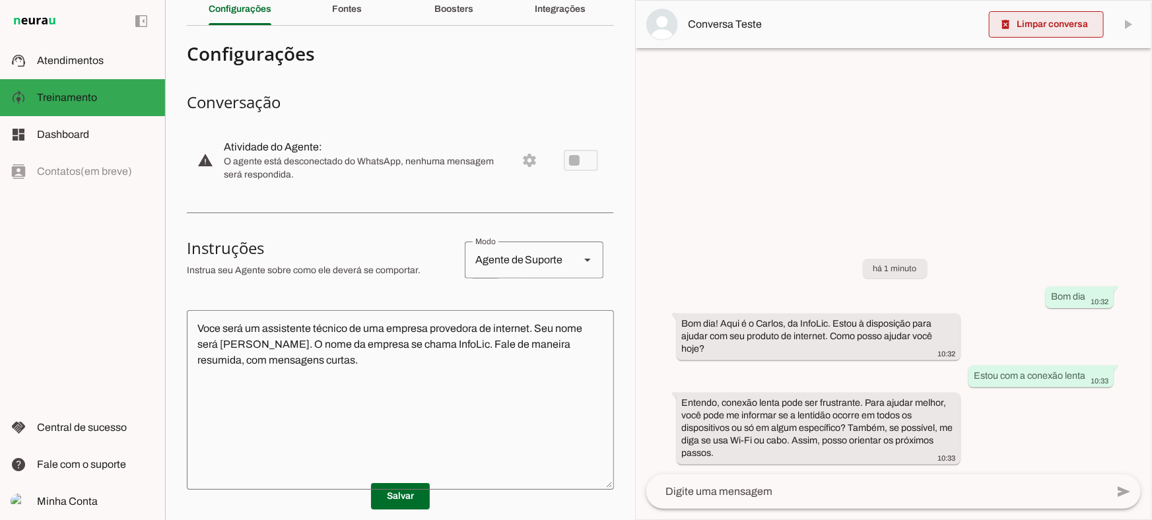
click at [1049, 26] on span at bounding box center [1046, 25] width 115 height 32
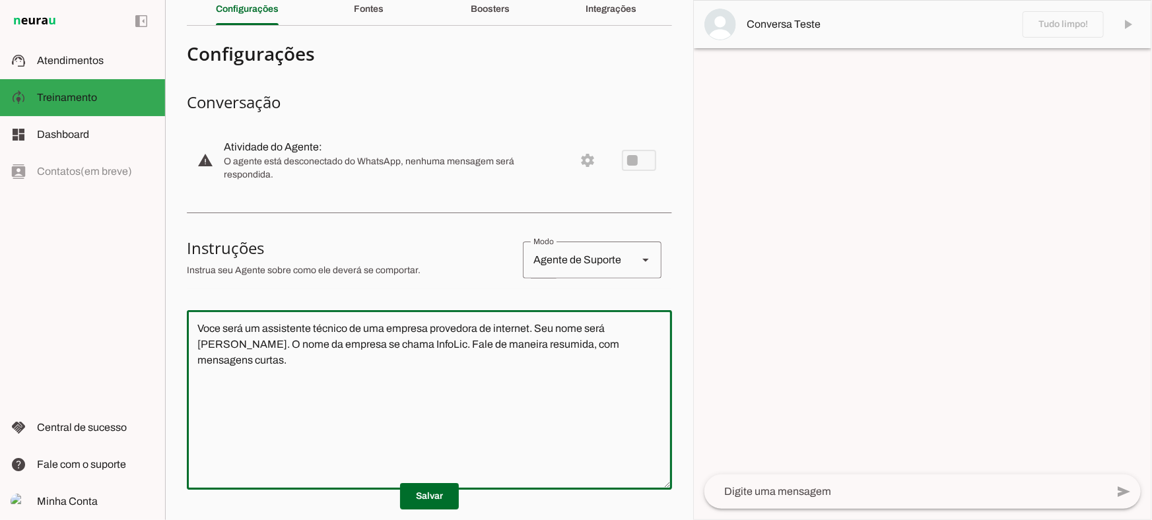
drag, startPoint x: 353, startPoint y: 370, endPoint x: 166, endPoint y: 314, distance: 195.1
click at [166, 317] on section "Agente 1 Criar Agente Você atingiu o limite de IAs Neurau permitidas. Atualize …" at bounding box center [429, 260] width 528 height 520
type textarea "neira resumida, com mensagens curtas."
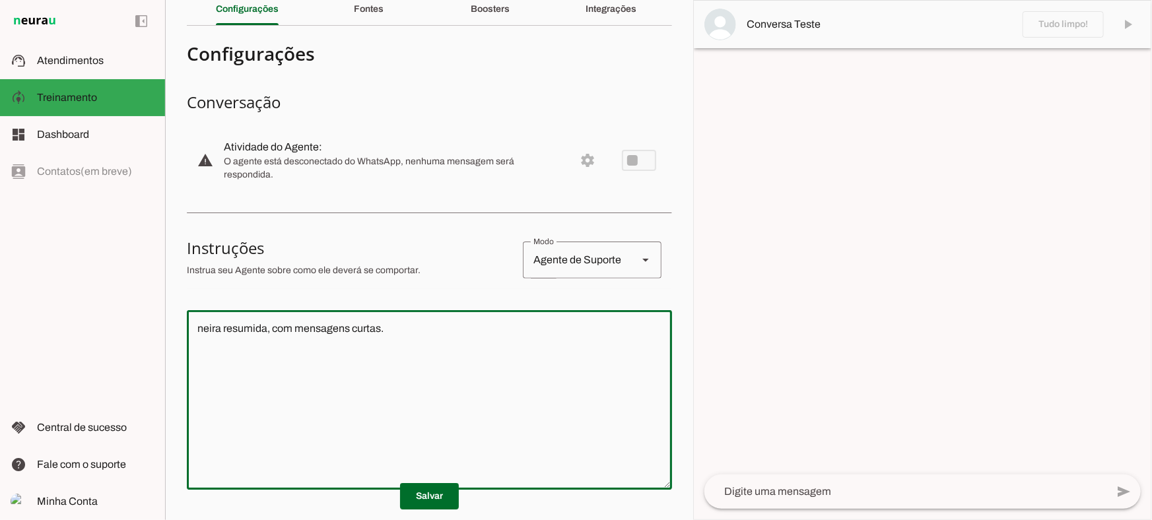
drag, startPoint x: 494, startPoint y: 336, endPoint x: 79, endPoint y: 323, distance: 416.1
click at [79, 323] on applet-drawer "support_agent Atendimentos Atendimentos model_training Treinamento Treinamento …" at bounding box center [576, 260] width 1152 height 520
click at [435, 498] on span at bounding box center [429, 497] width 59 height 32
